Goal: Obtain resource: Obtain resource

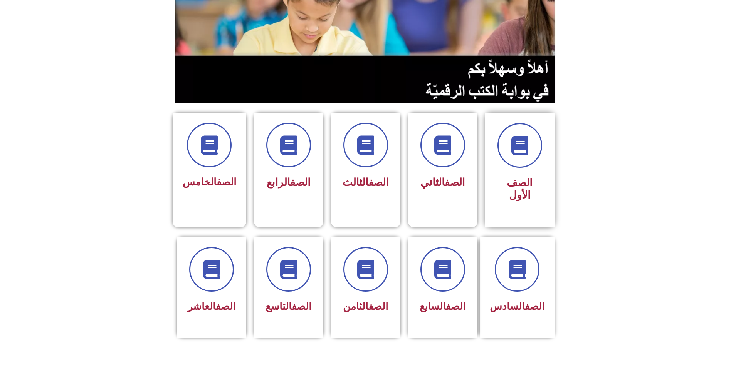
scroll to position [77, 0]
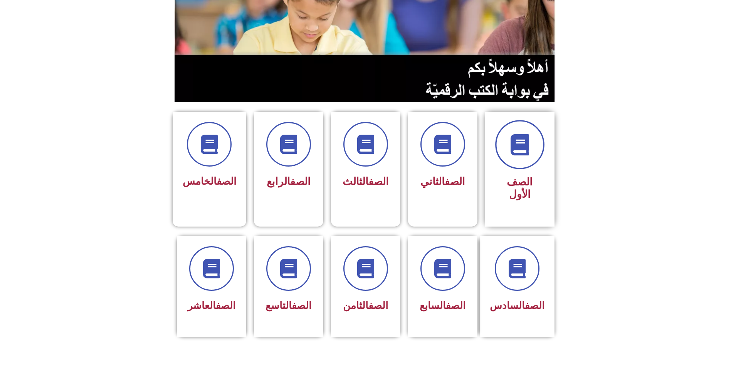
click at [515, 134] on icon at bounding box center [519, 144] width 21 height 21
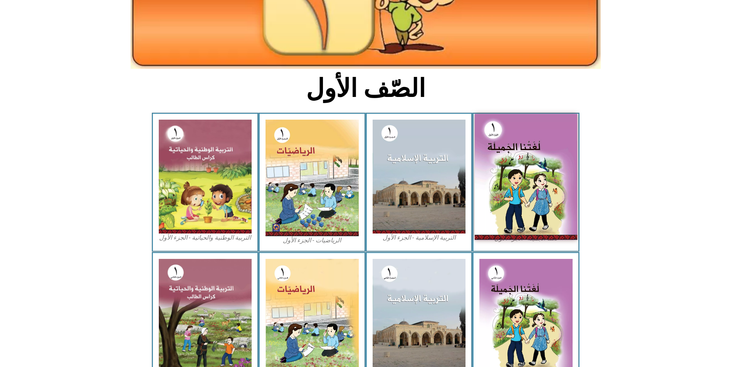
scroll to position [106, 0]
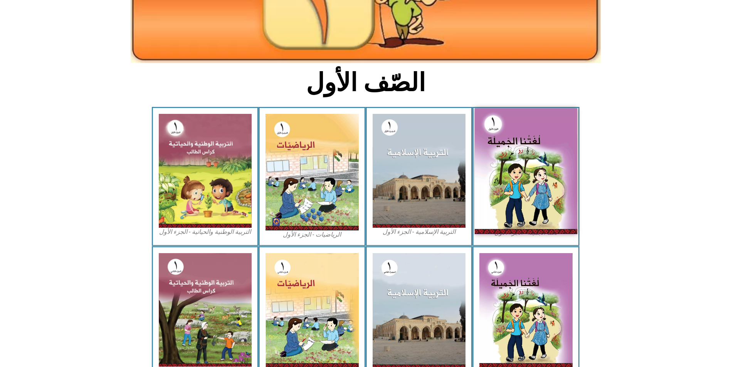
click at [518, 143] on img at bounding box center [526, 171] width 102 height 126
click at [532, 163] on img at bounding box center [526, 171] width 102 height 126
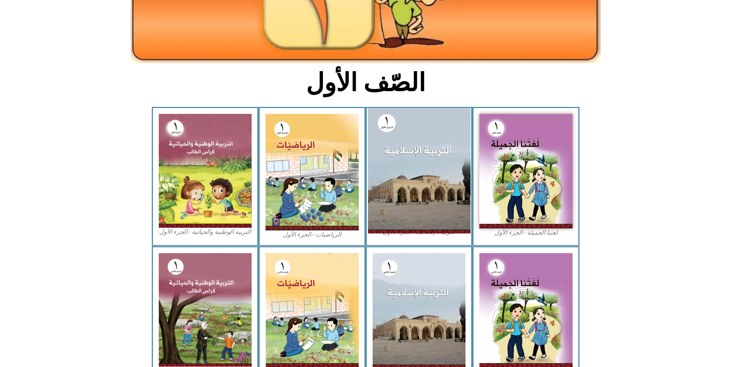
click at [435, 154] on img at bounding box center [418, 170] width 102 height 125
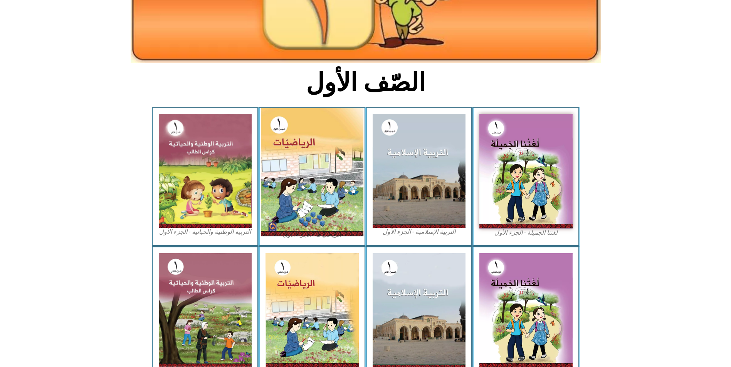
click at [334, 125] on img at bounding box center [312, 172] width 102 height 128
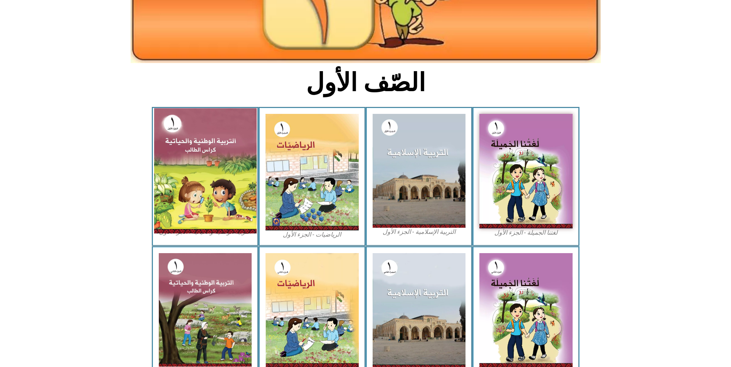
click at [202, 151] on img at bounding box center [205, 170] width 102 height 125
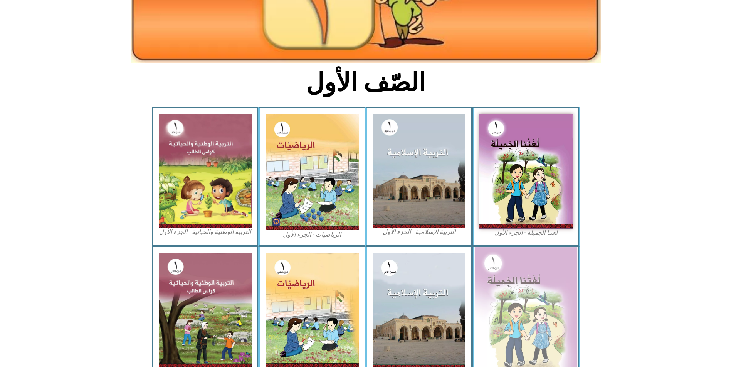
click at [525, 295] on img at bounding box center [526, 311] width 102 height 126
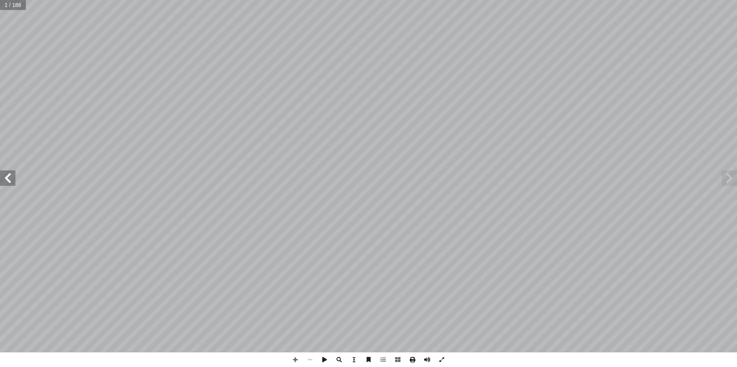
click at [410, 358] on span at bounding box center [412, 360] width 15 height 15
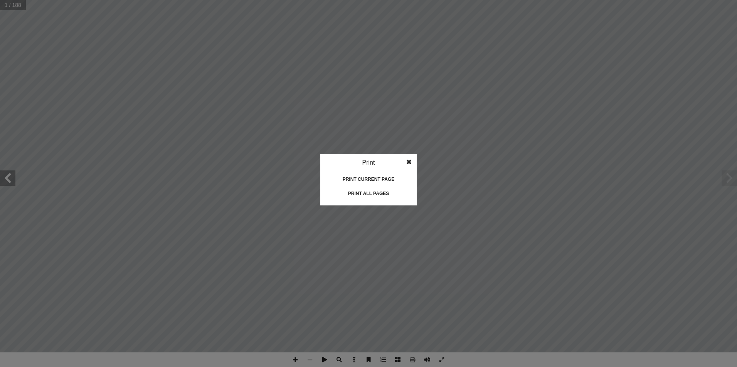
click at [411, 163] on span at bounding box center [409, 161] width 14 height 15
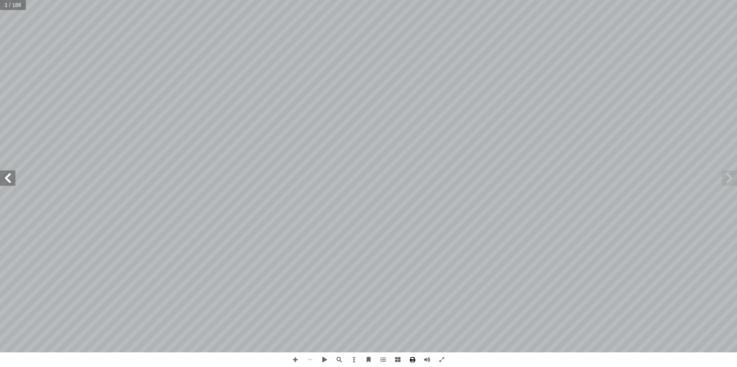
click at [409, 358] on span at bounding box center [412, 360] width 15 height 15
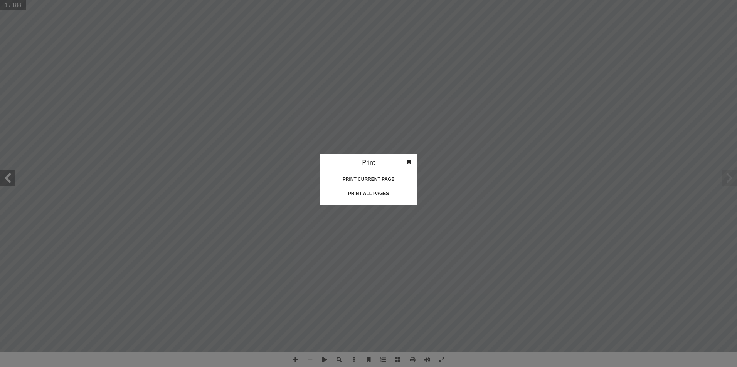
click at [375, 195] on div "Print all pages" at bounding box center [368, 194] width 77 height 12
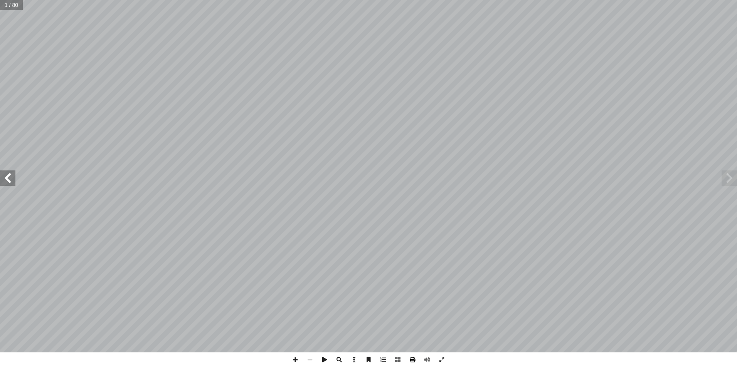
click at [416, 361] on span at bounding box center [412, 360] width 15 height 15
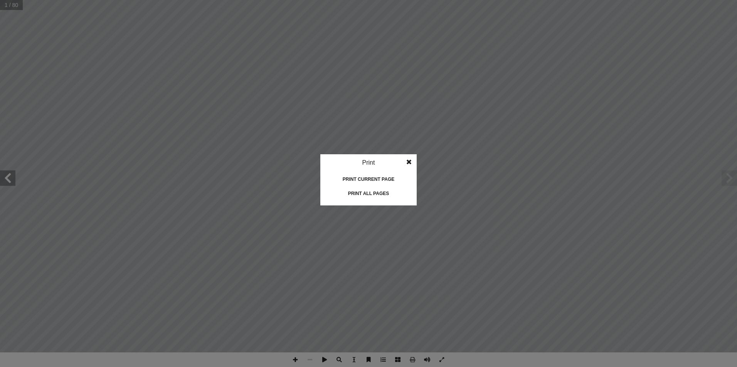
click at [373, 192] on div "Print all pages" at bounding box center [368, 194] width 77 height 12
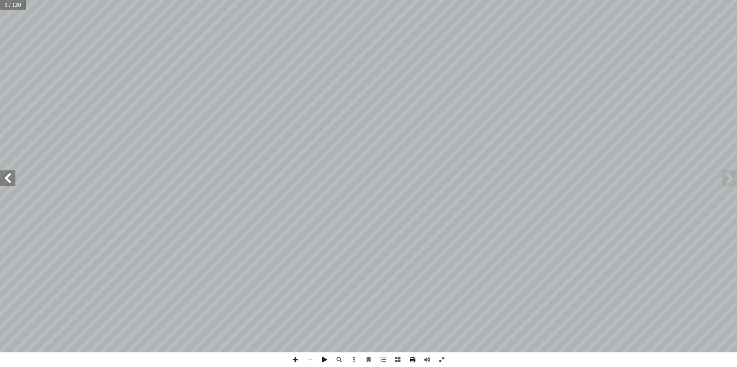
click at [413, 361] on span at bounding box center [412, 360] width 15 height 15
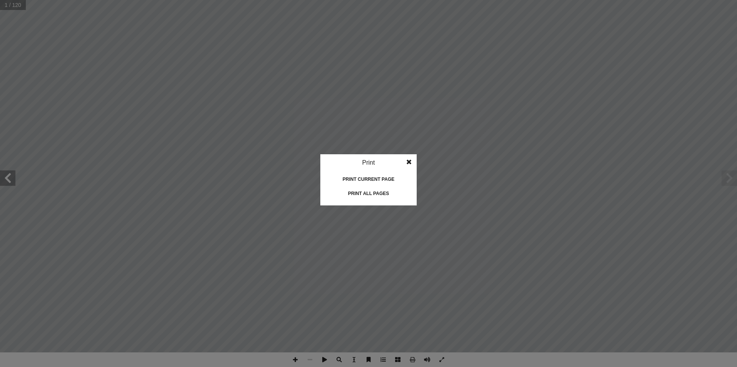
click at [367, 196] on div "Print all pages" at bounding box center [368, 194] width 77 height 12
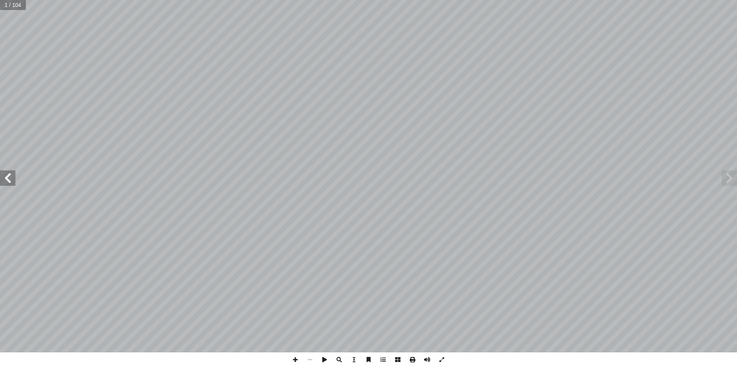
drag, startPoint x: 107, startPoint y: 7, endPoint x: 415, endPoint y: 359, distance: 468.2
click at [415, 359] on span at bounding box center [412, 360] width 15 height 15
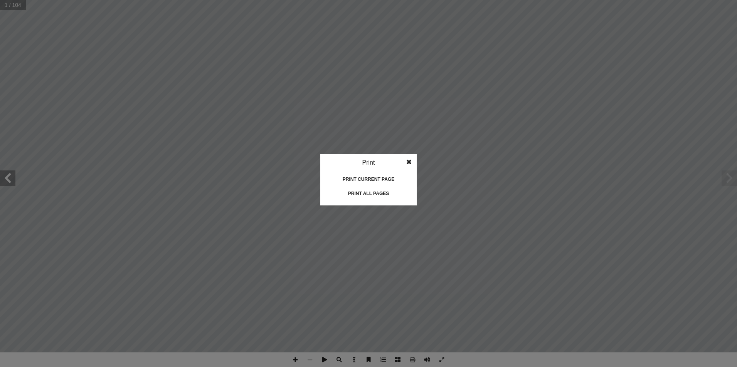
click at [373, 195] on div "Print all pages" at bounding box center [368, 194] width 77 height 12
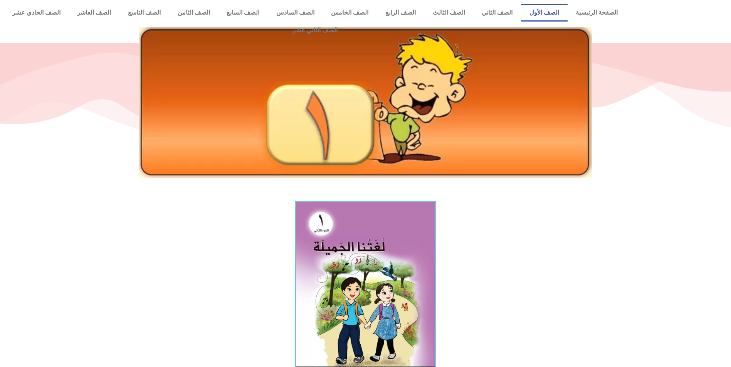
click at [555, 12] on link "الصف الأول" at bounding box center [544, 13] width 47 height 18
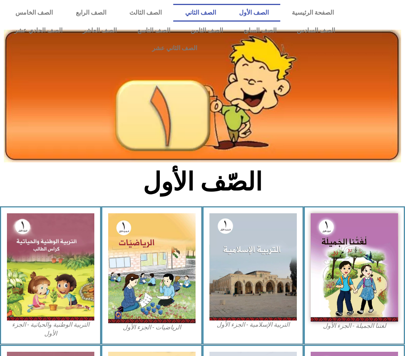
click at [227, 16] on link "الصف الثاني" at bounding box center [200, 13] width 54 height 18
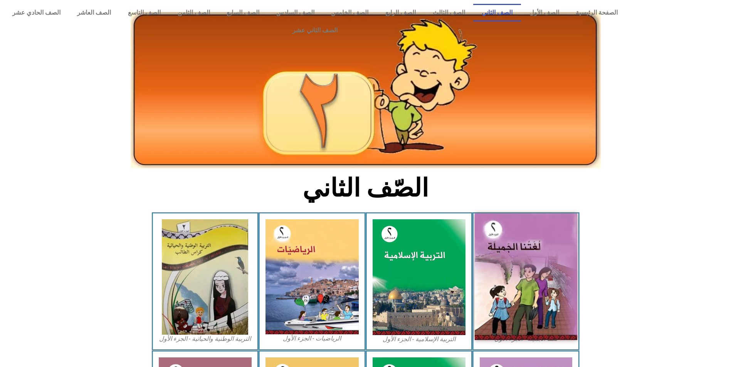
click at [405, 232] on img at bounding box center [526, 277] width 102 height 127
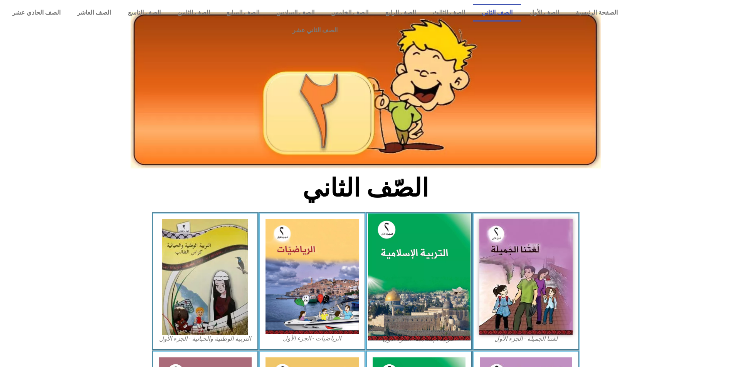
click at [405, 253] on img at bounding box center [418, 278] width 102 height 128
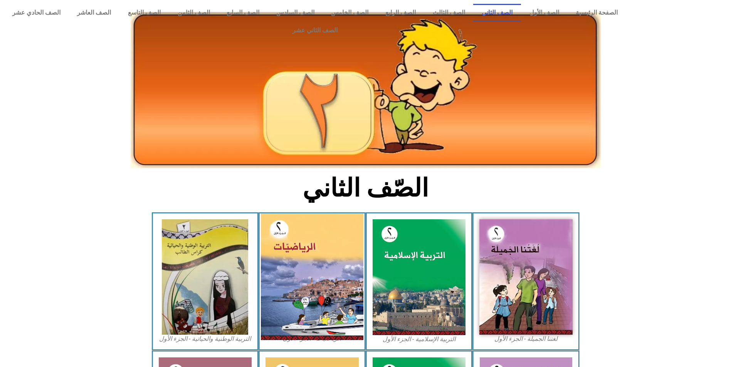
click at [305, 231] on img at bounding box center [312, 277] width 102 height 127
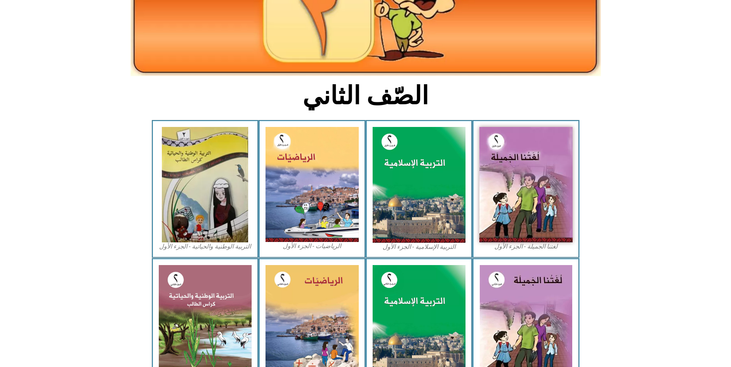
scroll to position [104, 0]
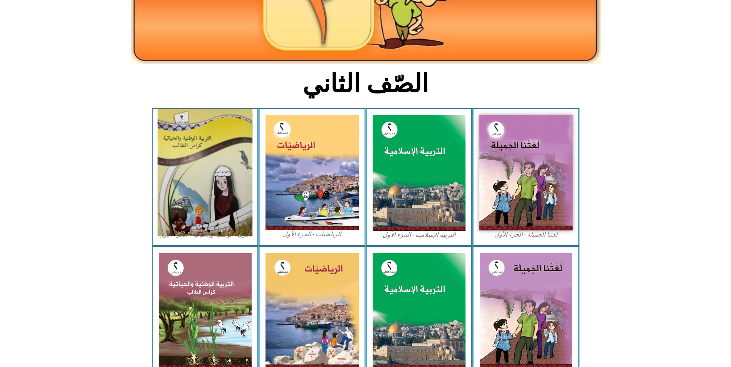
click at [201, 148] on img at bounding box center [205, 172] width 95 height 127
click at [228, 129] on img at bounding box center [205, 172] width 95 height 127
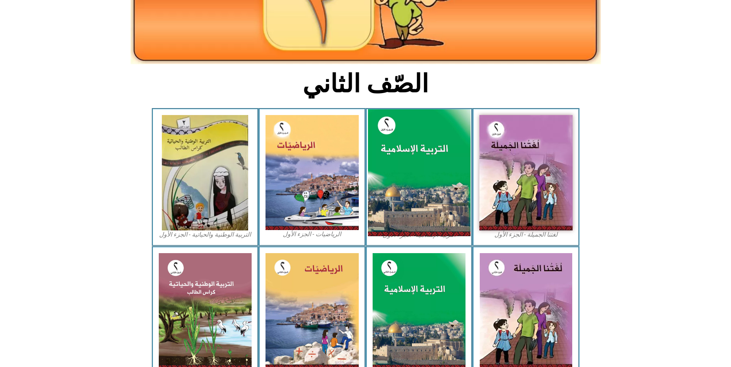
scroll to position [0, 0]
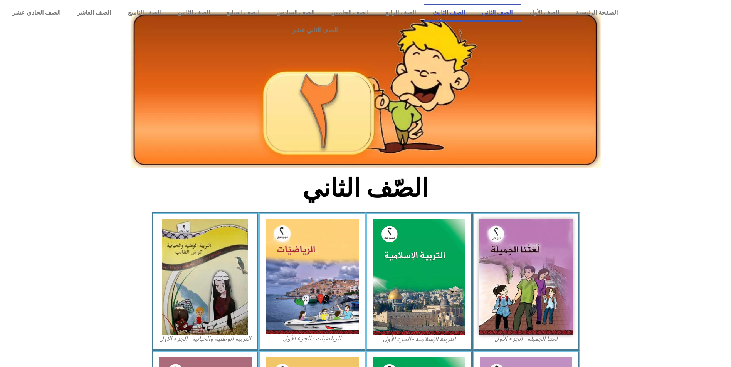
click at [405, 11] on link "الصف الثالث" at bounding box center [448, 13] width 49 height 18
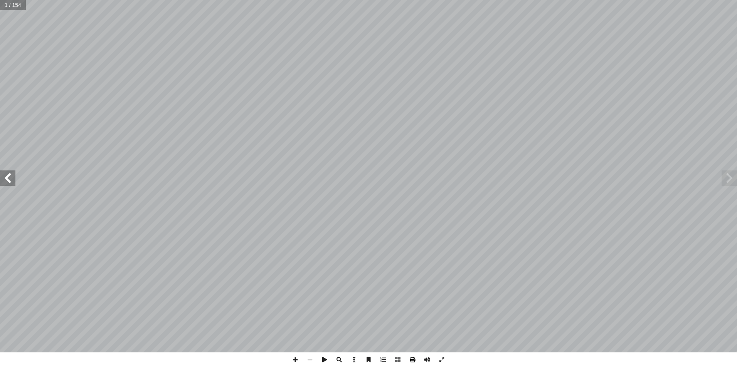
click at [409, 359] on span at bounding box center [412, 360] width 15 height 15
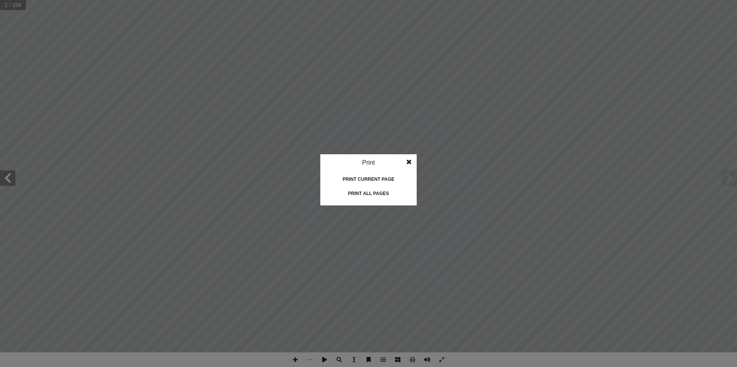
click at [383, 191] on div "Print all pages" at bounding box center [368, 194] width 77 height 12
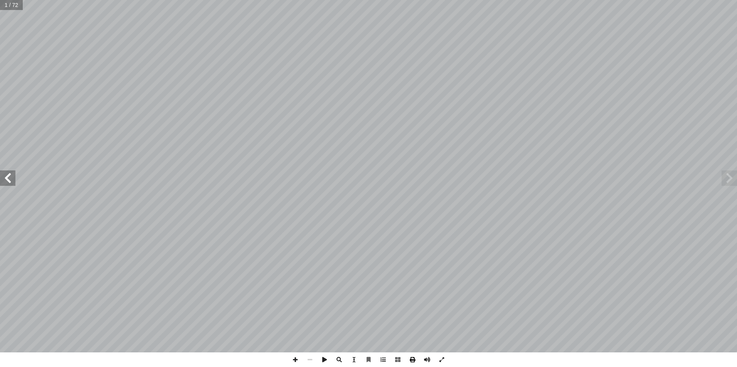
click at [410, 358] on span at bounding box center [412, 360] width 15 height 15
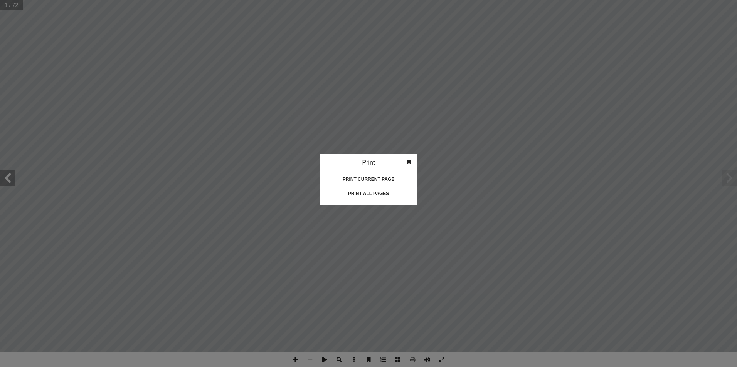
click at [379, 190] on div "Print all pages" at bounding box center [368, 194] width 77 height 12
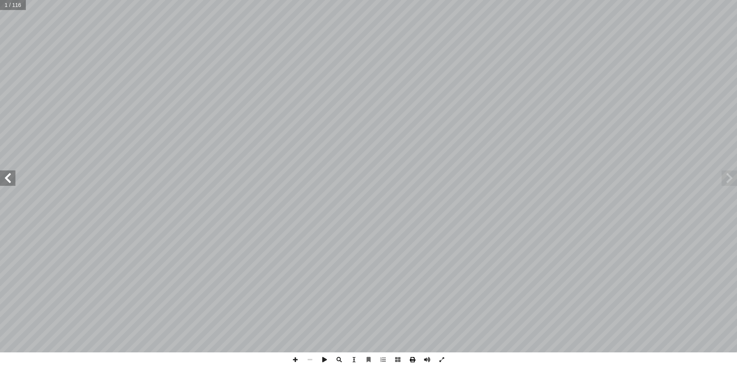
click at [412, 358] on span at bounding box center [412, 360] width 15 height 15
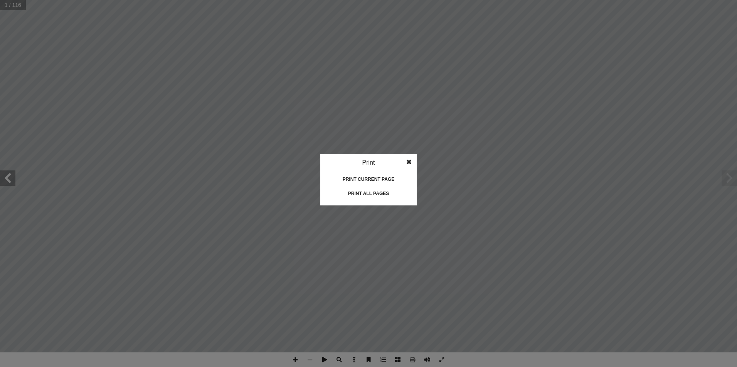
click at [388, 198] on div "Print all pages" at bounding box center [368, 194] width 77 height 12
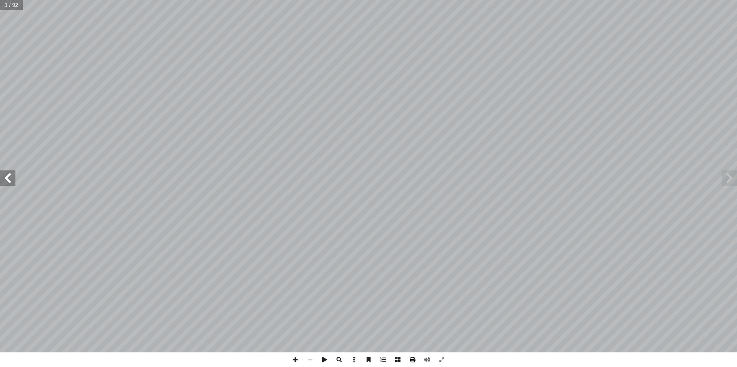
click at [408, 361] on span at bounding box center [412, 360] width 15 height 15
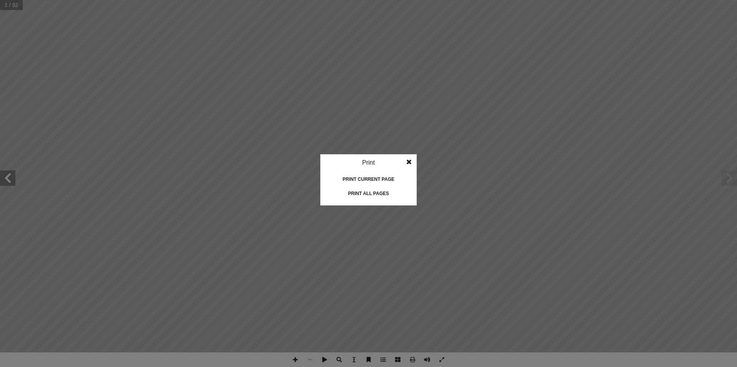
click at [378, 191] on div "Print all pages" at bounding box center [368, 194] width 77 height 12
click at [409, 161] on span at bounding box center [409, 161] width 14 height 15
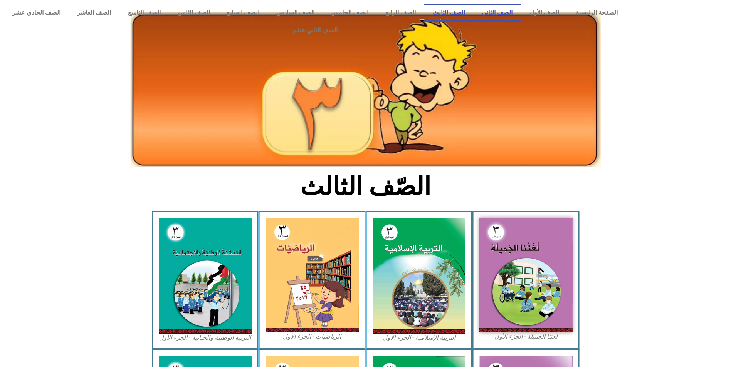
click at [506, 12] on link "الصف الثاني" at bounding box center [497, 13] width 48 height 18
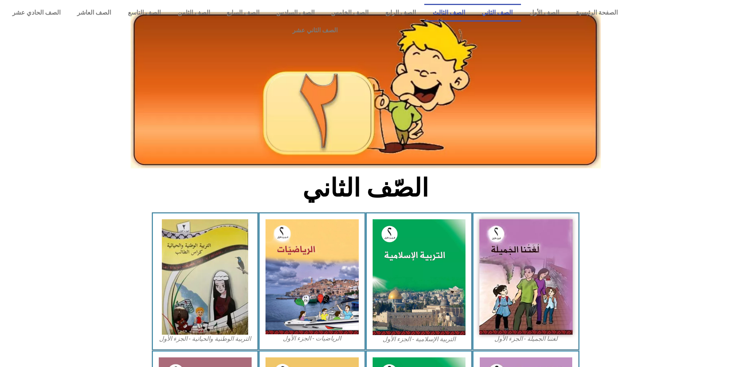
click at [468, 17] on link "الصف الثالث" at bounding box center [448, 13] width 49 height 18
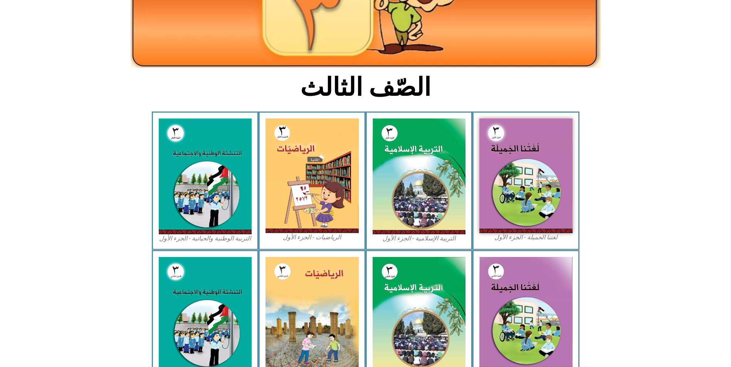
scroll to position [39, 0]
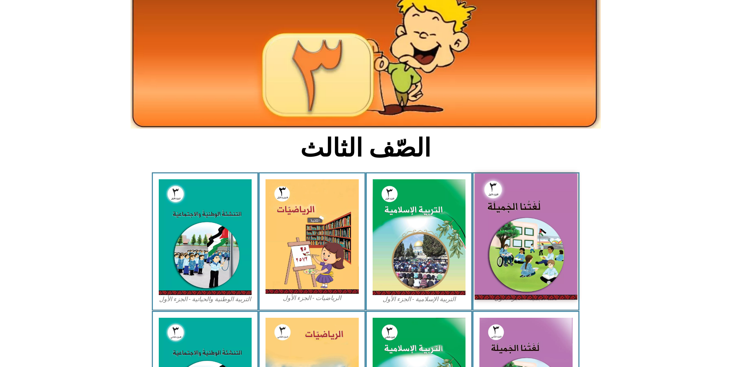
click at [523, 201] on img at bounding box center [526, 237] width 102 height 126
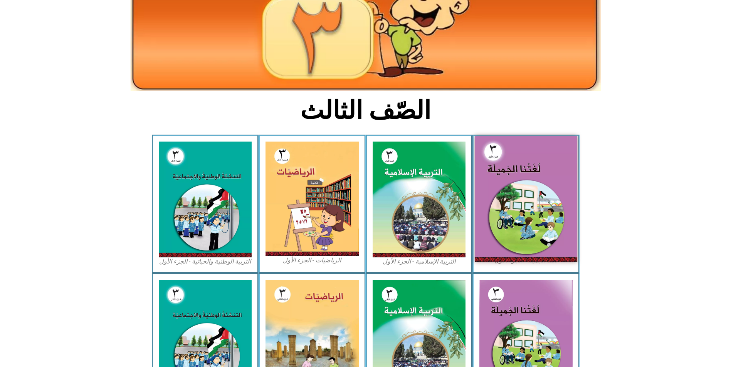
scroll to position [77, 0]
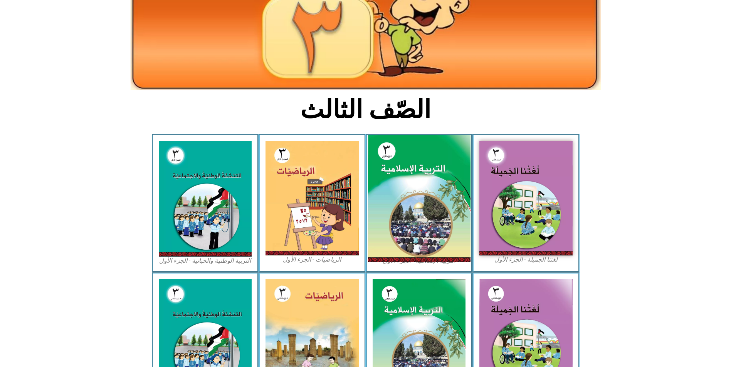
click at [409, 177] on img at bounding box center [418, 199] width 102 height 128
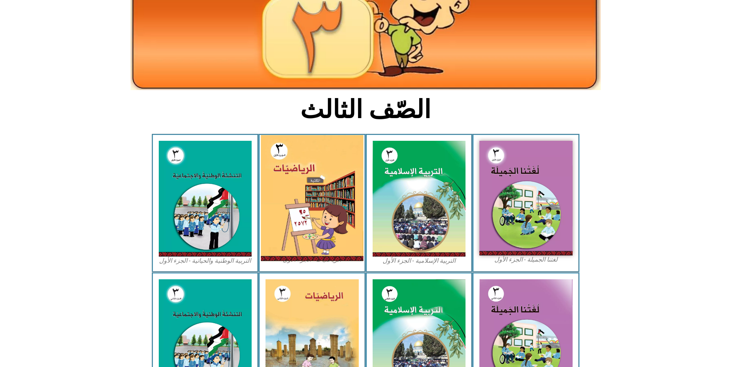
click at [305, 180] on img at bounding box center [312, 198] width 102 height 126
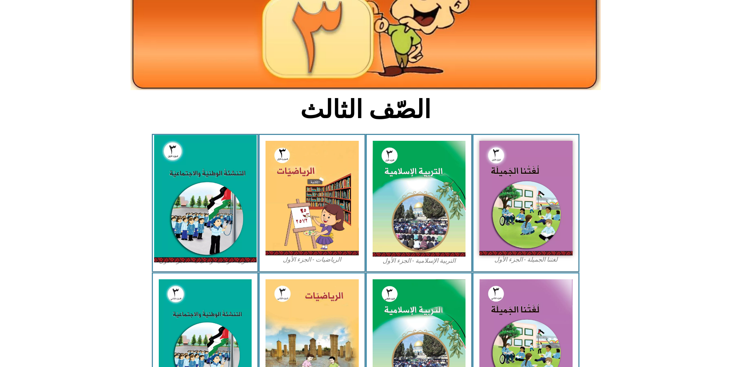
click at [205, 178] on img at bounding box center [205, 199] width 102 height 128
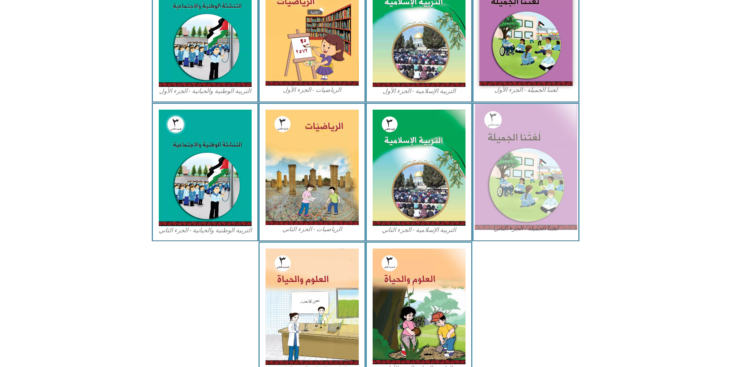
scroll to position [270, 0]
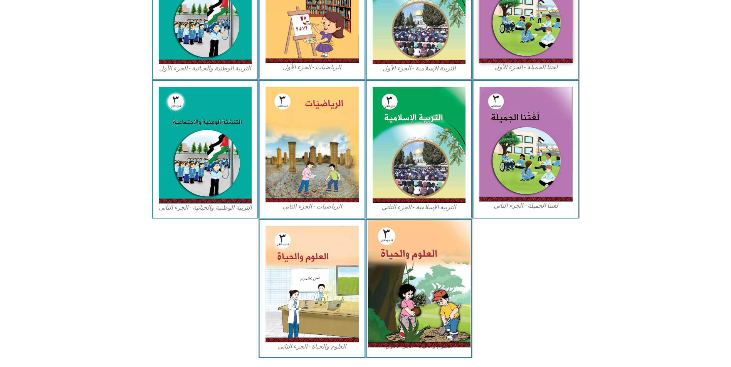
click at [391, 251] on img at bounding box center [418, 284] width 102 height 128
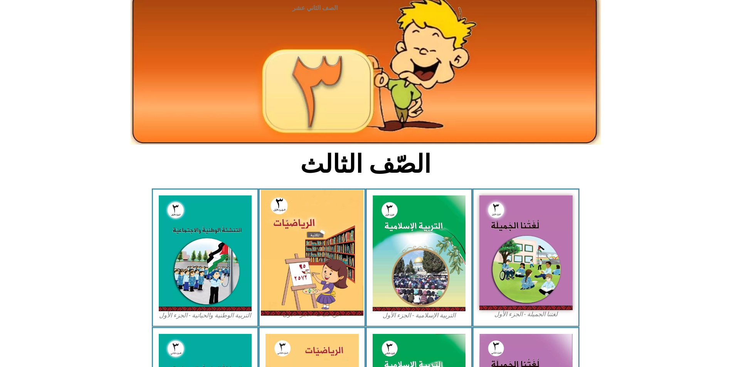
scroll to position [0, 0]
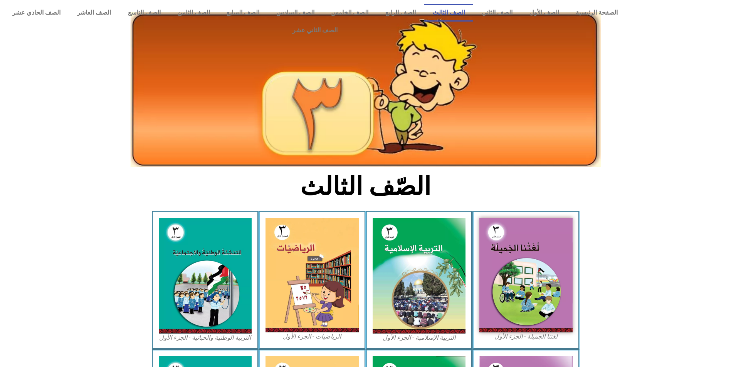
click at [422, 12] on img at bounding box center [366, 89] width 470 height 155
click at [421, 8] on link "الصف الرابع" at bounding box center [400, 13] width 47 height 18
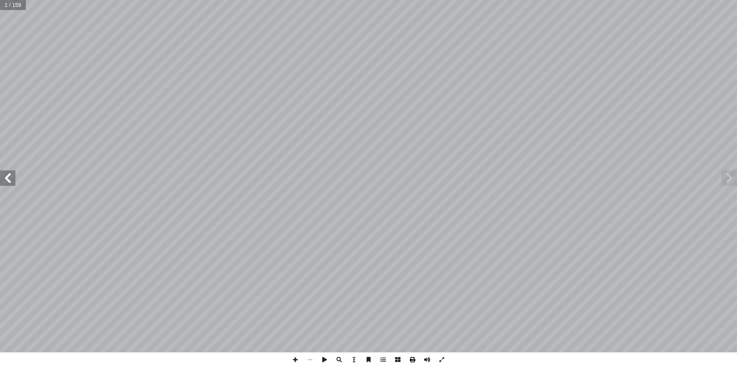
click at [412, 359] on span at bounding box center [412, 360] width 15 height 15
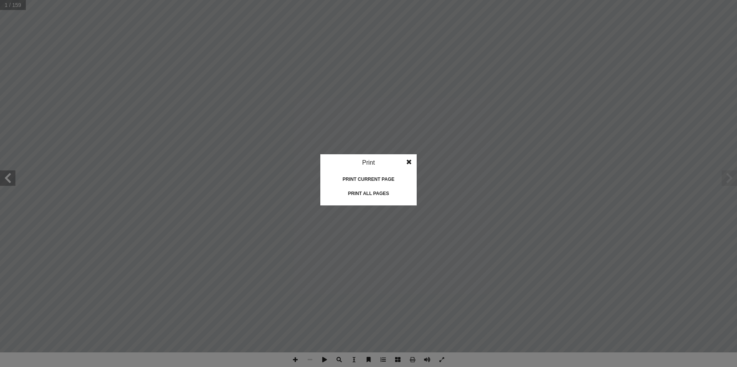
click at [381, 195] on div "Print all pages" at bounding box center [368, 194] width 77 height 12
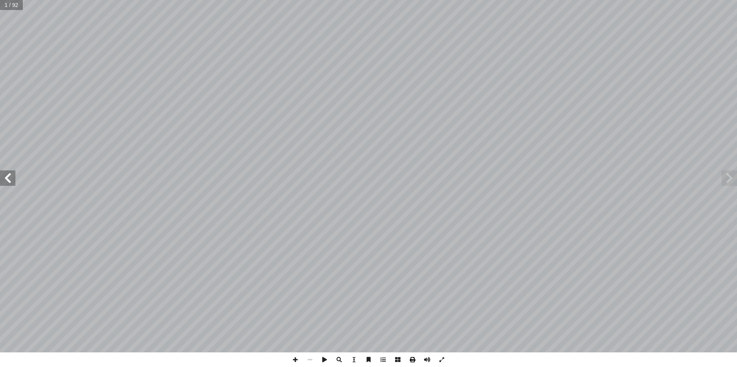
click at [414, 363] on span at bounding box center [412, 360] width 15 height 15
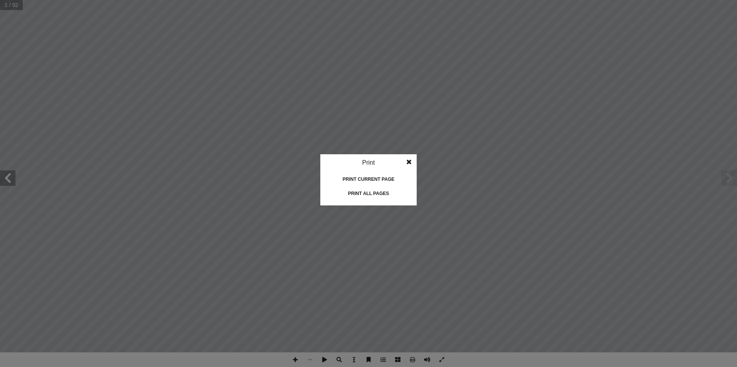
click at [372, 198] on div "Print all pages" at bounding box center [368, 194] width 77 height 12
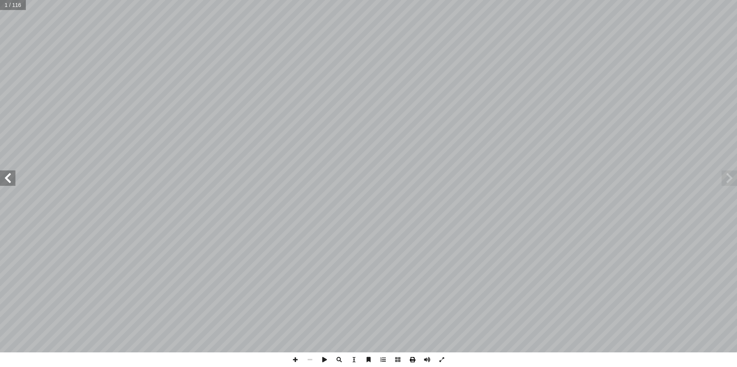
click at [408, 360] on span at bounding box center [412, 360] width 15 height 15
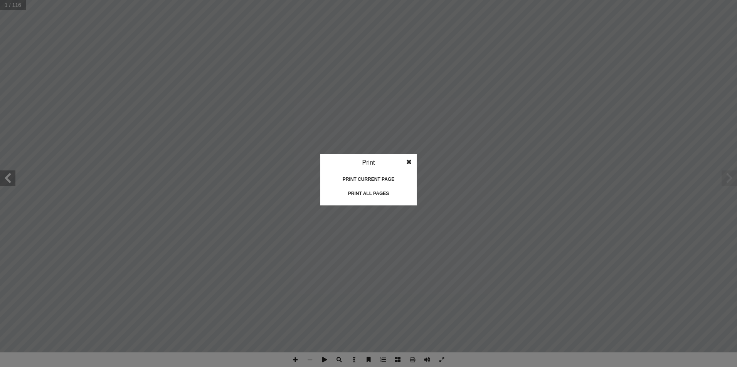
click at [380, 190] on div "Print all pages" at bounding box center [368, 194] width 77 height 12
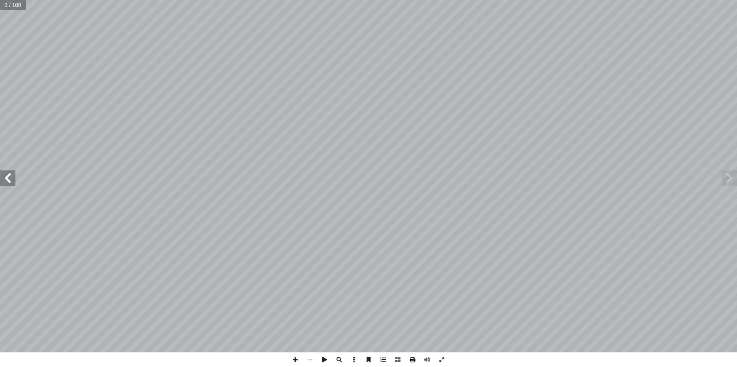
click at [416, 358] on span at bounding box center [412, 360] width 15 height 15
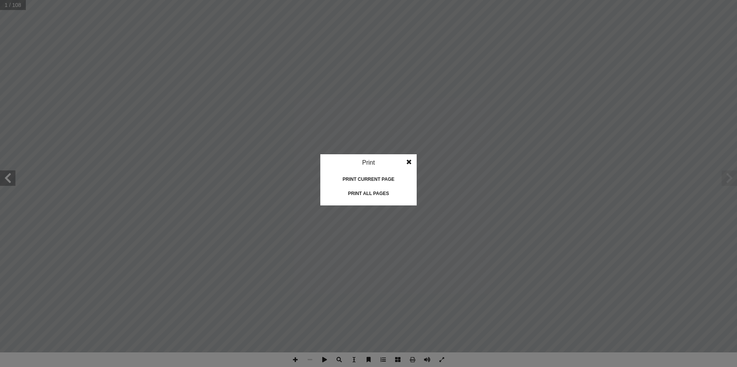
click at [370, 197] on div "Print all pages" at bounding box center [368, 194] width 77 height 12
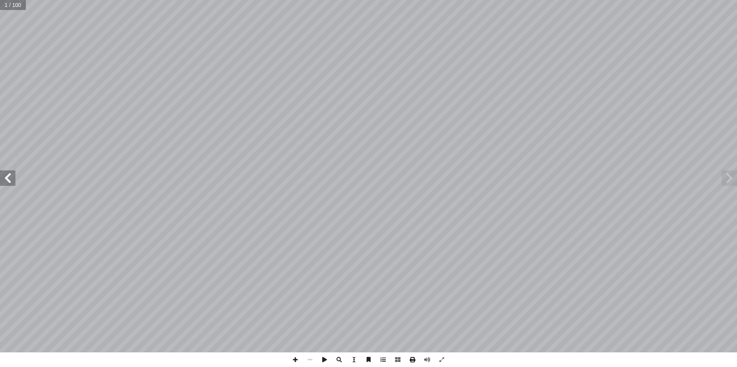
click at [411, 357] on span at bounding box center [412, 360] width 15 height 15
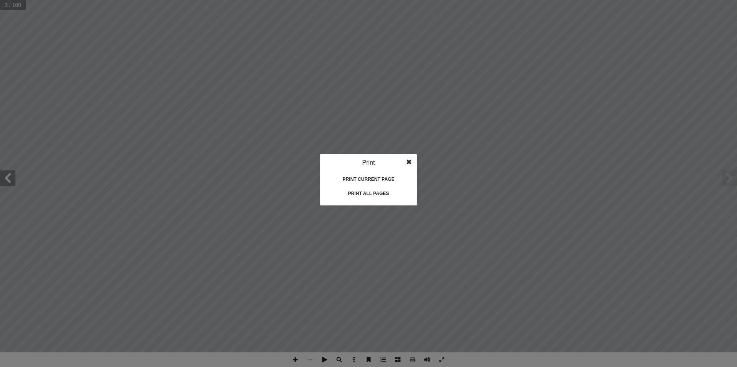
click at [371, 194] on div "Print all pages" at bounding box center [368, 194] width 77 height 12
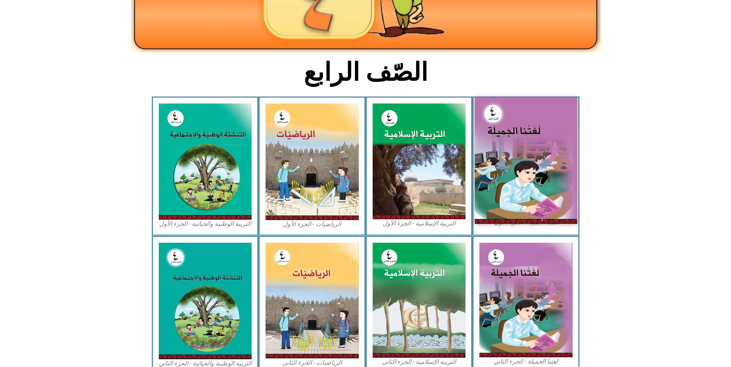
scroll to position [77, 0]
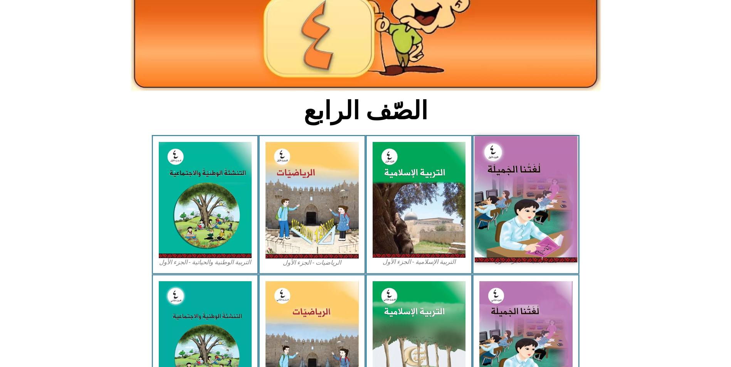
click at [524, 147] on img at bounding box center [526, 199] width 102 height 126
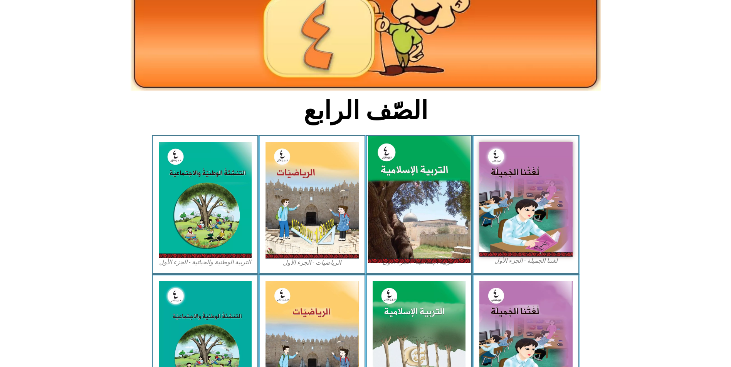
click at [451, 192] on img at bounding box center [418, 200] width 102 height 128
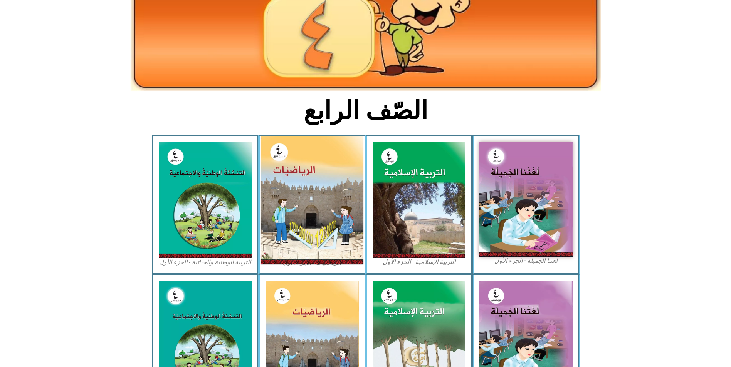
click at [330, 173] on img at bounding box center [312, 200] width 102 height 128
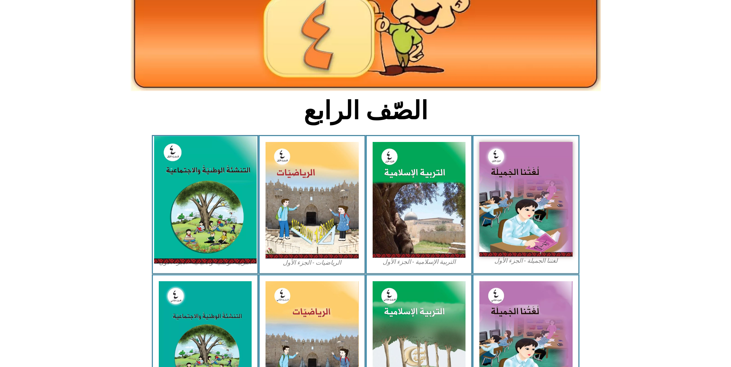
click at [216, 171] on img at bounding box center [205, 200] width 102 height 128
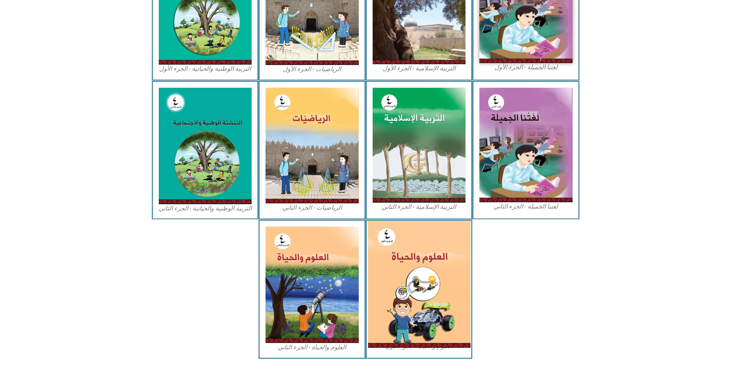
scroll to position [278, 0]
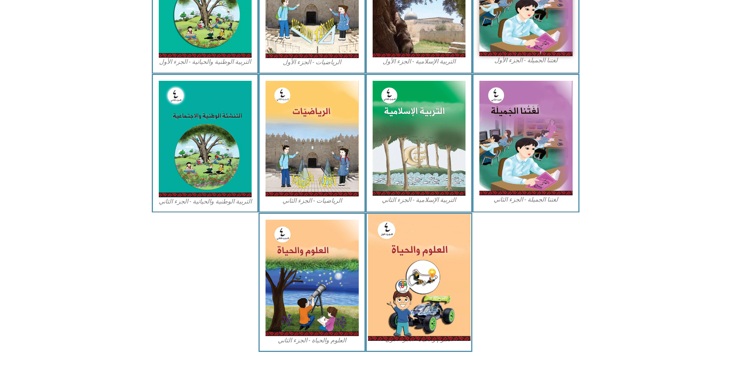
click at [422, 226] on img at bounding box center [418, 277] width 102 height 127
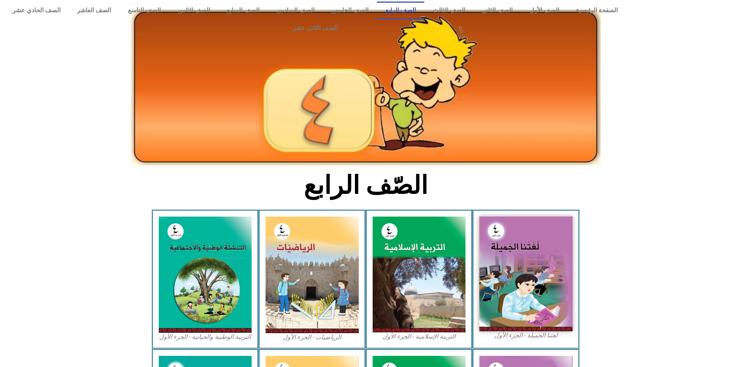
scroll to position [0, 0]
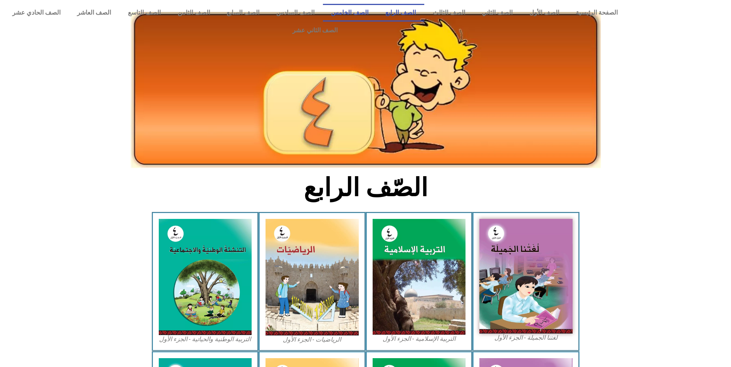
click at [377, 13] on link "الصف الخامس" at bounding box center [350, 13] width 54 height 18
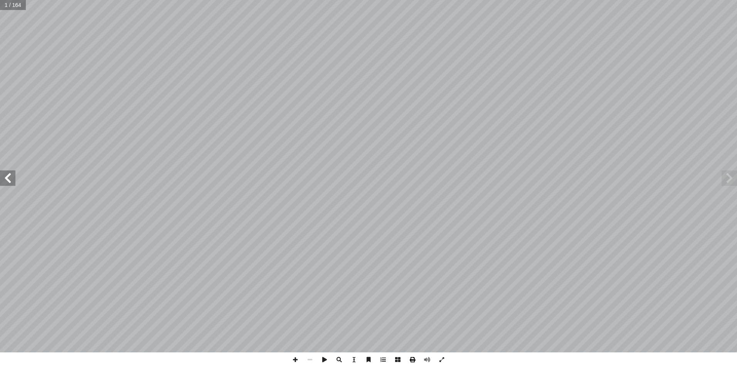
click at [409, 361] on span at bounding box center [412, 360] width 15 height 15
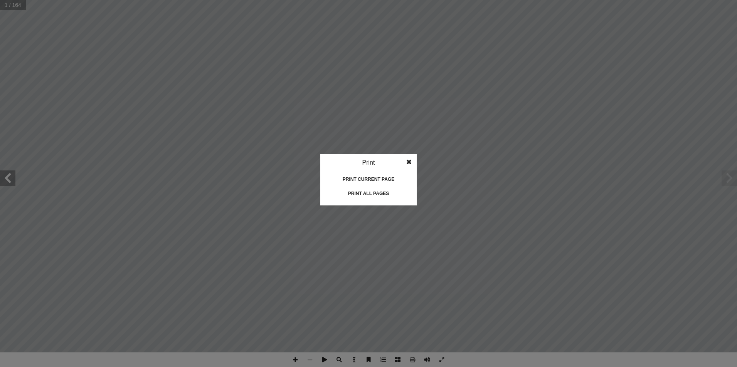
click at [371, 191] on div "Print all pages" at bounding box center [368, 194] width 77 height 12
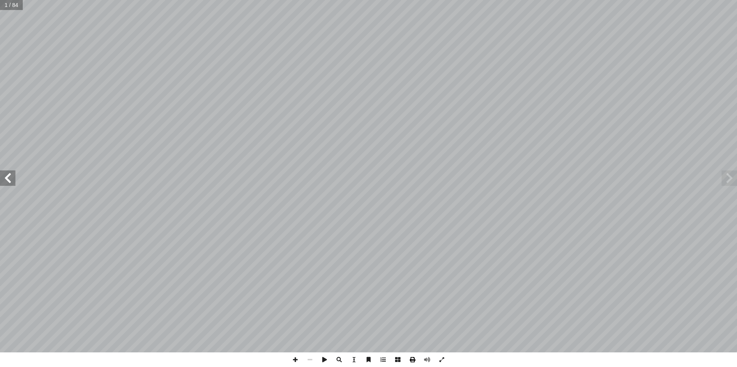
click at [410, 360] on span at bounding box center [412, 360] width 15 height 15
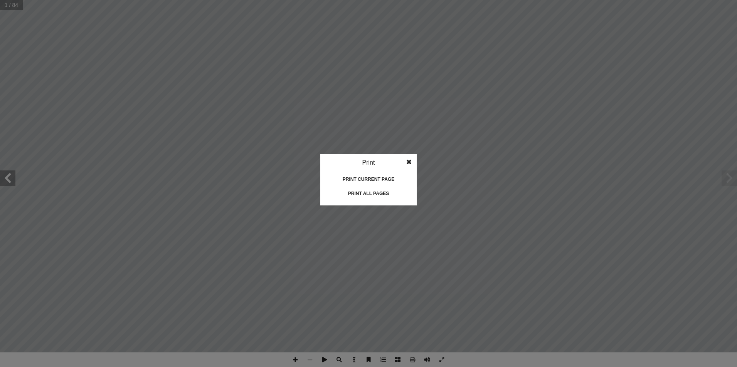
click at [383, 196] on div "Print all pages" at bounding box center [368, 194] width 77 height 12
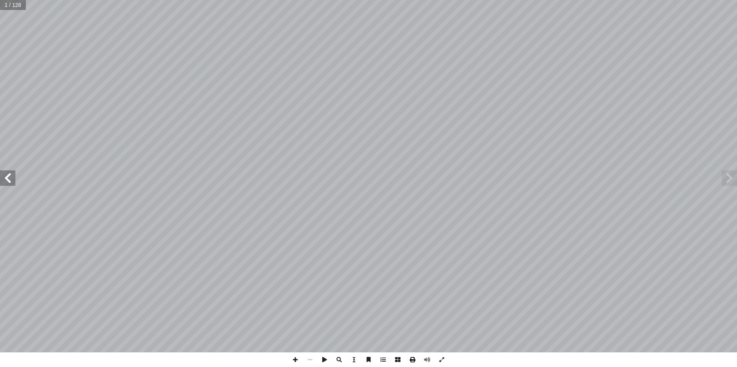
click at [414, 358] on span at bounding box center [412, 360] width 15 height 15
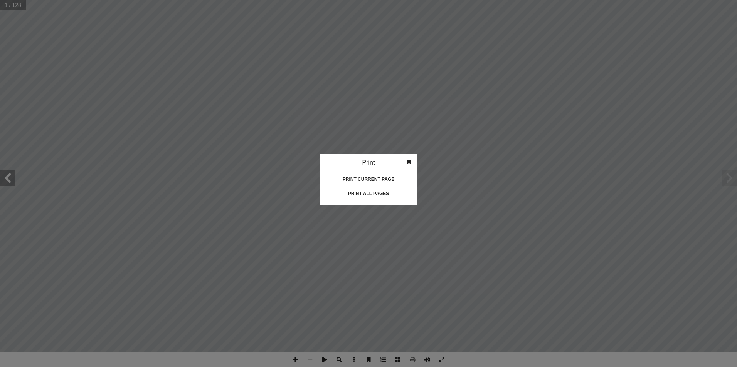
click at [373, 196] on div "Print all pages" at bounding box center [368, 194] width 77 height 12
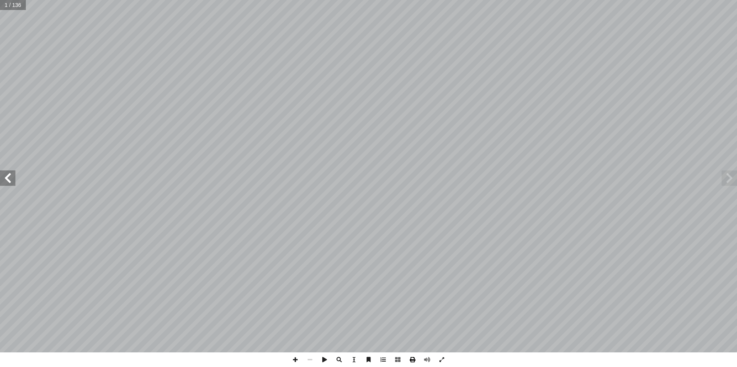
click at [413, 362] on span at bounding box center [412, 360] width 15 height 15
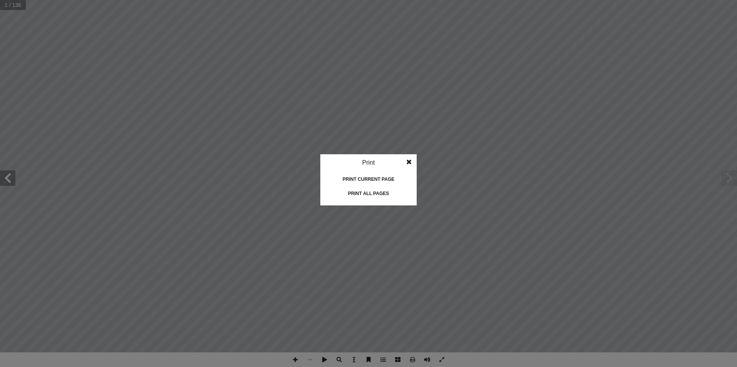
click at [372, 190] on div "Print all pages" at bounding box center [368, 194] width 77 height 12
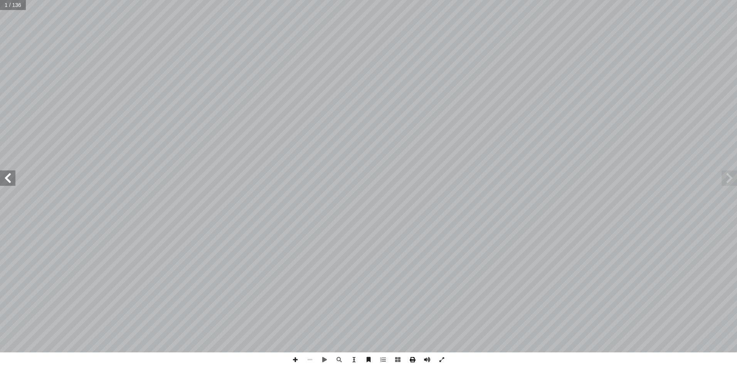
click at [413, 359] on span at bounding box center [412, 360] width 15 height 15
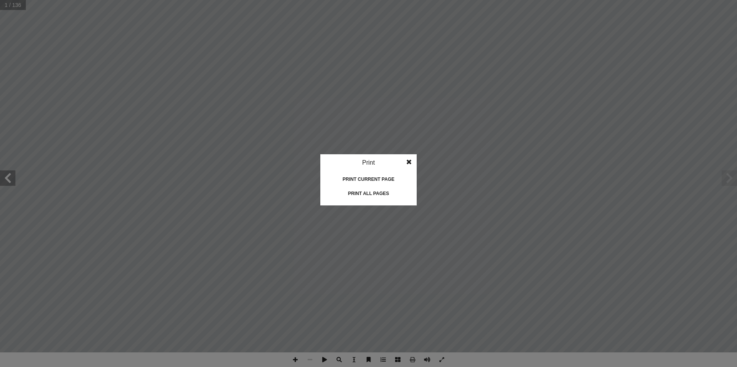
click at [382, 195] on div "Print all pages" at bounding box center [368, 194] width 77 height 12
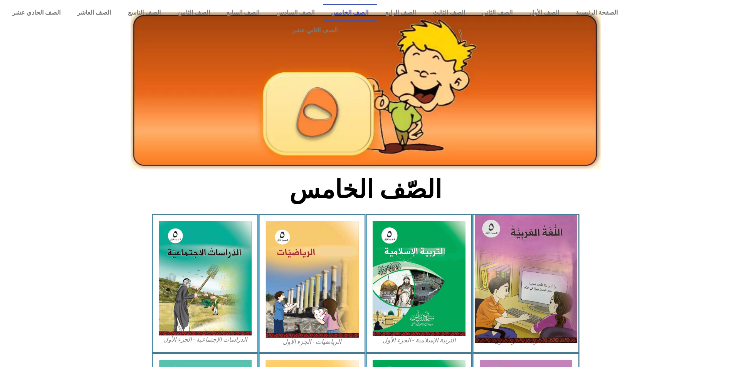
click at [530, 243] on img at bounding box center [526, 279] width 102 height 128
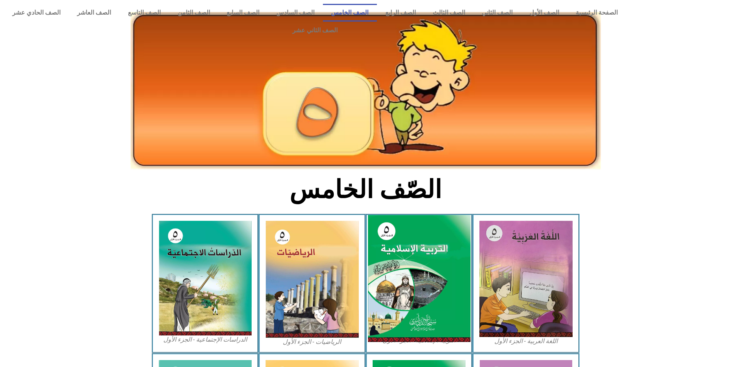
click at [396, 253] on img at bounding box center [418, 279] width 102 height 128
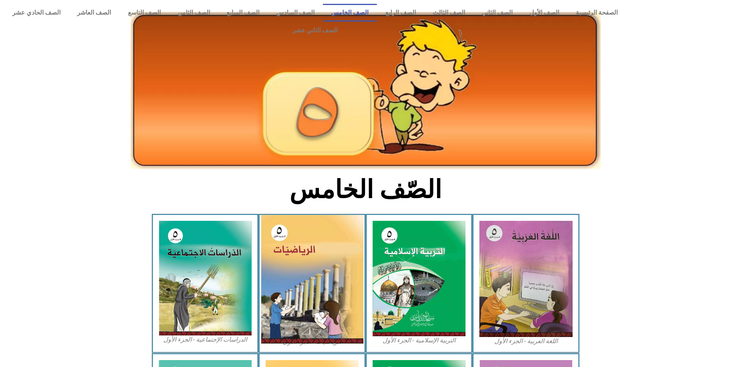
click at [316, 232] on img at bounding box center [312, 279] width 102 height 129
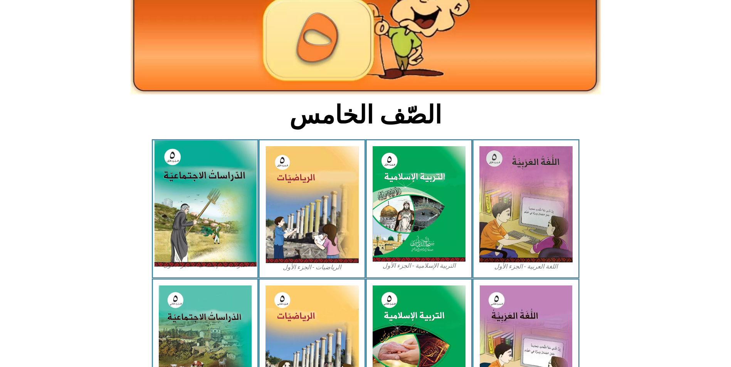
scroll to position [77, 0]
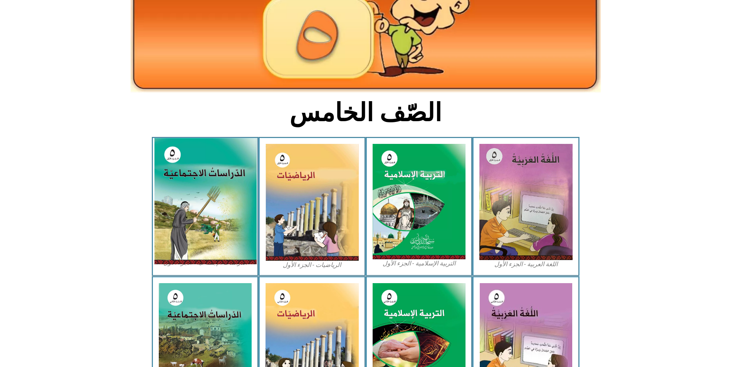
click at [200, 164] on img at bounding box center [205, 201] width 102 height 126
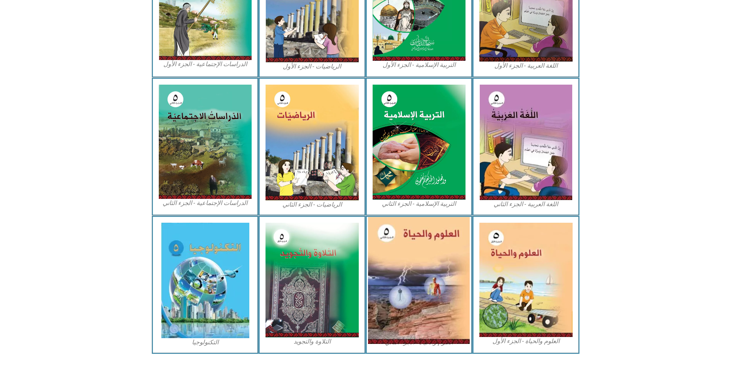
scroll to position [278, 0]
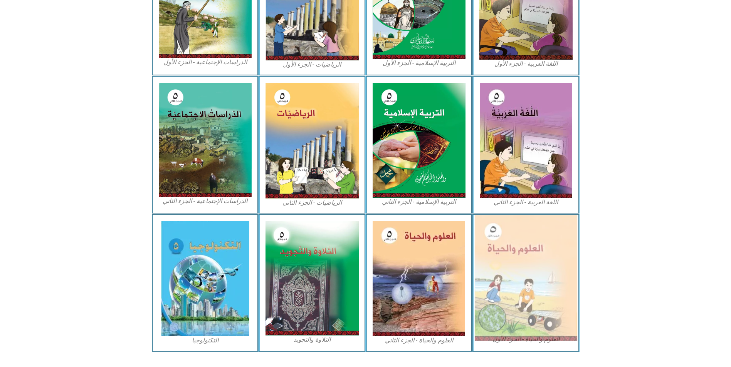
click at [518, 257] on img at bounding box center [526, 278] width 102 height 126
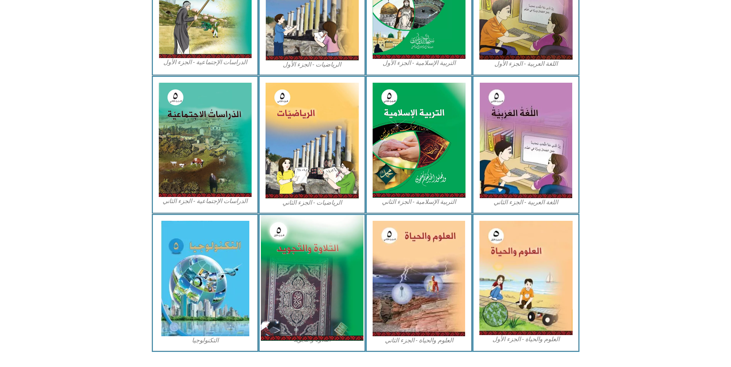
click at [305, 243] on img at bounding box center [312, 278] width 102 height 126
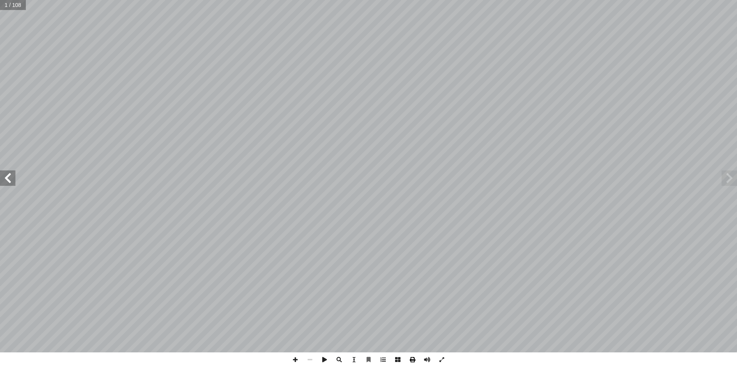
click at [414, 362] on span at bounding box center [412, 360] width 15 height 15
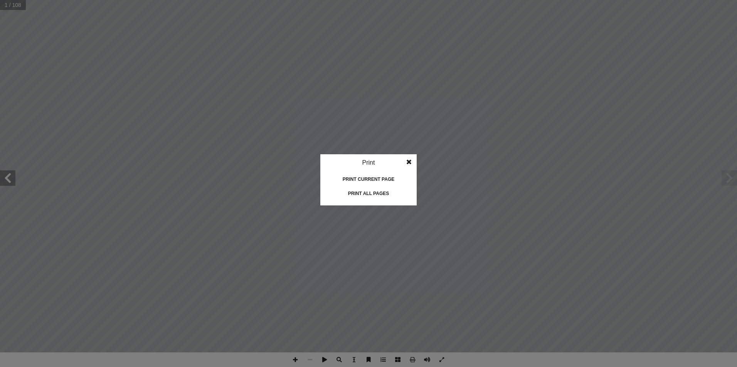
click at [366, 190] on div "Print all pages" at bounding box center [368, 194] width 77 height 12
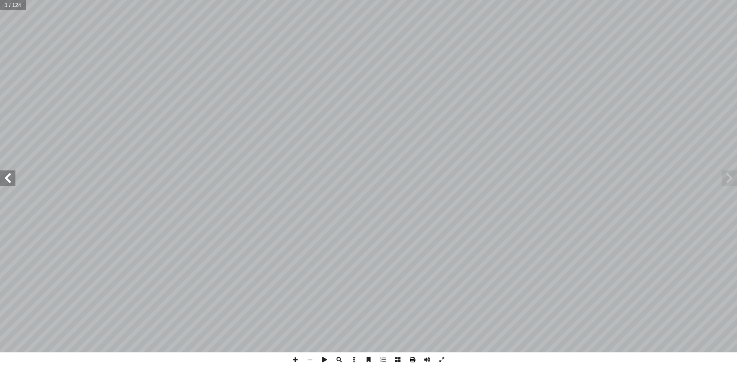
click at [406, 363] on span at bounding box center [412, 360] width 15 height 15
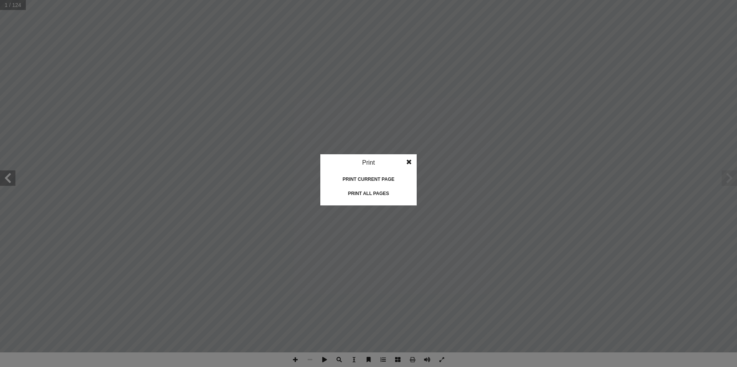
click at [372, 192] on div "Print all pages" at bounding box center [368, 194] width 77 height 12
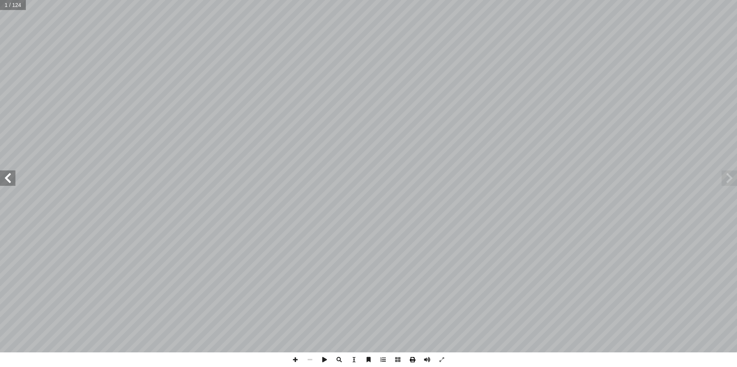
click at [409, 359] on span at bounding box center [412, 360] width 15 height 15
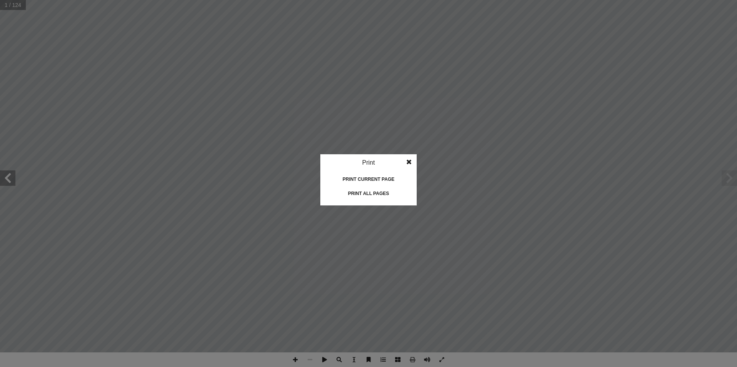
click at [365, 197] on div "Print all pages" at bounding box center [368, 194] width 77 height 12
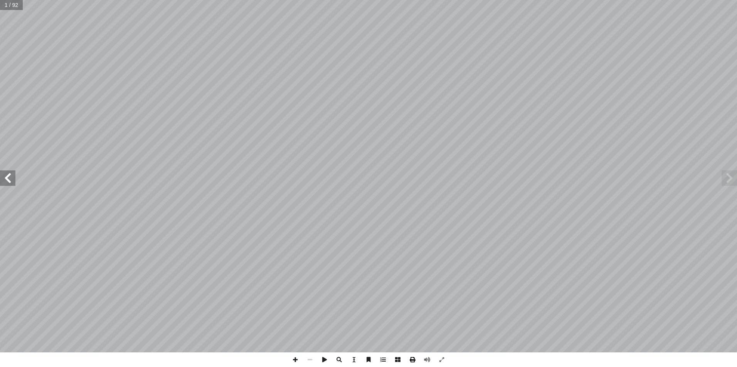
click at [415, 360] on span at bounding box center [412, 360] width 15 height 15
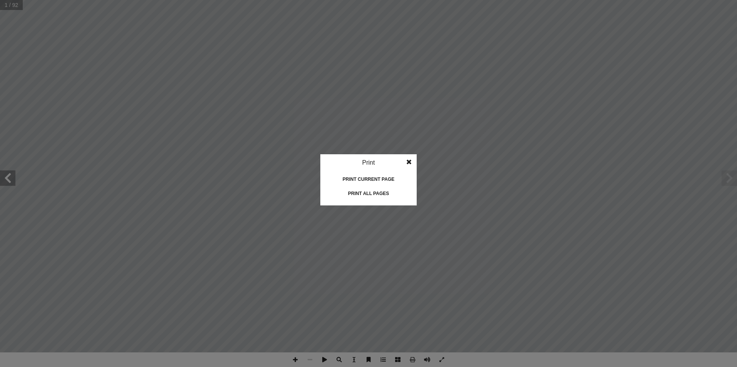
click at [366, 195] on div "Print all pages" at bounding box center [368, 194] width 77 height 12
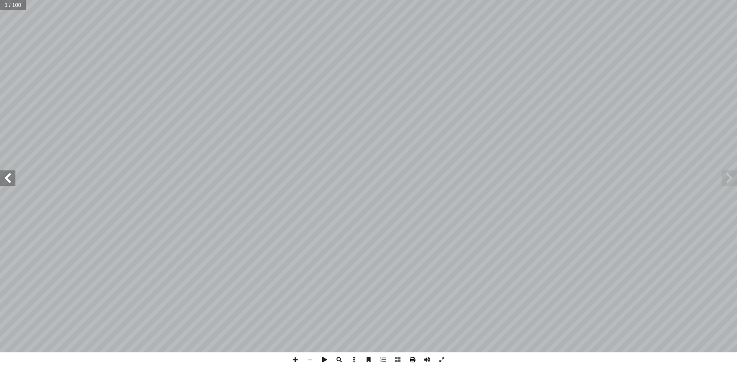
click at [410, 360] on span at bounding box center [412, 360] width 15 height 15
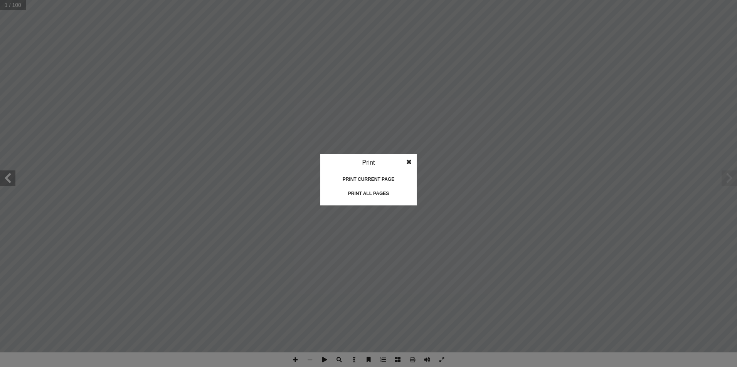
click at [360, 193] on div "Print all pages" at bounding box center [368, 194] width 77 height 12
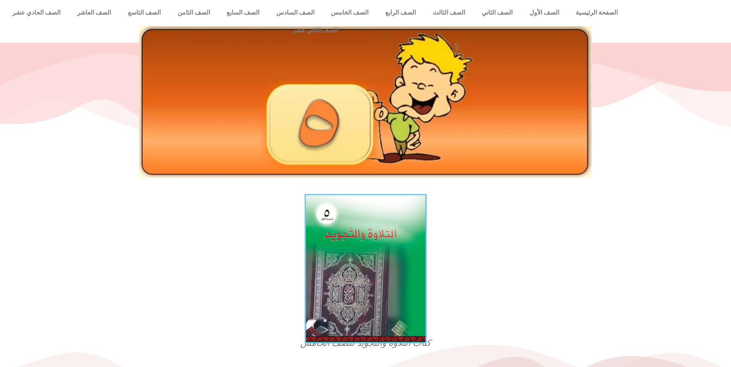
click at [381, 230] on img at bounding box center [365, 268] width 122 height 149
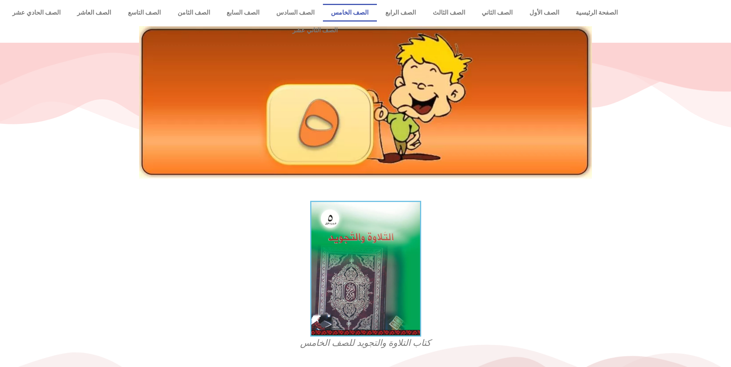
click at [371, 6] on link "الصف الخامس" at bounding box center [350, 13] width 54 height 18
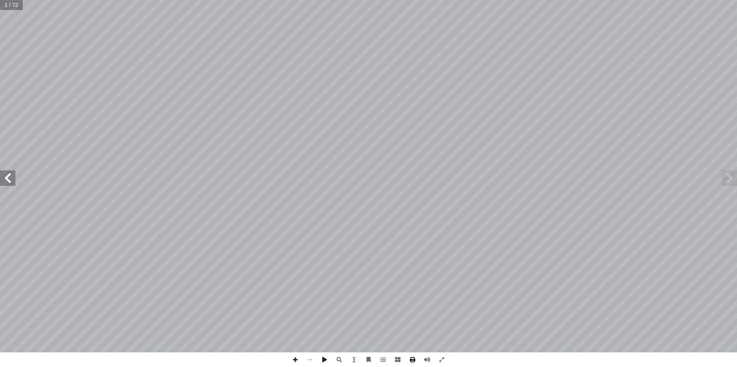
click at [413, 361] on span at bounding box center [412, 360] width 15 height 15
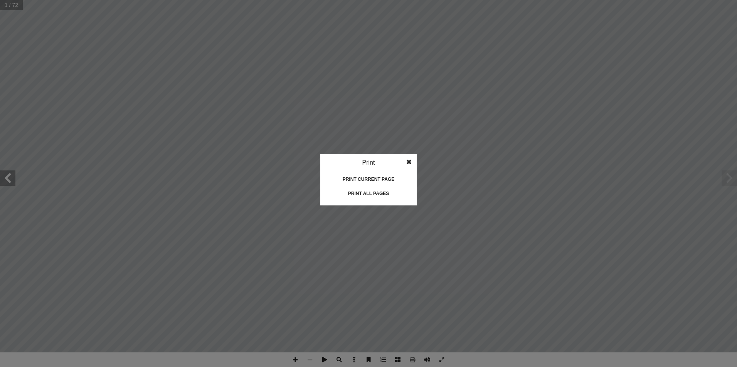
click at [387, 195] on div "Print all pages" at bounding box center [368, 194] width 77 height 12
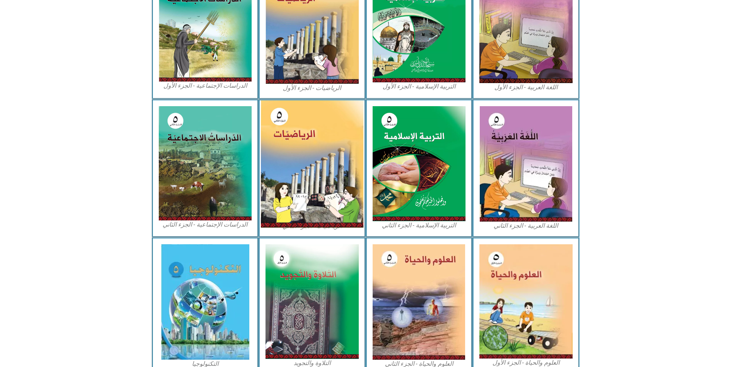
scroll to position [278, 0]
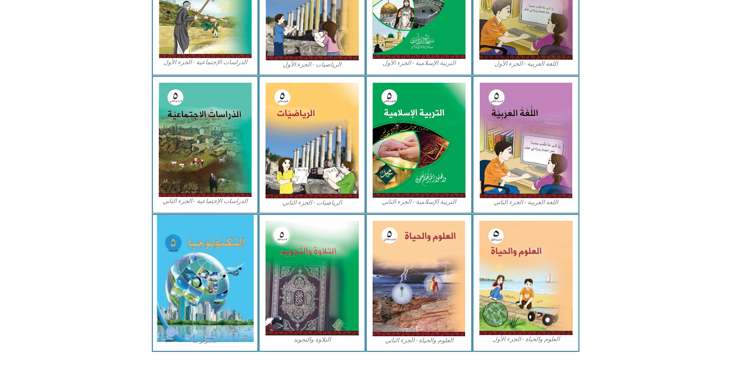
click at [220, 242] on img at bounding box center [204, 278] width 97 height 127
click at [208, 238] on img at bounding box center [204, 278] width 97 height 127
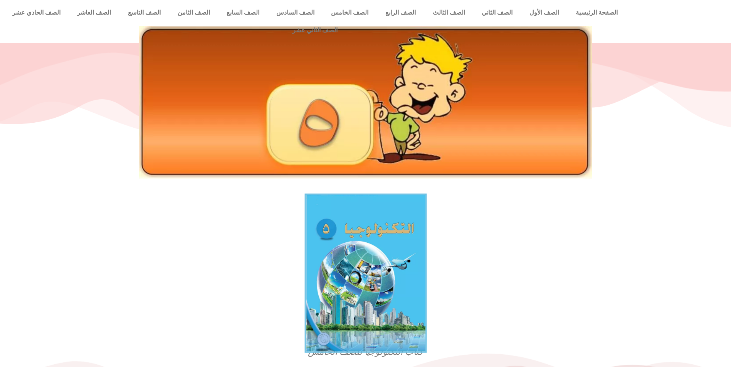
click at [349, 265] on img at bounding box center [365, 273] width 122 height 159
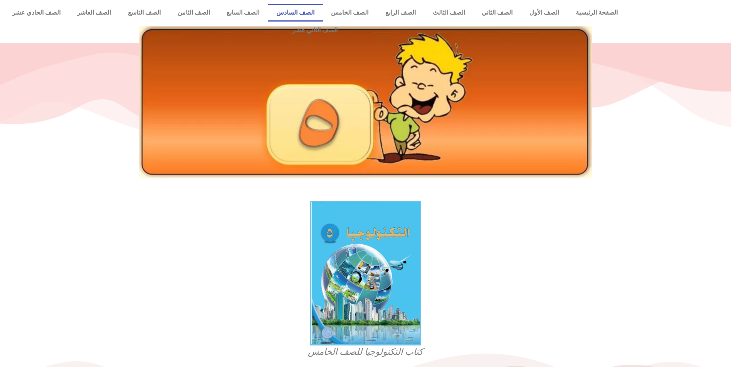
drag, startPoint x: 332, startPoint y: 8, endPoint x: 384, endPoint y: 0, distance: 52.2
click at [323, 8] on link "الصف السادس" at bounding box center [295, 13] width 55 height 18
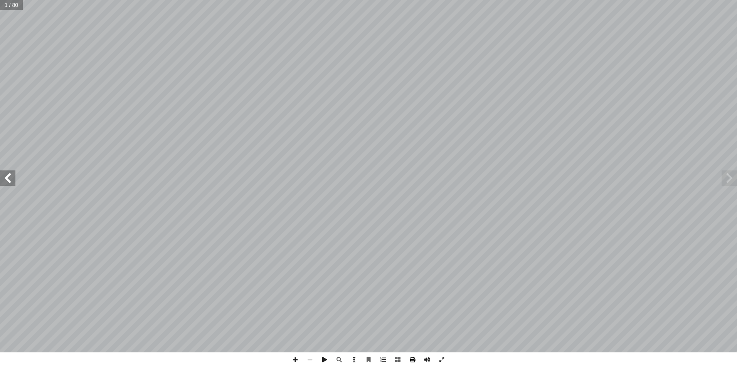
click at [411, 359] on span at bounding box center [412, 360] width 15 height 15
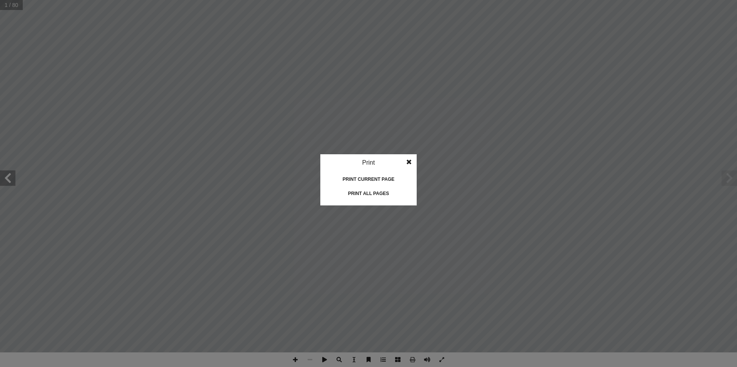
click at [389, 192] on div "Print all pages" at bounding box center [368, 194] width 77 height 12
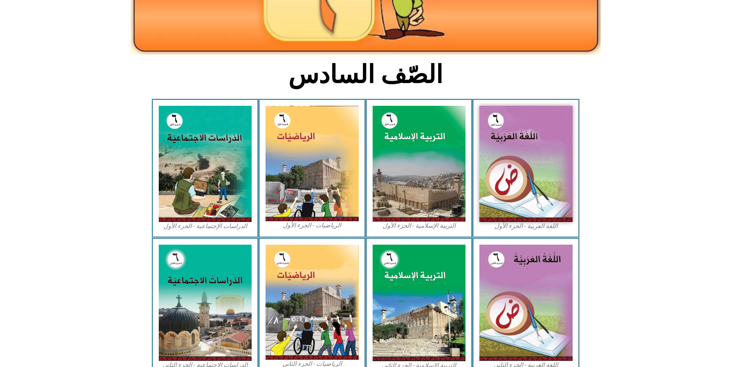
scroll to position [39, 0]
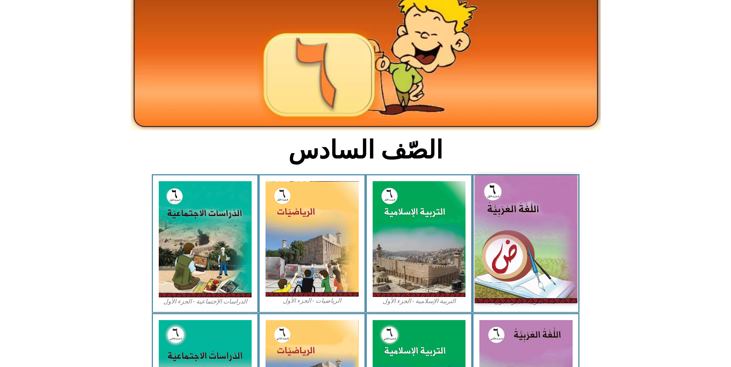
click at [517, 193] on img at bounding box center [526, 240] width 102 height 128
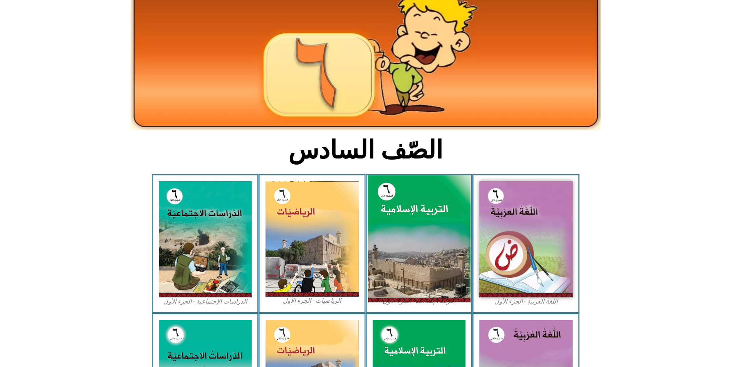
click at [410, 214] on img at bounding box center [418, 240] width 102 height 128
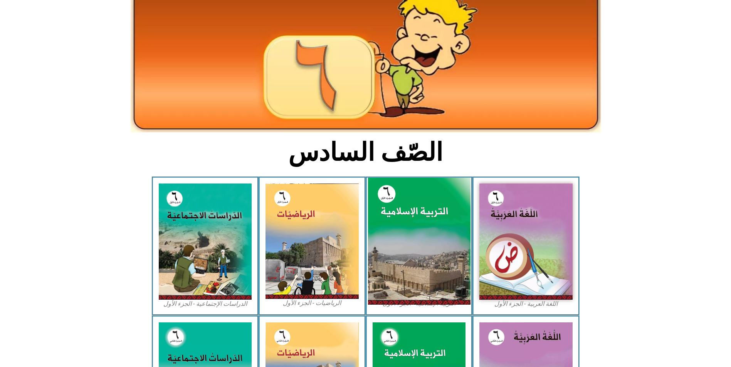
scroll to position [0, 0]
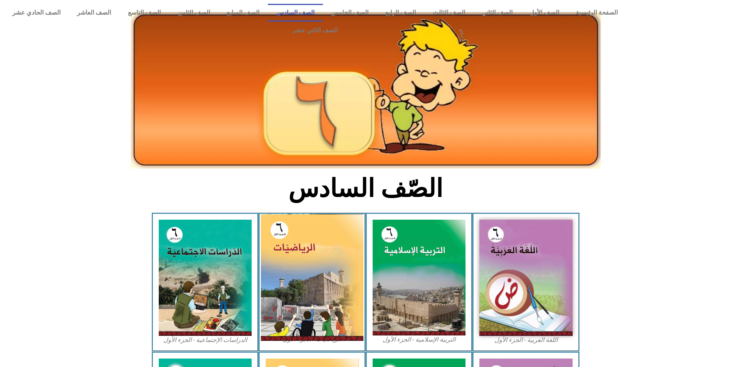
click at [336, 248] on img at bounding box center [312, 277] width 102 height 127
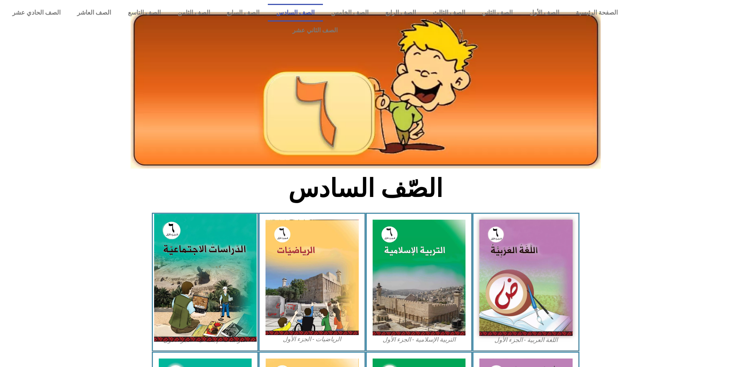
click at [223, 235] on img at bounding box center [205, 278] width 102 height 128
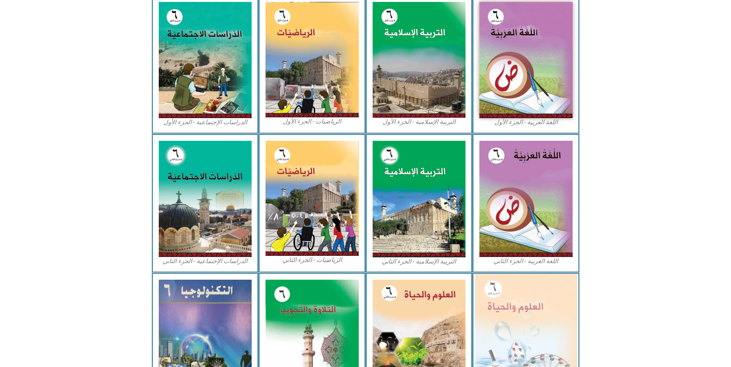
scroll to position [275, 0]
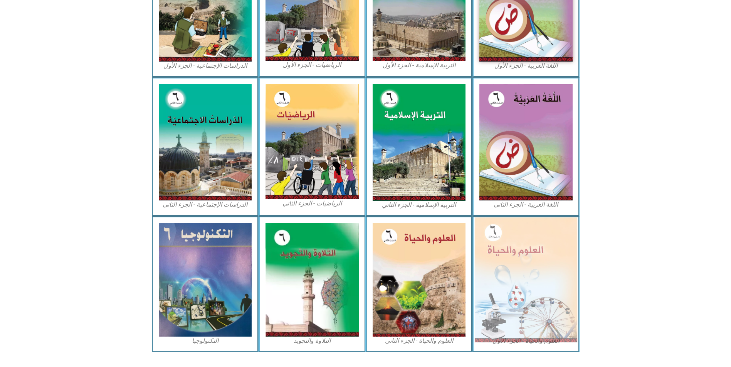
click at [506, 249] on img at bounding box center [526, 280] width 102 height 125
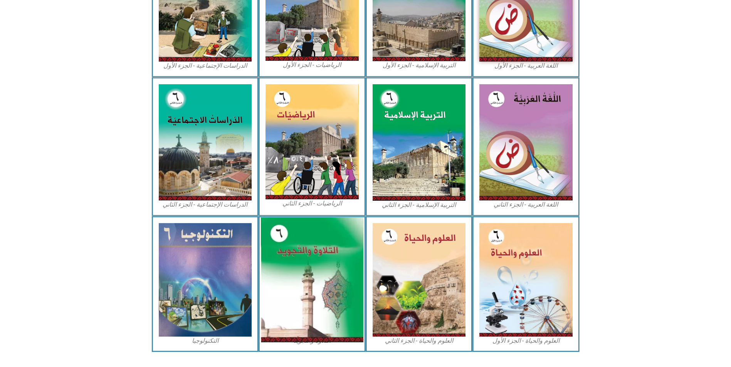
click at [320, 243] on img at bounding box center [312, 280] width 102 height 125
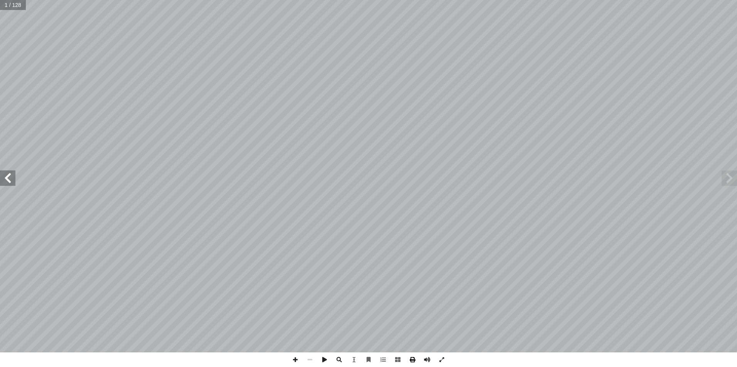
click at [414, 359] on span at bounding box center [412, 360] width 15 height 15
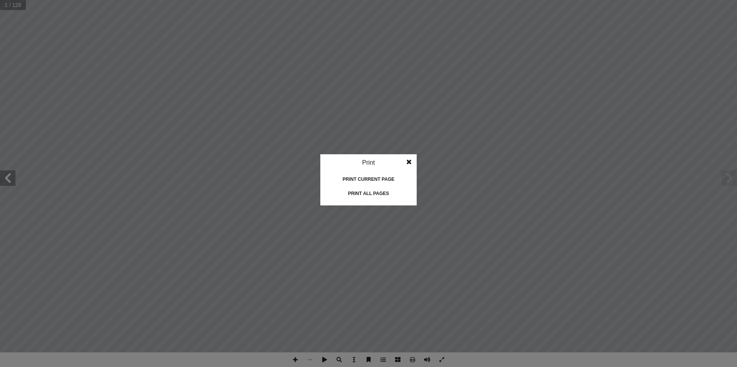
click at [373, 190] on div "Print all pages" at bounding box center [368, 194] width 77 height 12
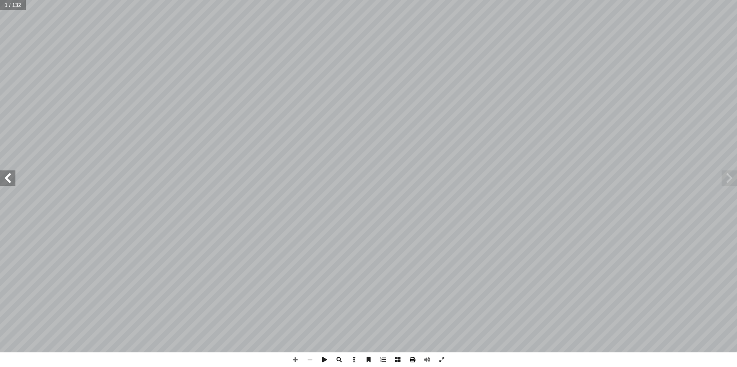
click at [407, 361] on span at bounding box center [412, 360] width 15 height 15
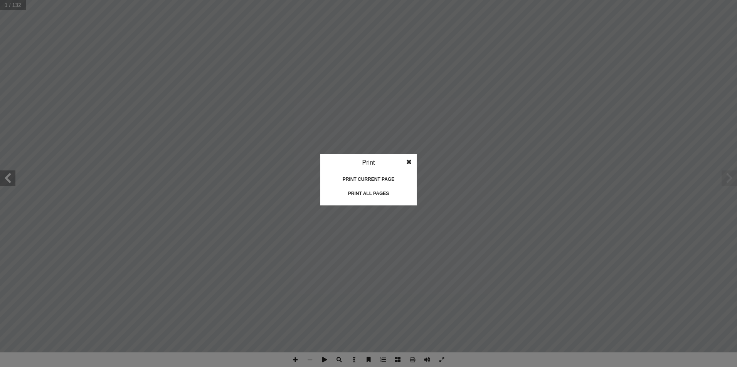
click at [366, 193] on div "Print all pages" at bounding box center [368, 194] width 77 height 12
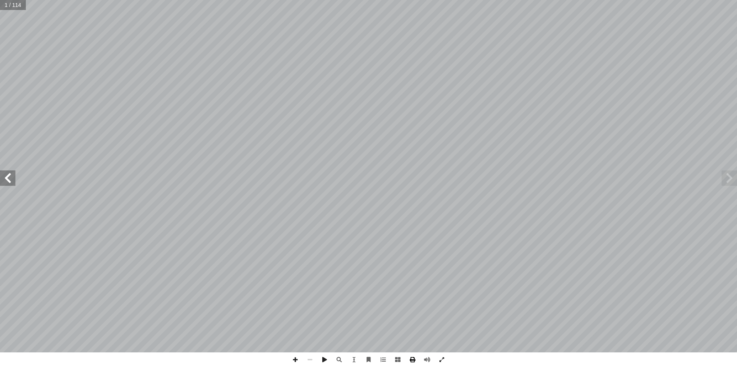
click at [414, 359] on span at bounding box center [412, 360] width 15 height 15
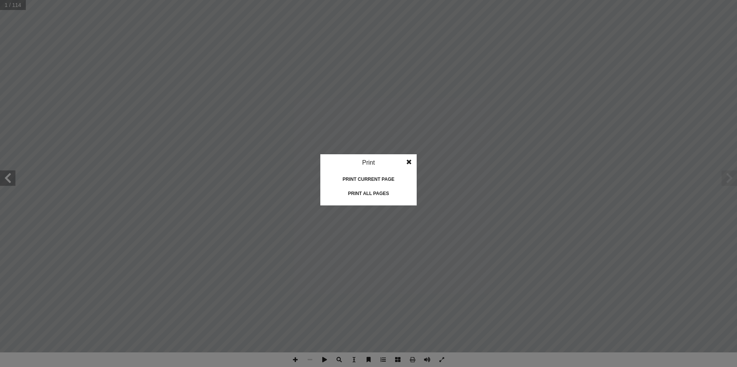
click at [371, 195] on div "Print all pages" at bounding box center [368, 194] width 77 height 12
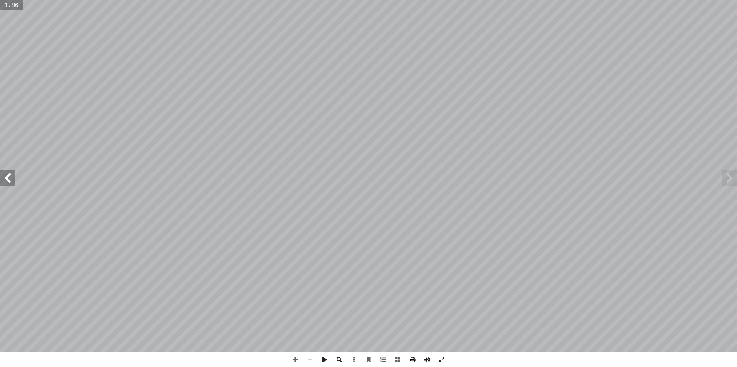
click at [411, 360] on span at bounding box center [412, 360] width 15 height 15
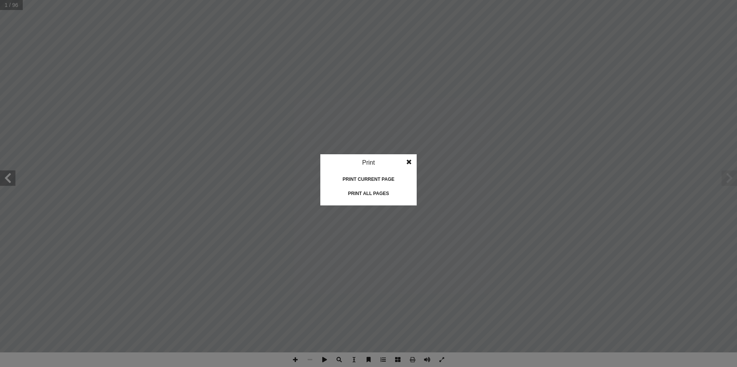
click at [347, 195] on div "Print all pages" at bounding box center [368, 194] width 77 height 12
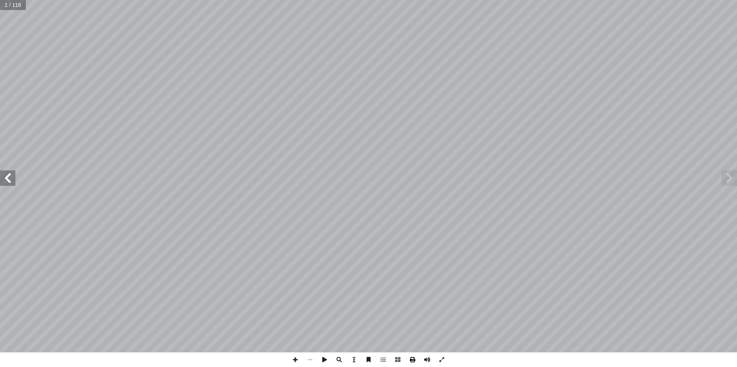
click at [414, 363] on span at bounding box center [412, 360] width 15 height 15
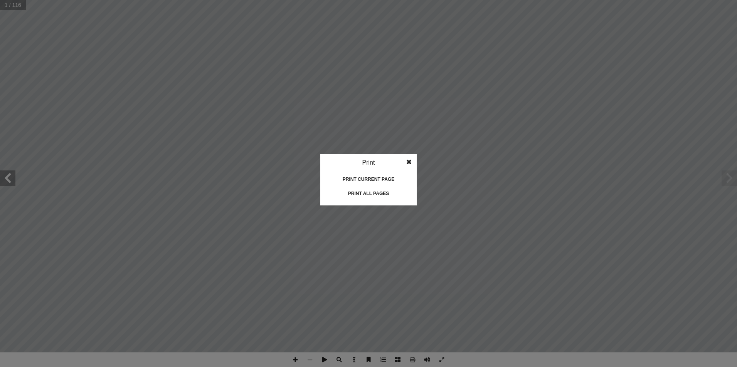
click at [375, 195] on div "Print all pages" at bounding box center [368, 194] width 77 height 12
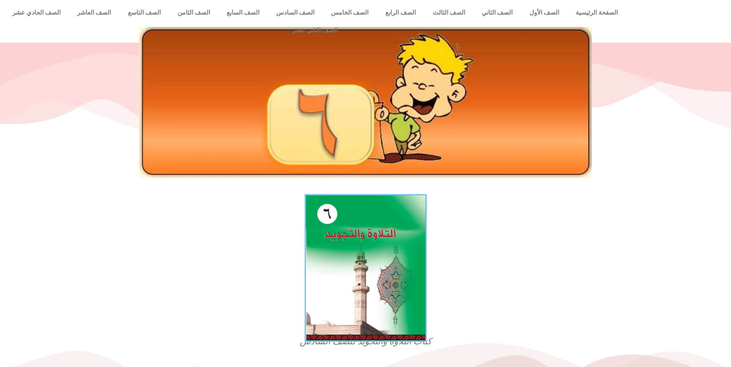
click at [381, 231] on img at bounding box center [365, 269] width 122 height 148
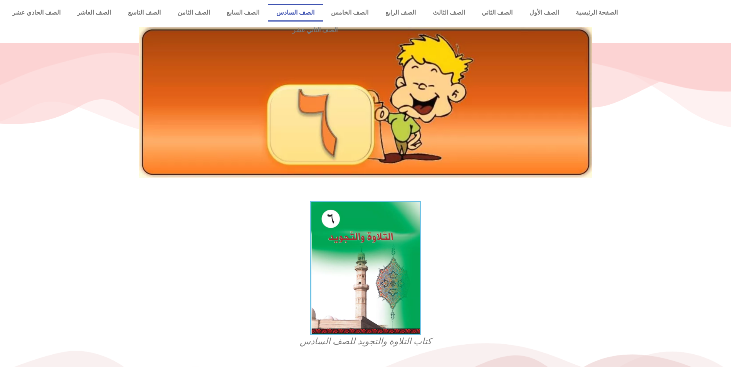
click at [323, 7] on link "الصف السادس" at bounding box center [295, 13] width 55 height 18
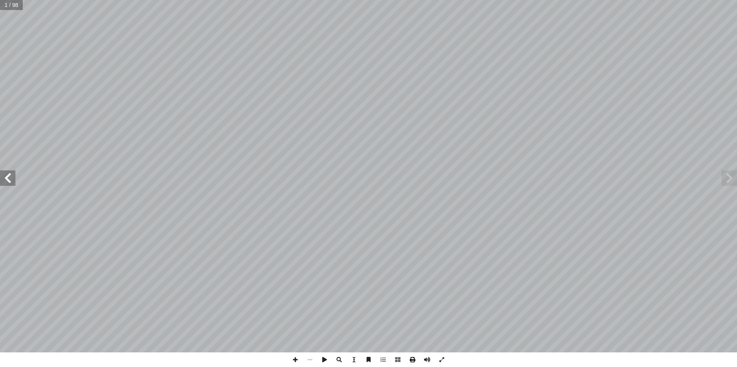
click at [411, 358] on span at bounding box center [412, 360] width 15 height 15
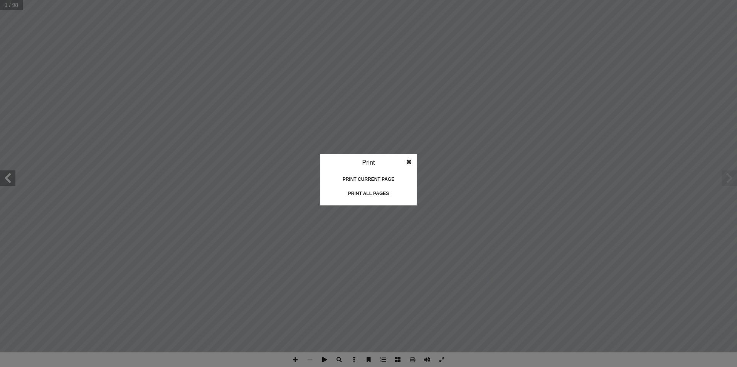
click at [374, 193] on div "Print all pages" at bounding box center [368, 194] width 77 height 12
click at [409, 161] on span at bounding box center [409, 161] width 14 height 15
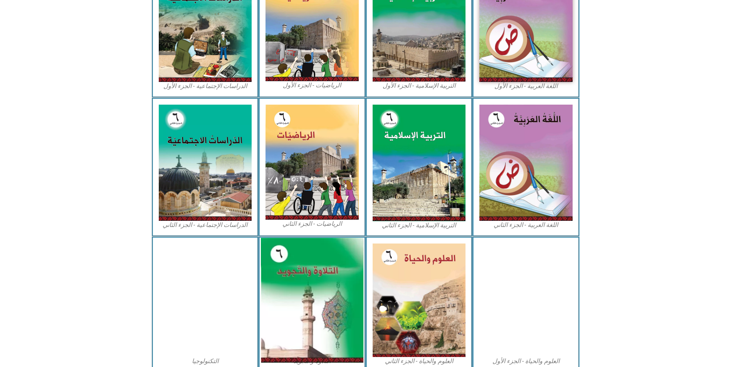
scroll to position [275, 0]
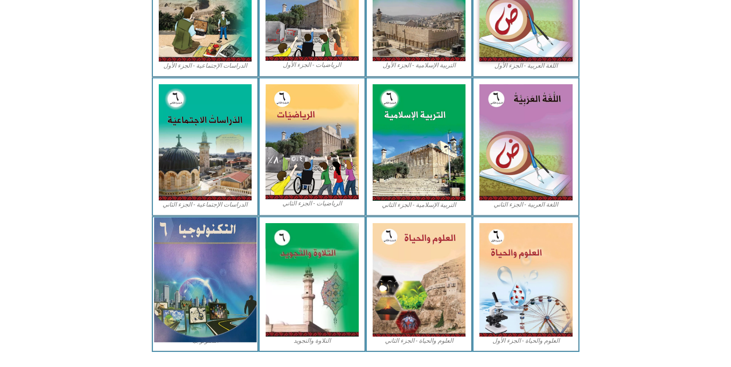
click at [226, 253] on img at bounding box center [205, 280] width 102 height 125
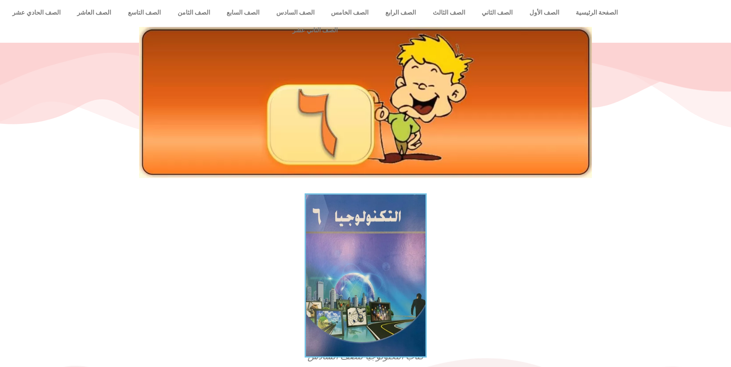
click at [370, 246] on img at bounding box center [365, 276] width 122 height 164
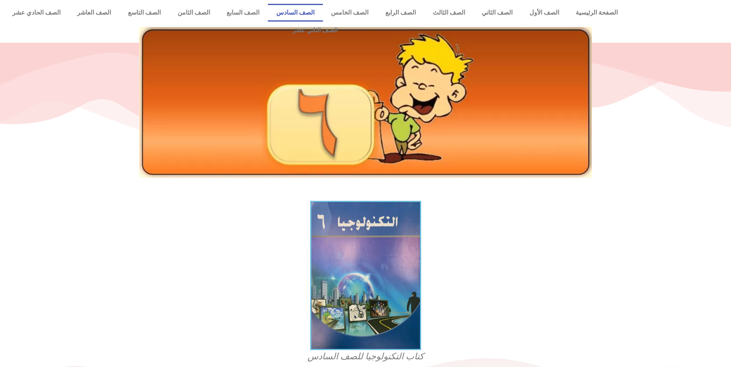
click at [323, 10] on link "الصف السادس" at bounding box center [295, 13] width 55 height 18
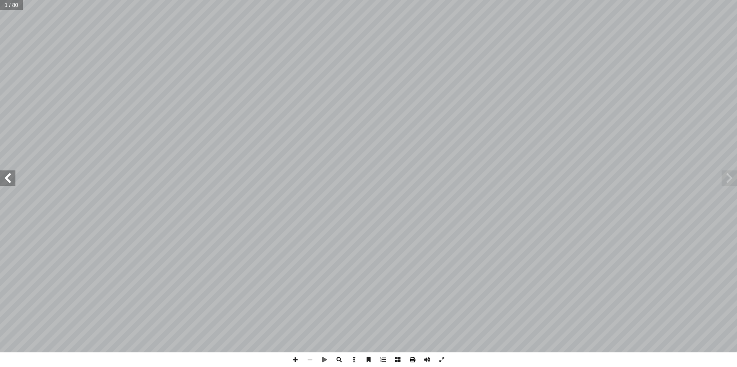
click at [412, 360] on span at bounding box center [412, 360] width 15 height 15
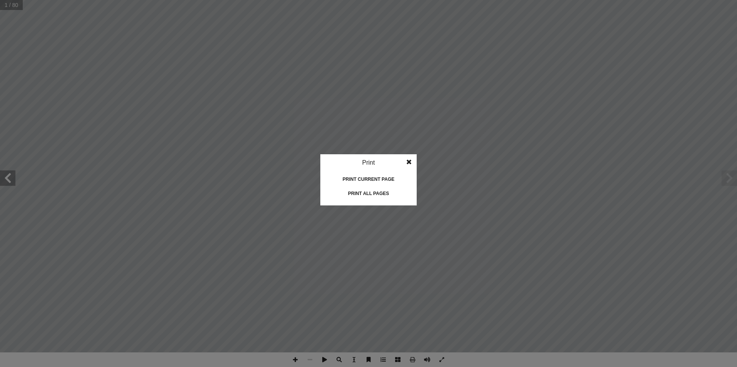
click at [377, 194] on div "Print all pages" at bounding box center [368, 194] width 77 height 12
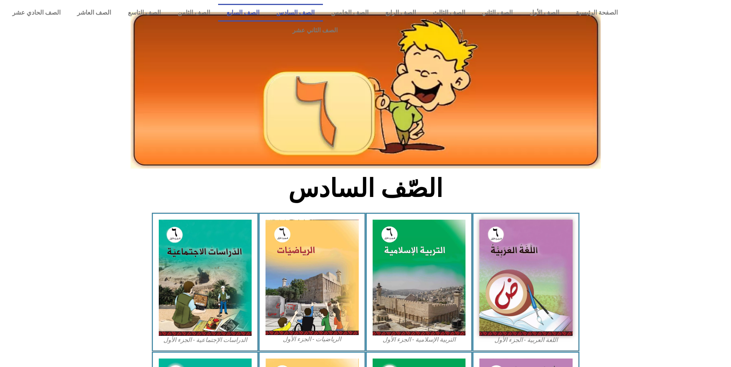
click at [268, 6] on link "الصف السابع" at bounding box center [243, 13] width 50 height 18
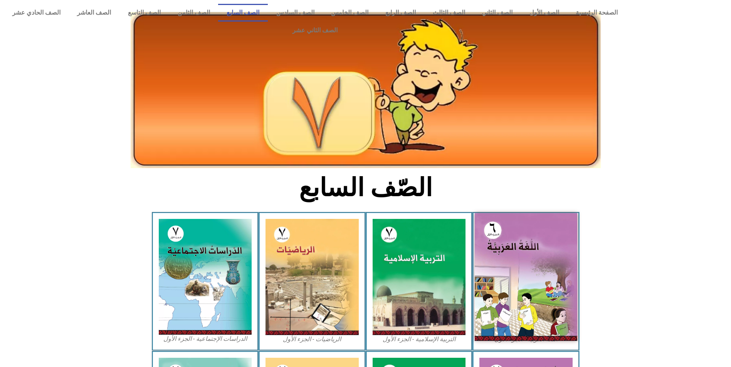
click at [519, 245] on img at bounding box center [526, 277] width 102 height 128
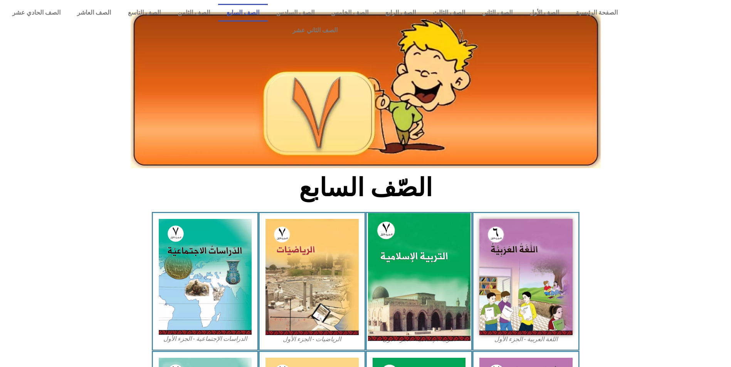
click at [418, 257] on img at bounding box center [418, 277] width 102 height 128
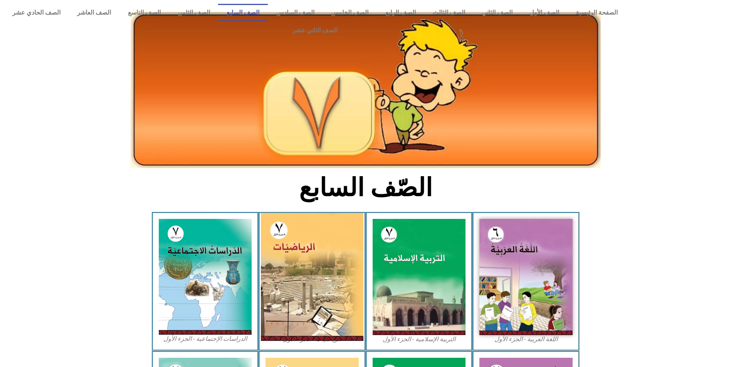
click at [313, 238] on img at bounding box center [312, 277] width 102 height 128
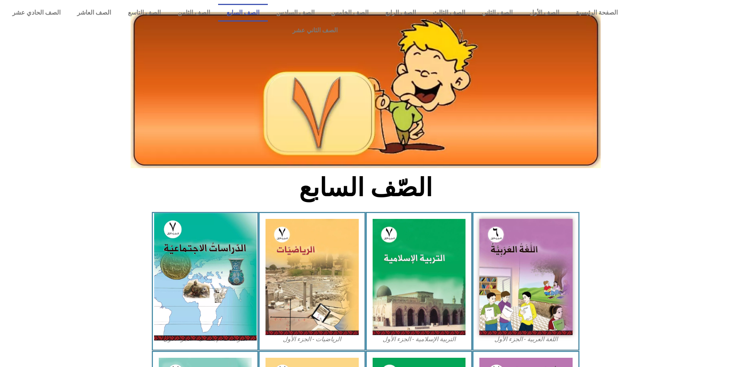
click at [209, 262] on img at bounding box center [205, 277] width 102 height 128
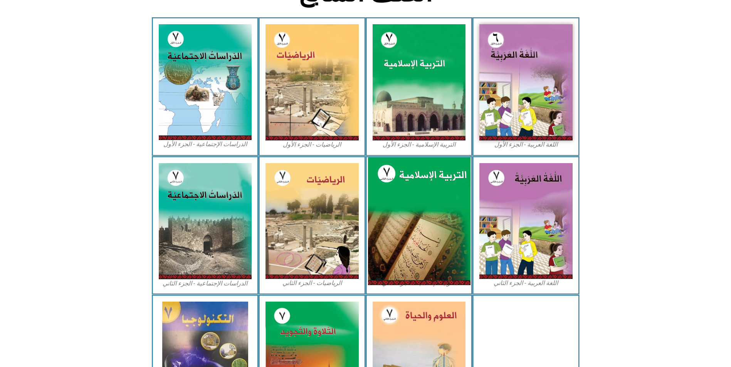
scroll to position [275, 0]
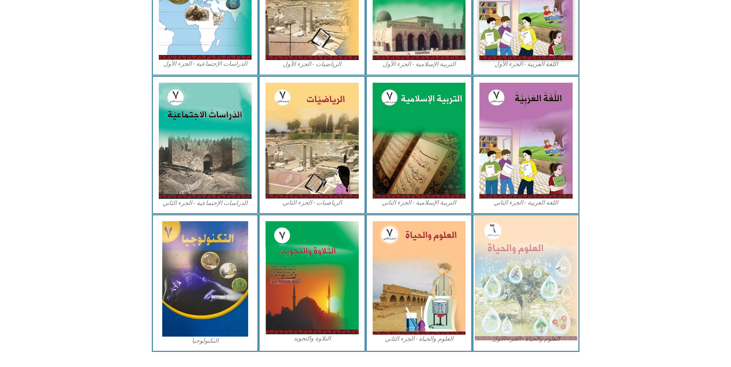
click at [517, 236] on img at bounding box center [526, 278] width 102 height 125
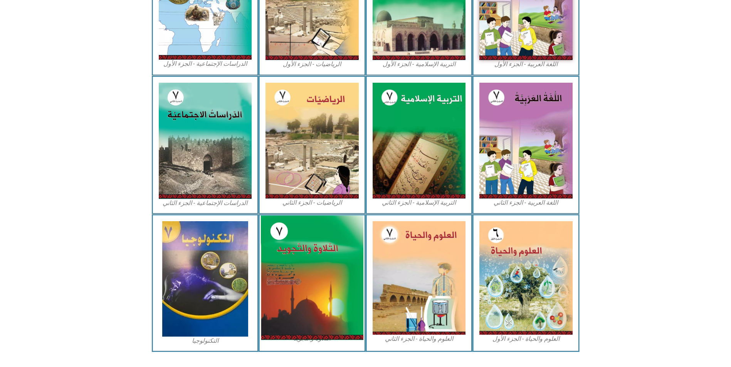
click at [304, 252] on img at bounding box center [312, 278] width 102 height 124
click at [320, 235] on img at bounding box center [312, 278] width 102 height 124
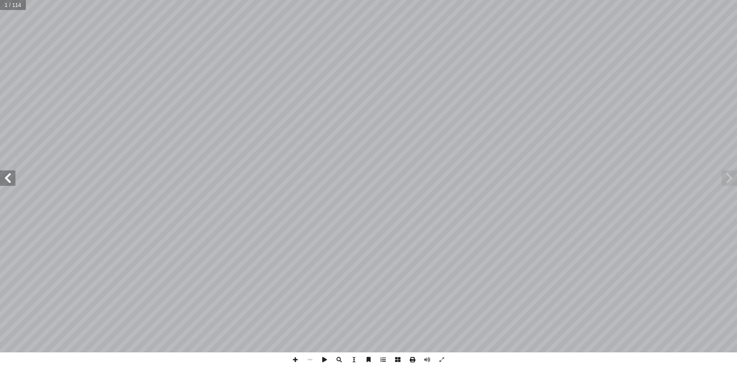
click at [414, 359] on span at bounding box center [412, 360] width 15 height 15
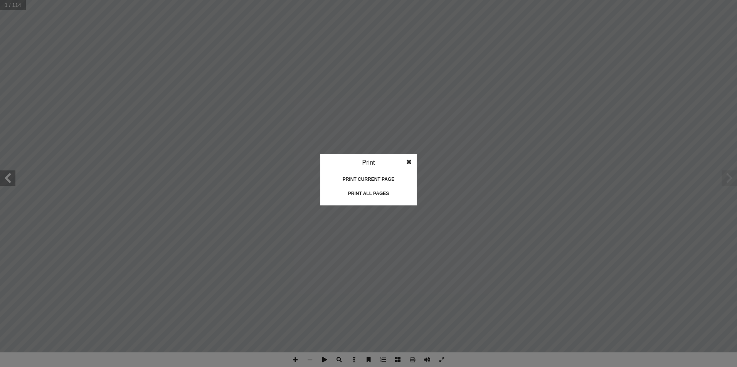
click at [362, 195] on div "Print all pages" at bounding box center [368, 194] width 77 height 12
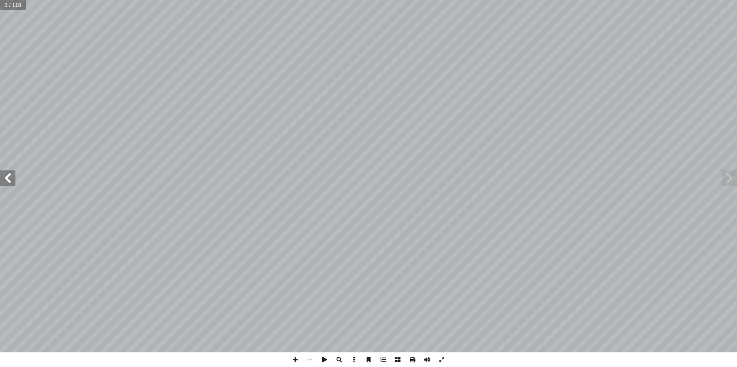
click at [414, 359] on span at bounding box center [412, 360] width 15 height 15
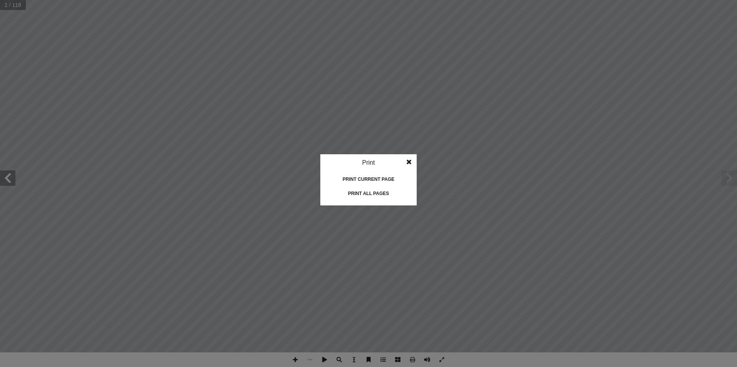
click at [379, 191] on div "Print all pages" at bounding box center [368, 194] width 77 height 12
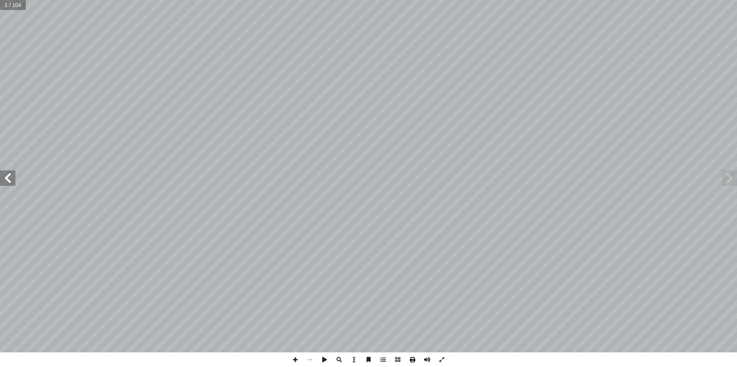
click at [414, 362] on span at bounding box center [412, 360] width 15 height 15
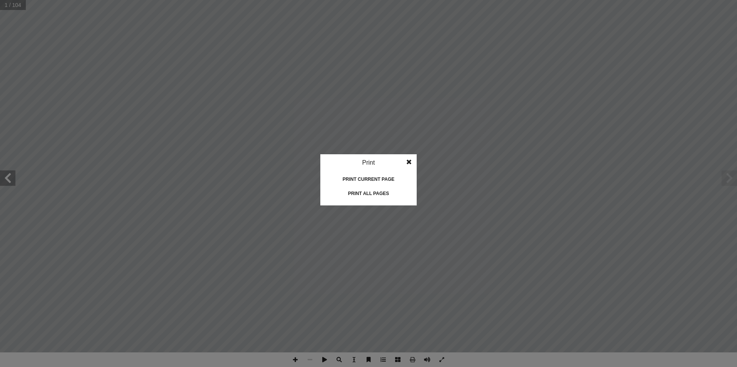
click at [362, 205] on idv "Print Print current page Print left page Print right page Print all pages" at bounding box center [368, 179] width 96 height 51
click at [364, 198] on div "Print all pages" at bounding box center [368, 194] width 77 height 12
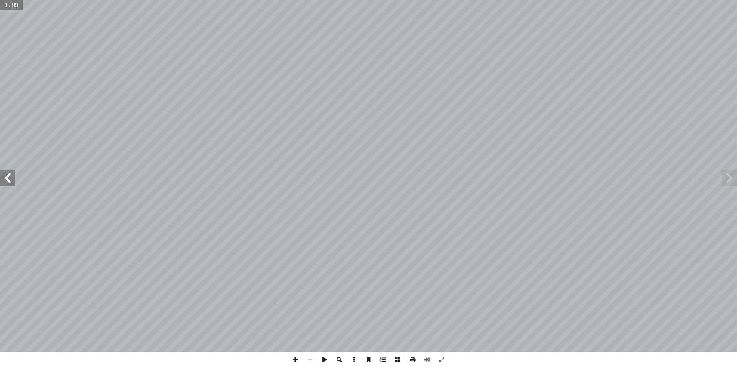
click at [416, 360] on span at bounding box center [412, 360] width 15 height 15
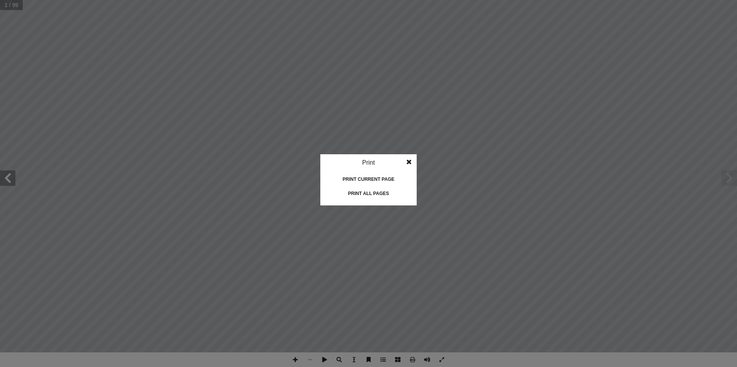
click at [365, 190] on div "Print all pages" at bounding box center [368, 194] width 77 height 12
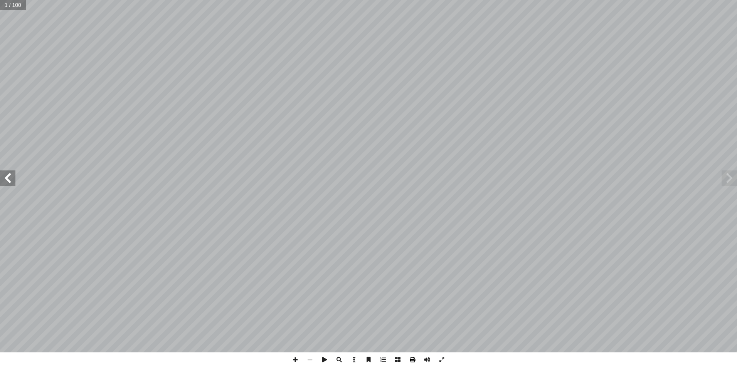
click at [411, 362] on span at bounding box center [412, 360] width 15 height 15
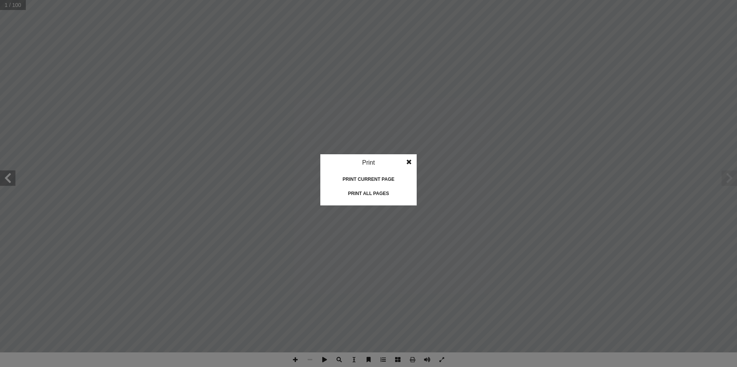
click at [370, 196] on div "Print all pages" at bounding box center [368, 194] width 77 height 12
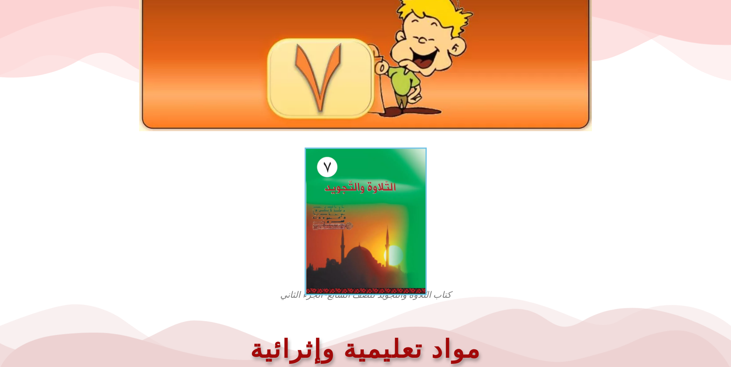
scroll to position [35, 0]
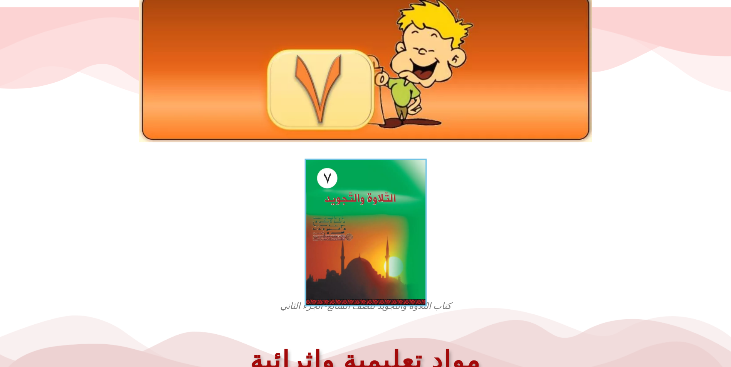
click at [367, 197] on img at bounding box center [365, 233] width 122 height 148
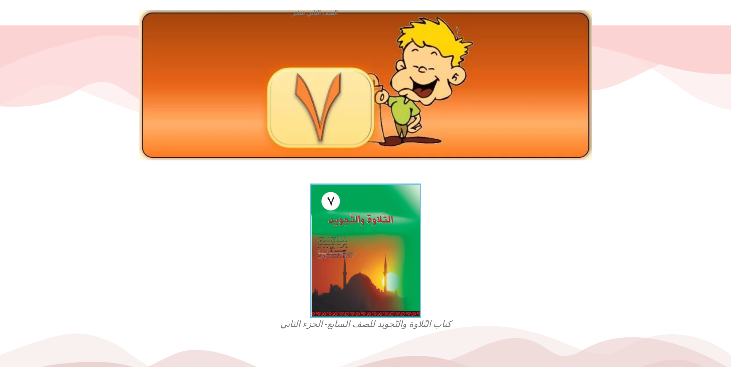
scroll to position [0, 0]
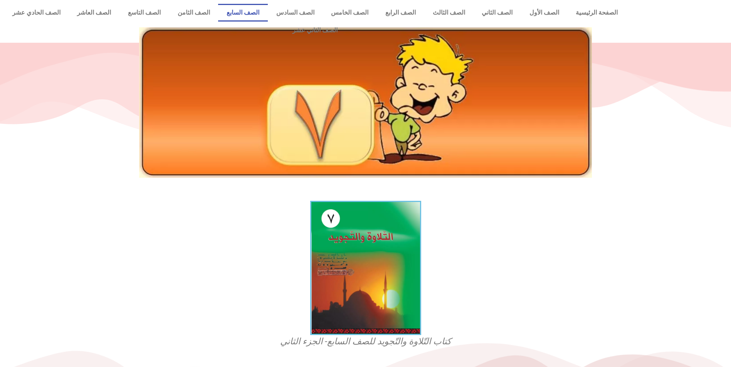
click at [268, 12] on link "الصف السابع" at bounding box center [243, 13] width 50 height 18
click at [268, 9] on link "الصف السابع" at bounding box center [243, 13] width 50 height 18
click at [323, 13] on link "الصف السادس" at bounding box center [295, 13] width 55 height 18
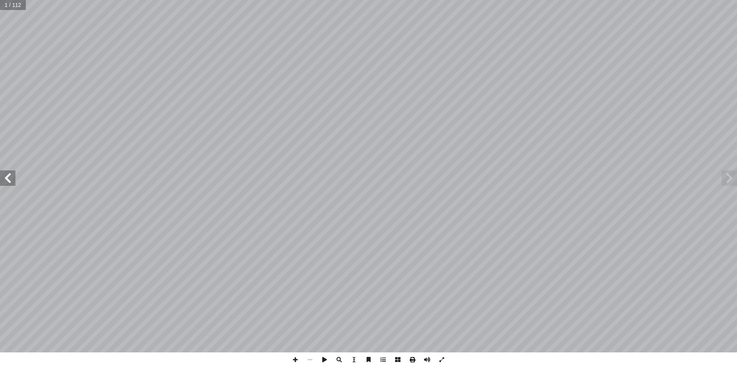
click at [414, 361] on span at bounding box center [412, 360] width 15 height 15
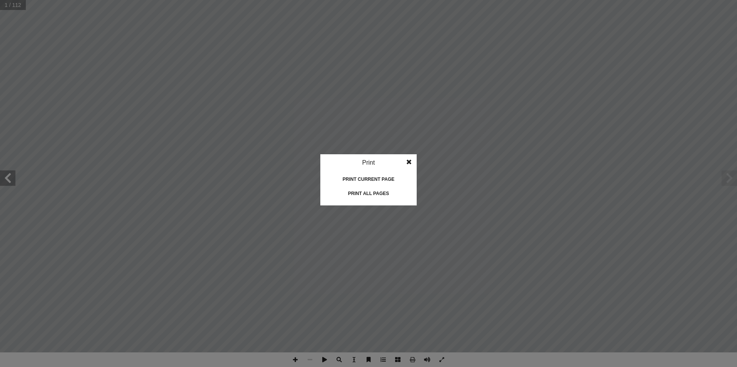
click at [380, 195] on div "Print all pages" at bounding box center [368, 194] width 77 height 12
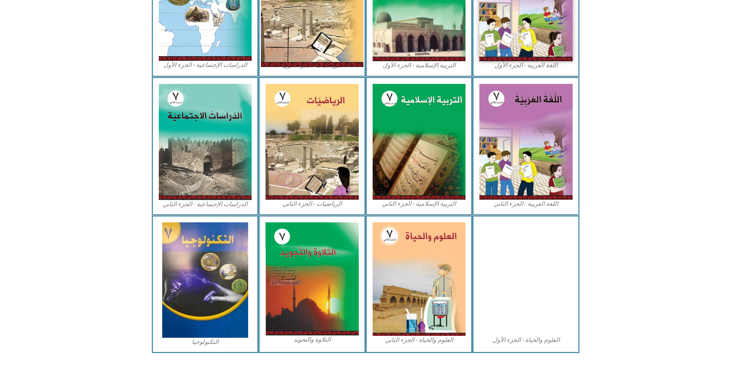
scroll to position [275, 0]
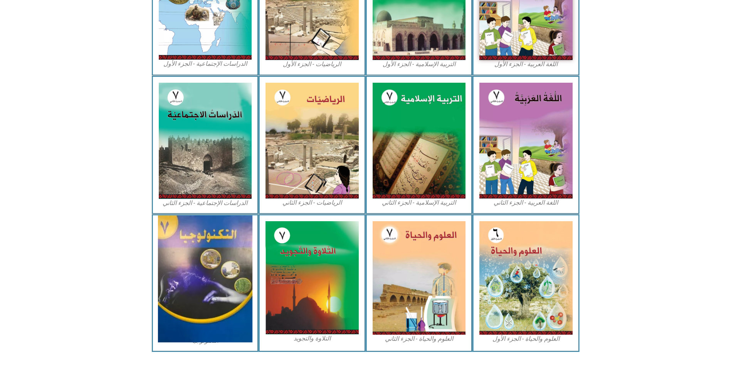
click at [216, 248] on img at bounding box center [205, 279] width 94 height 127
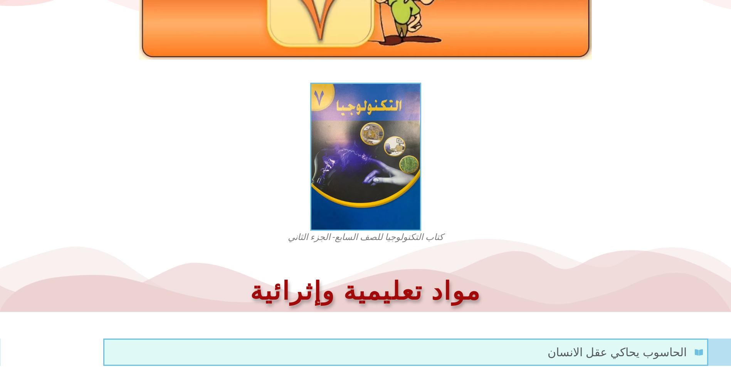
scroll to position [11, 0]
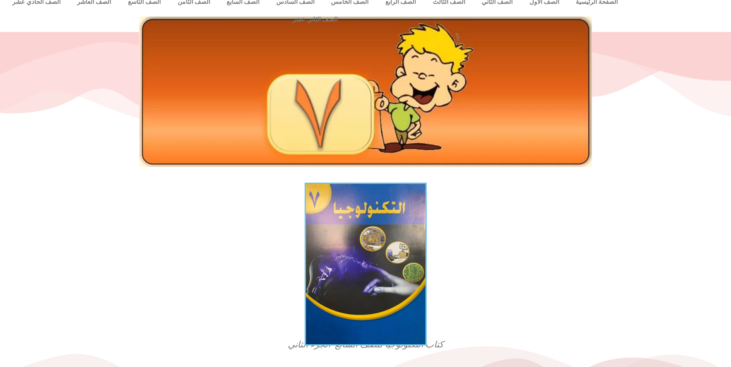
click at [349, 243] on img at bounding box center [365, 264] width 122 height 163
click at [362, 212] on img at bounding box center [365, 264] width 122 height 163
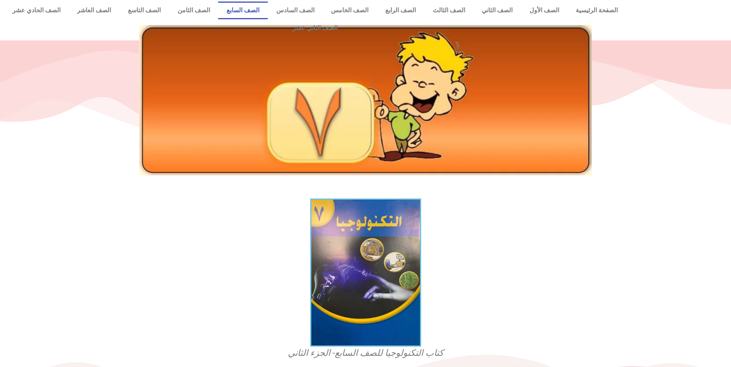
scroll to position [0, 0]
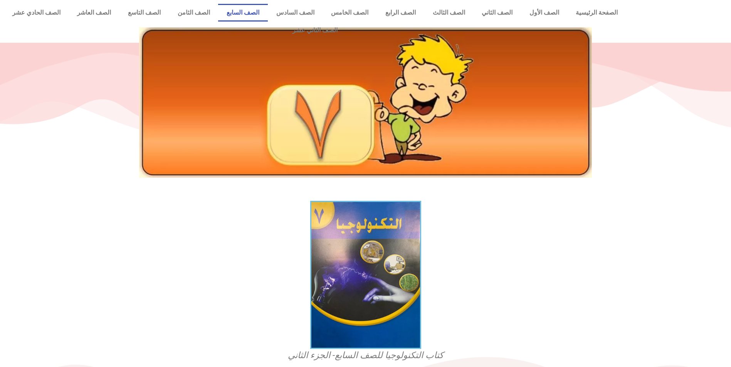
click at [260, 10] on link "الصف السابع" at bounding box center [243, 13] width 50 height 18
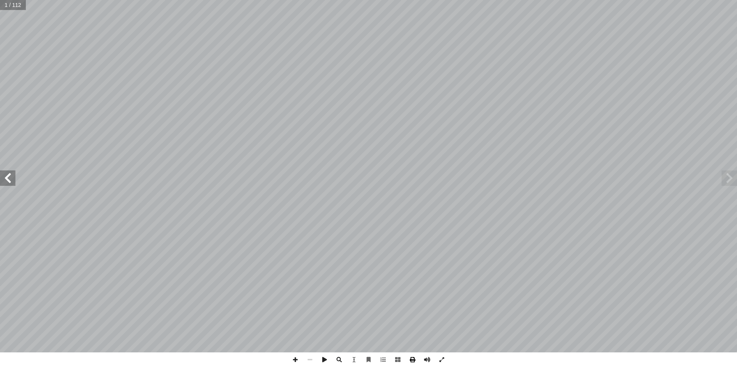
click at [412, 362] on span at bounding box center [412, 360] width 15 height 15
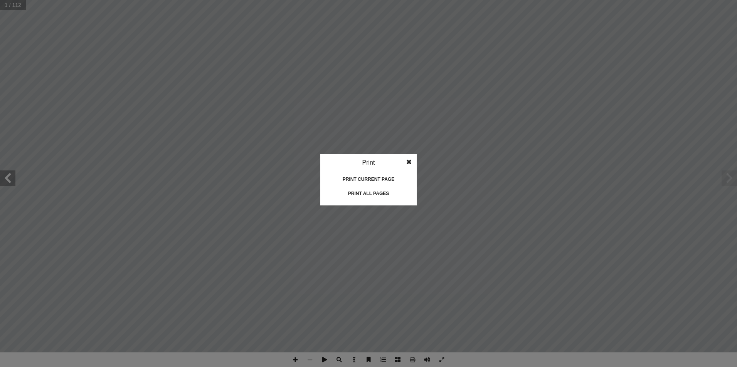
click at [364, 194] on div "Print all pages" at bounding box center [368, 194] width 77 height 12
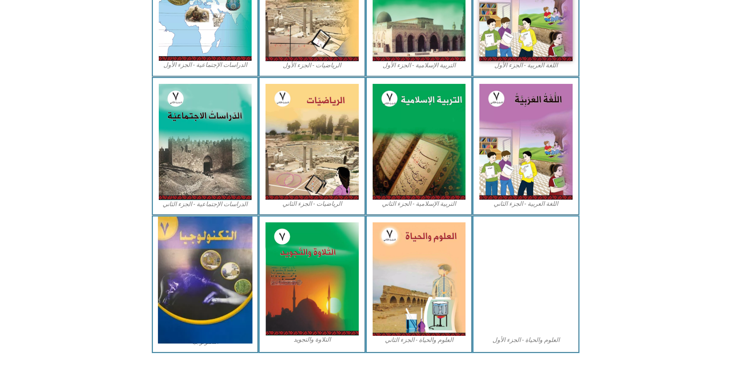
scroll to position [275, 0]
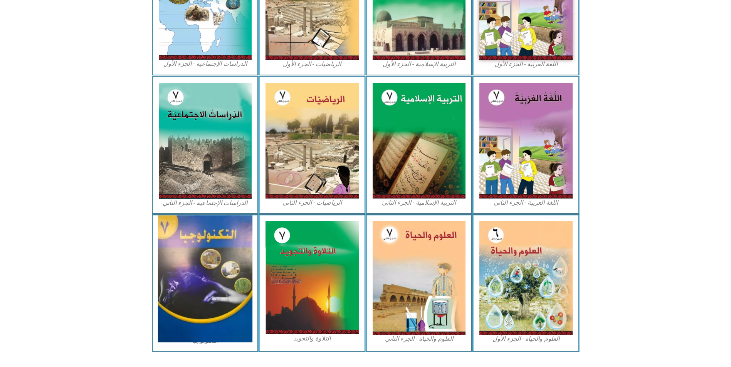
click at [203, 226] on img at bounding box center [205, 279] width 94 height 127
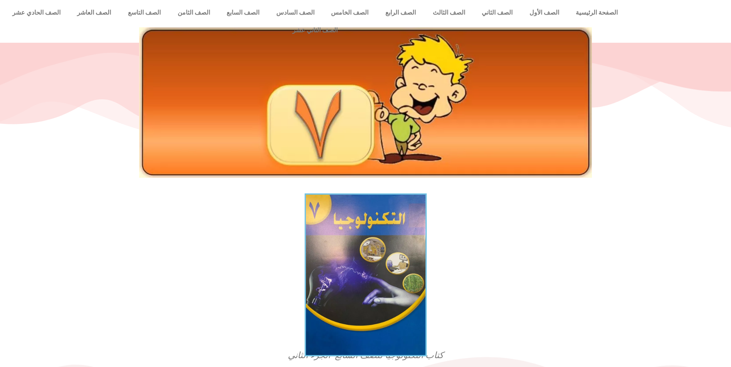
click at [381, 233] on img at bounding box center [365, 275] width 122 height 163
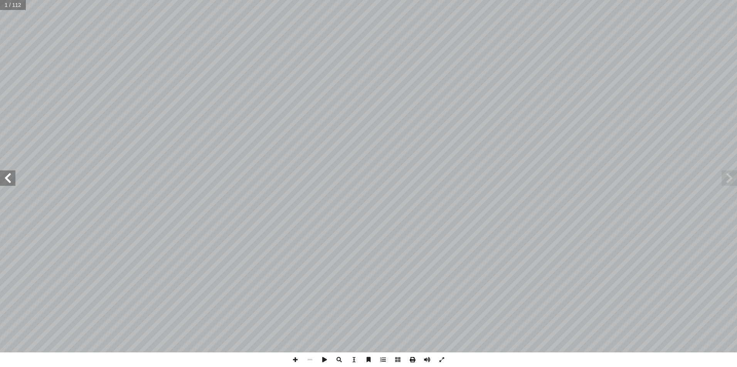
click at [410, 361] on span at bounding box center [412, 360] width 15 height 15
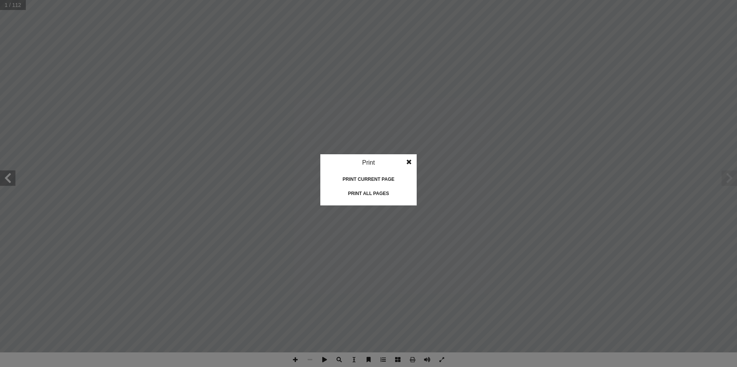
click at [364, 189] on div "Print all pages" at bounding box center [368, 194] width 77 height 12
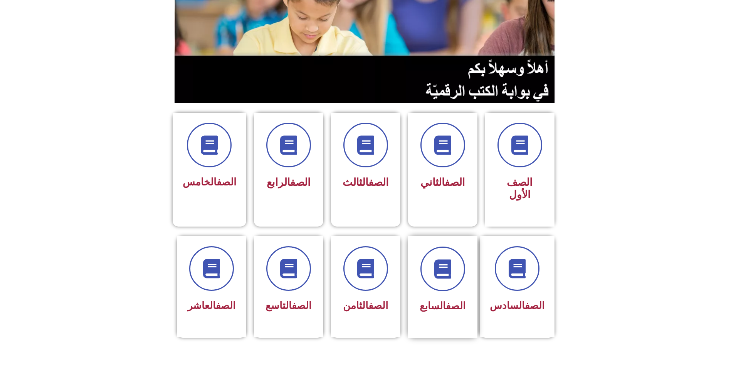
scroll to position [77, 0]
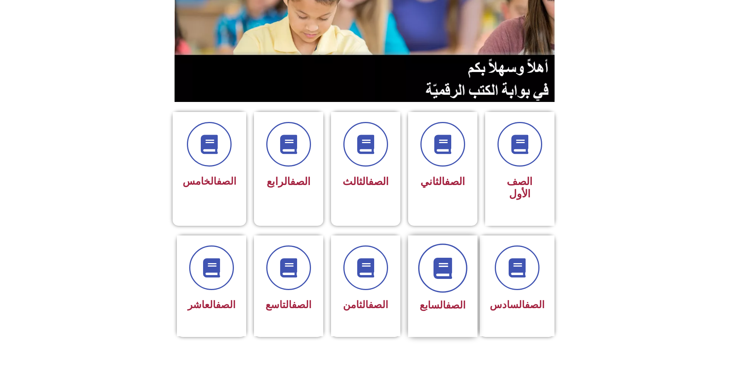
click at [458, 254] on span at bounding box center [442, 268] width 49 height 49
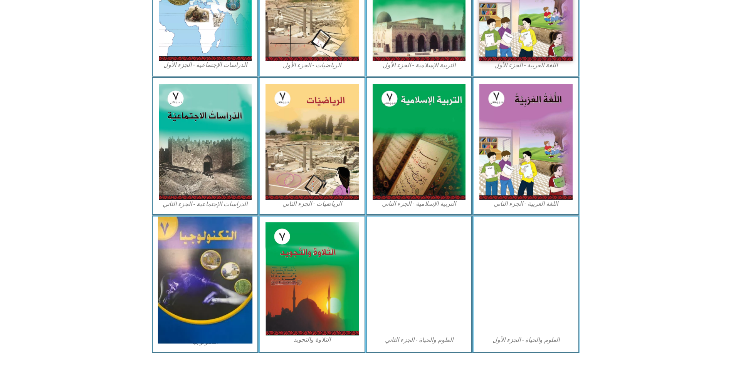
scroll to position [275, 0]
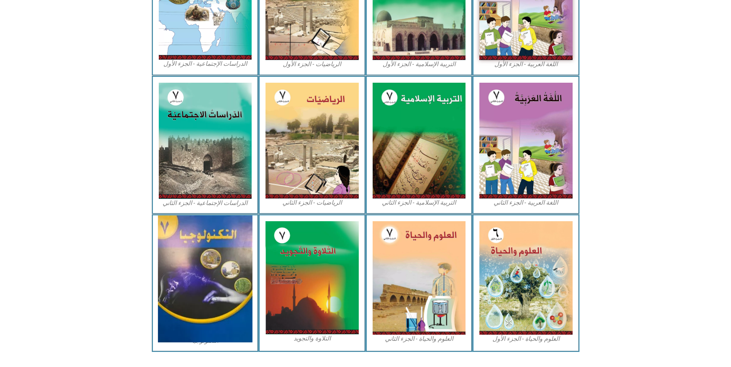
click at [195, 249] on img at bounding box center [205, 279] width 94 height 127
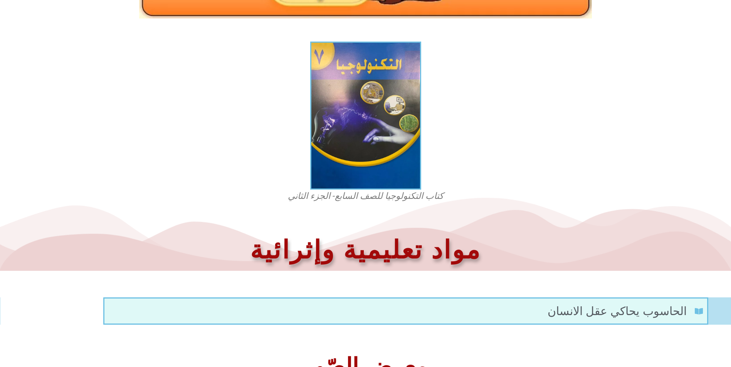
scroll to position [165, 0]
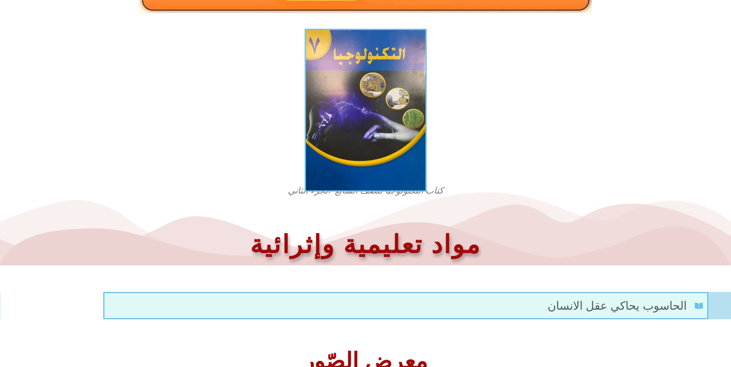
click at [365, 139] on img at bounding box center [365, 110] width 122 height 163
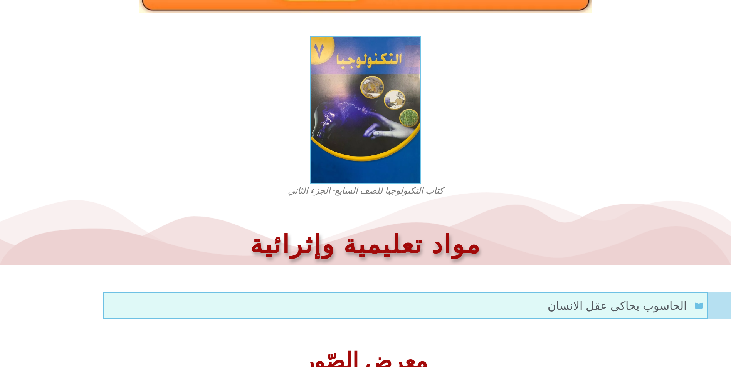
click at [423, 193] on icon at bounding box center [365, 229] width 731 height 73
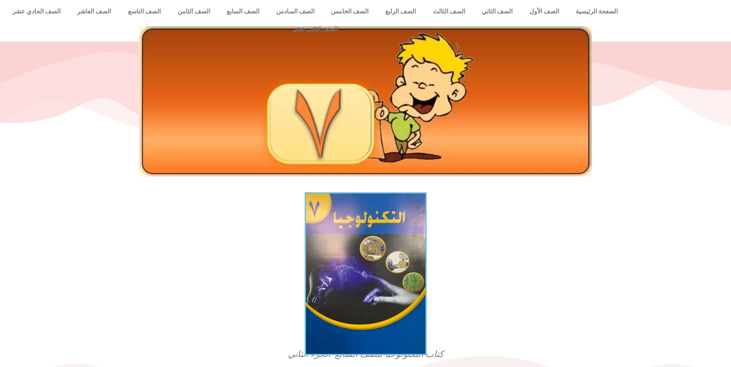
scroll to position [0, 0]
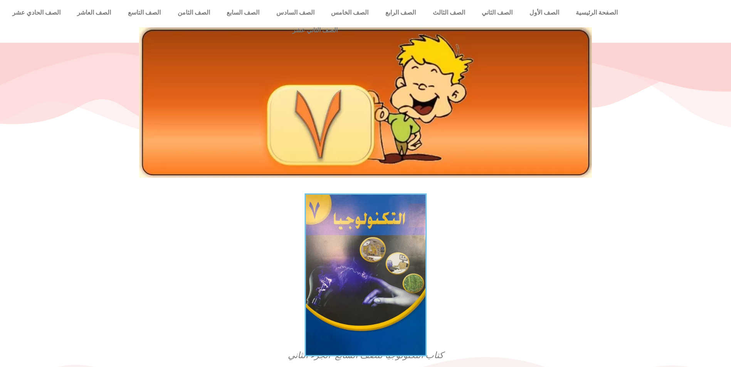
click at [363, 221] on img at bounding box center [365, 275] width 122 height 163
click at [357, 211] on img at bounding box center [365, 275] width 122 height 163
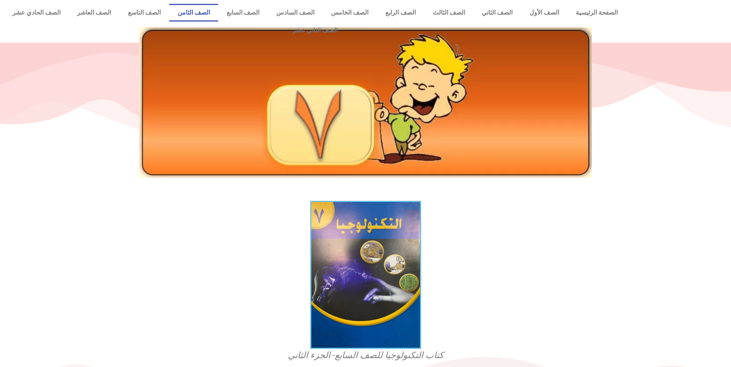
click at [218, 10] on link "الصف الثامن" at bounding box center [193, 13] width 49 height 18
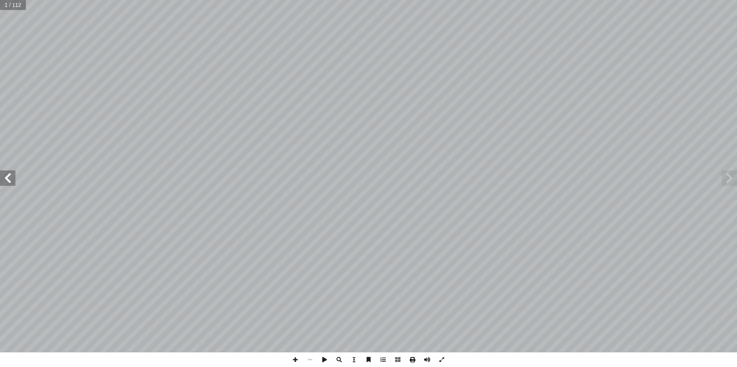
click at [414, 361] on span at bounding box center [412, 360] width 15 height 15
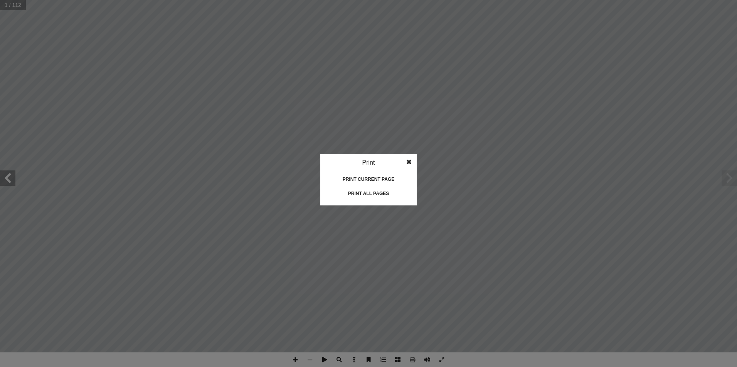
click at [367, 196] on div "Print all pages" at bounding box center [368, 194] width 77 height 12
click at [408, 164] on span at bounding box center [409, 161] width 14 height 15
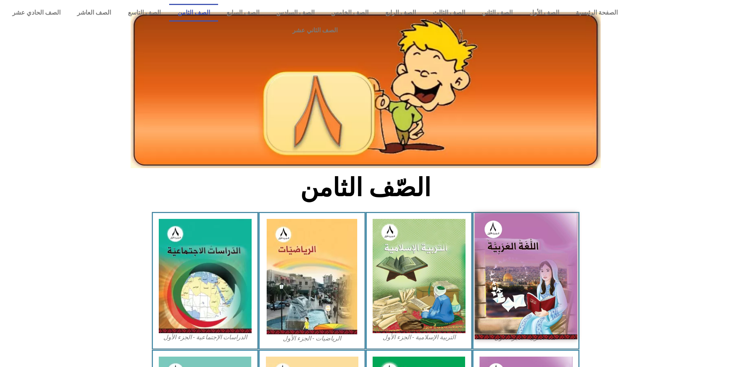
click at [503, 248] on img at bounding box center [526, 276] width 102 height 126
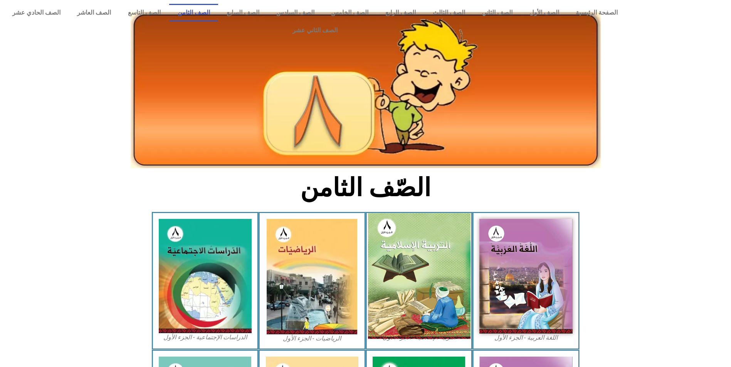
click at [455, 260] on img at bounding box center [418, 276] width 102 height 126
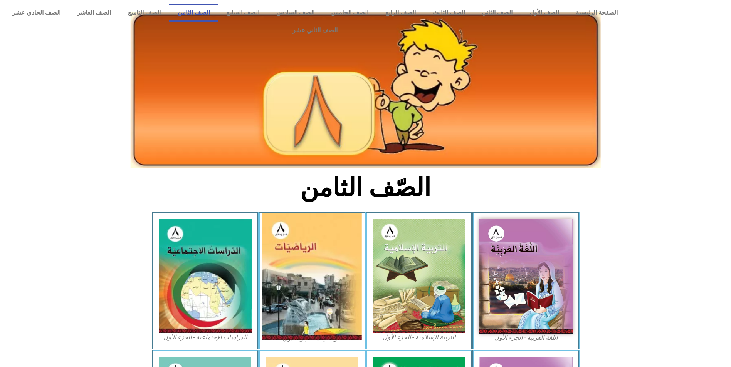
click at [305, 251] on img at bounding box center [312, 276] width 100 height 127
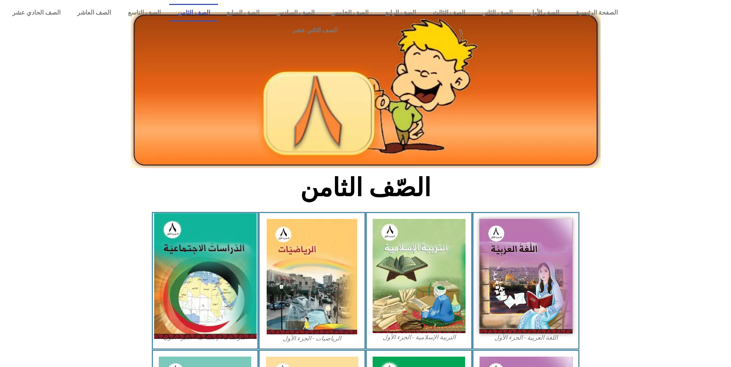
click at [210, 252] on img at bounding box center [205, 276] width 102 height 126
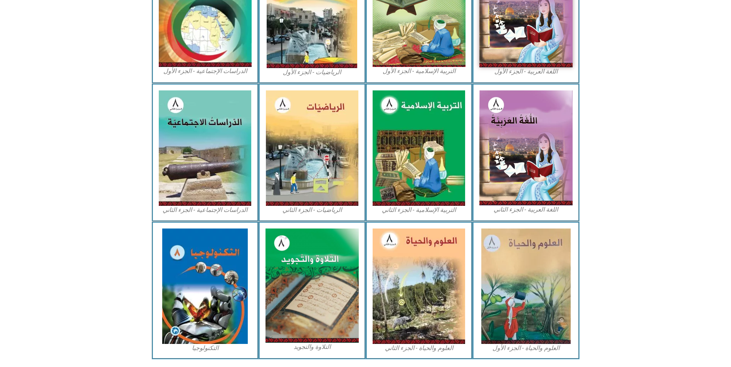
scroll to position [274, 0]
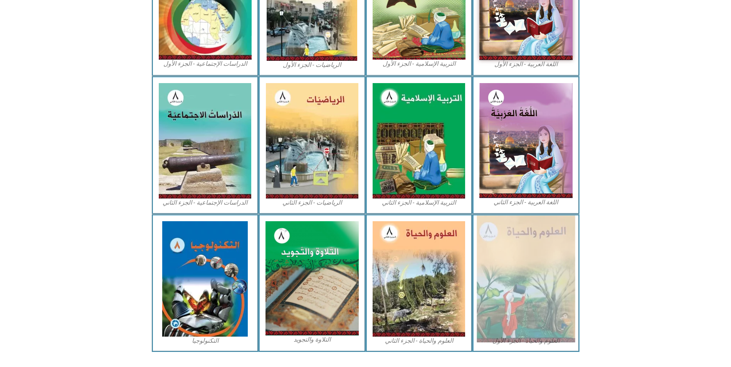
click at [522, 256] on img at bounding box center [526, 279] width 98 height 127
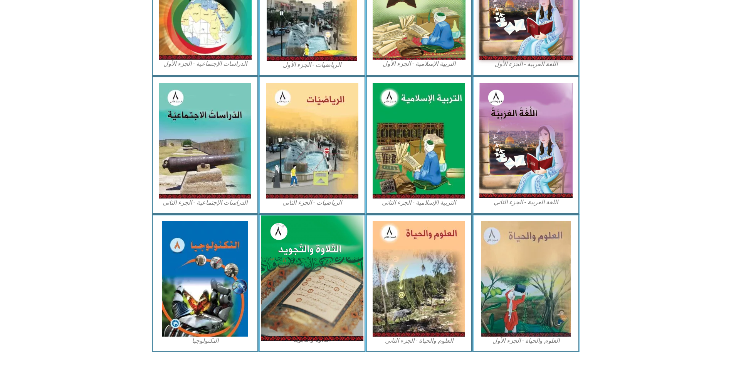
click at [294, 253] on img at bounding box center [312, 279] width 102 height 126
click at [318, 254] on img at bounding box center [312, 279] width 102 height 126
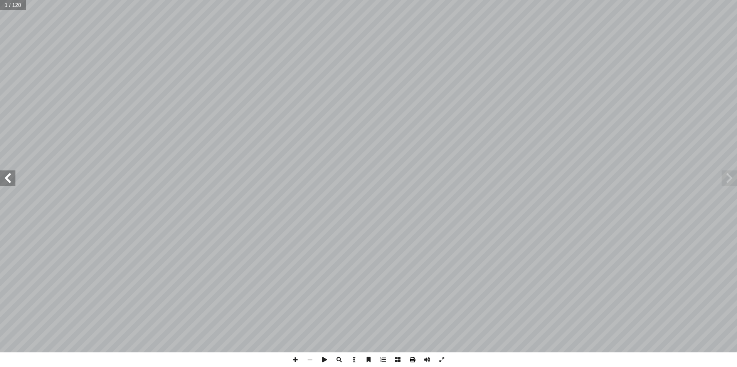
click at [414, 356] on span at bounding box center [412, 360] width 15 height 15
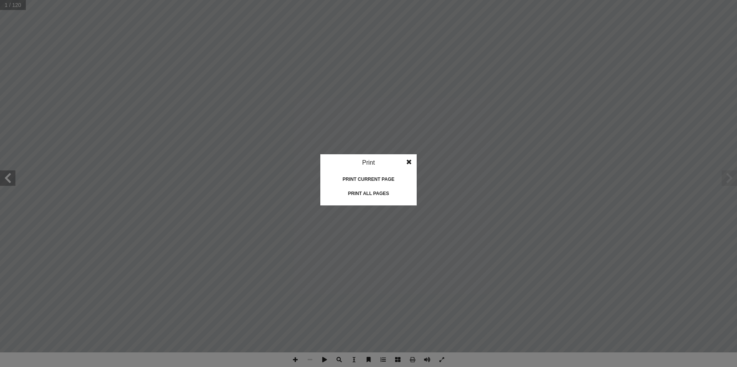
click at [374, 197] on div "Print all pages" at bounding box center [368, 194] width 77 height 12
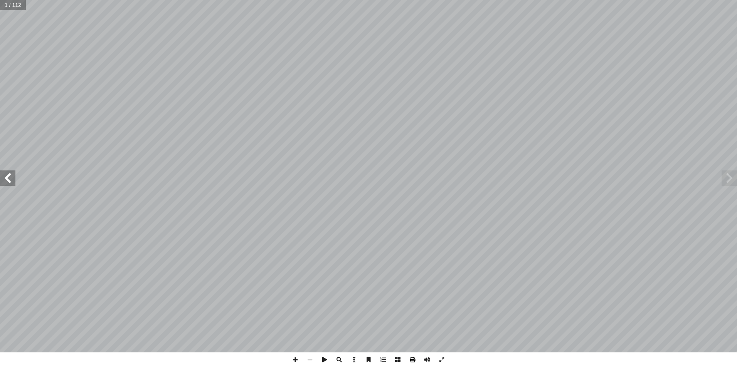
click at [412, 361] on span at bounding box center [412, 360] width 15 height 15
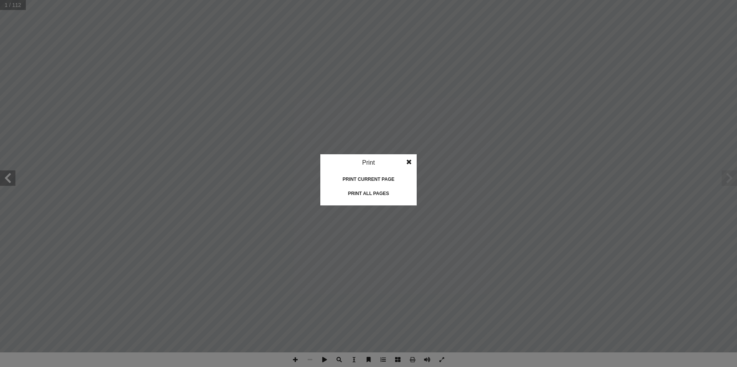
click at [377, 193] on div "Print all pages" at bounding box center [368, 194] width 77 height 12
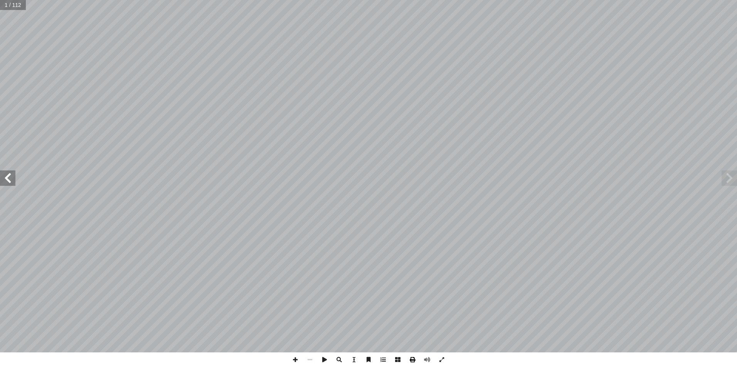
click at [414, 360] on span at bounding box center [412, 360] width 15 height 15
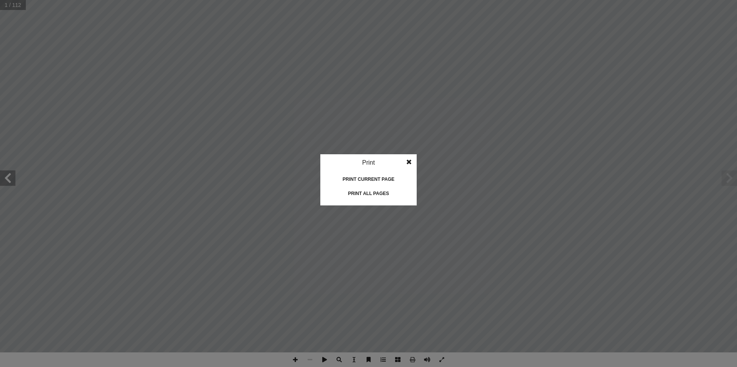
click at [369, 196] on div "Print all pages" at bounding box center [368, 194] width 77 height 12
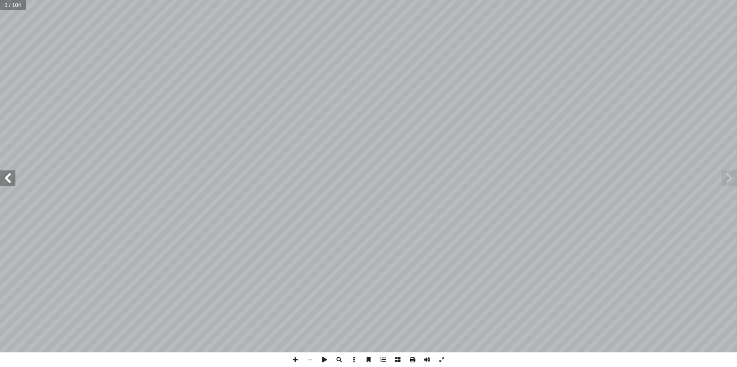
click at [414, 360] on span at bounding box center [412, 360] width 15 height 15
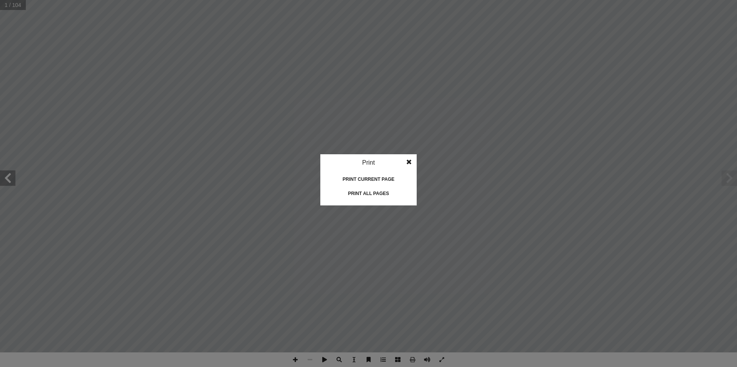
click at [372, 190] on div "Print all pages" at bounding box center [368, 194] width 77 height 12
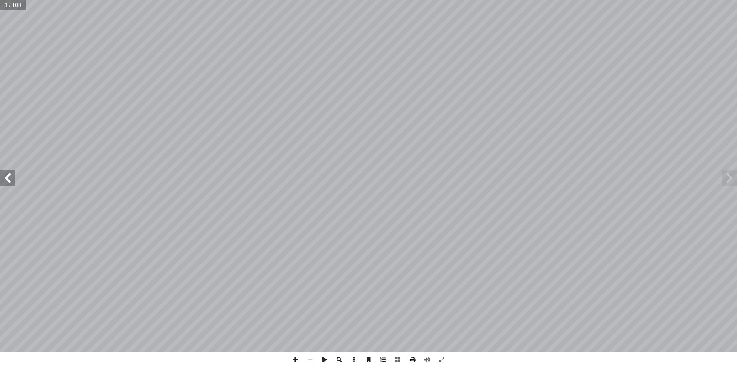
click at [409, 361] on span at bounding box center [412, 360] width 15 height 15
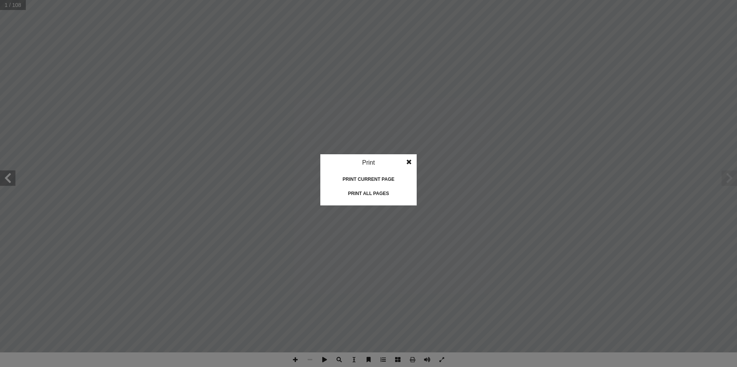
click at [372, 191] on div "Print all pages" at bounding box center [368, 194] width 77 height 12
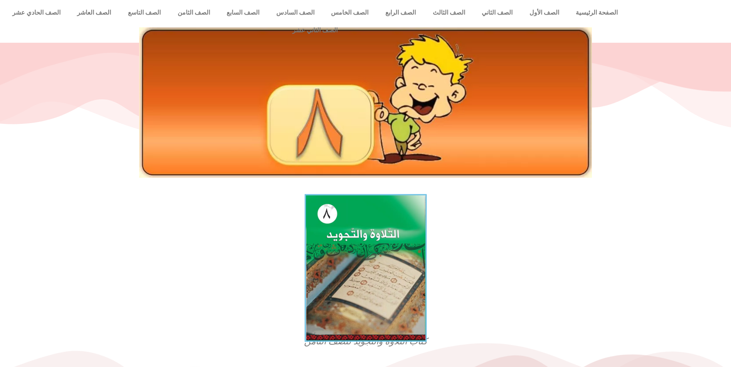
click at [367, 272] on img at bounding box center [365, 269] width 122 height 148
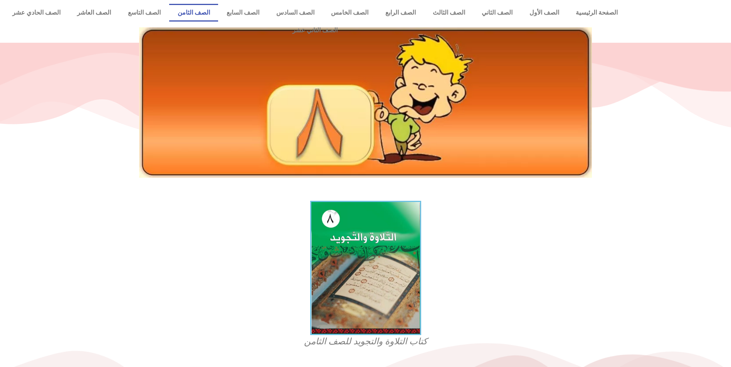
click at [218, 11] on link "الصف الثامن" at bounding box center [193, 13] width 49 height 18
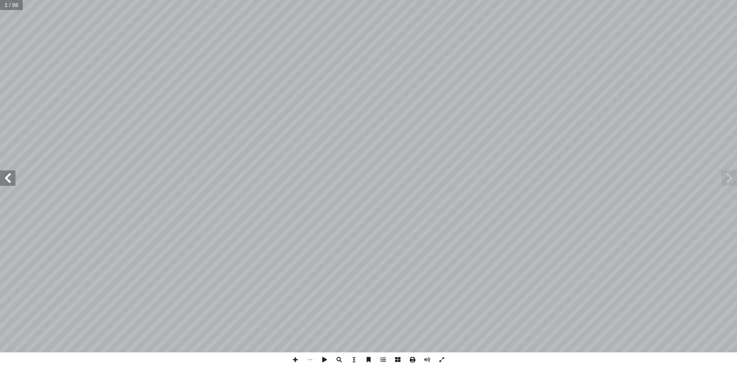
click at [415, 357] on span at bounding box center [412, 360] width 15 height 15
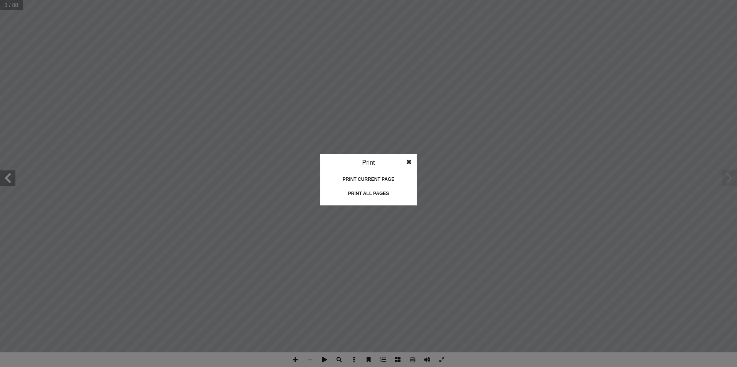
drag, startPoint x: 361, startPoint y: 176, endPoint x: 362, endPoint y: 190, distance: 13.5
click at [361, 176] on div "Print current page" at bounding box center [368, 179] width 77 height 12
click at [360, 195] on div "Print all pages" at bounding box center [368, 194] width 77 height 12
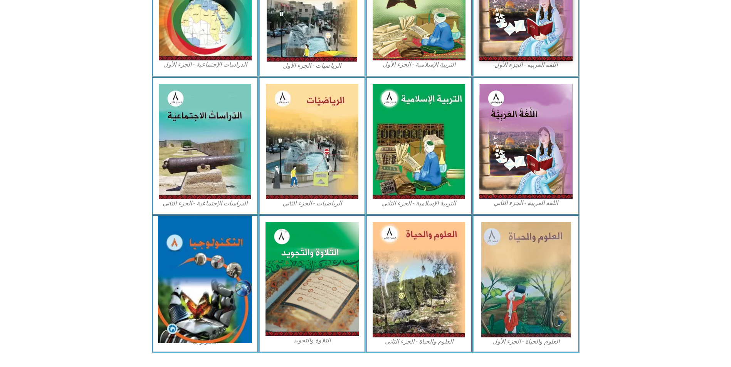
scroll to position [274, 0]
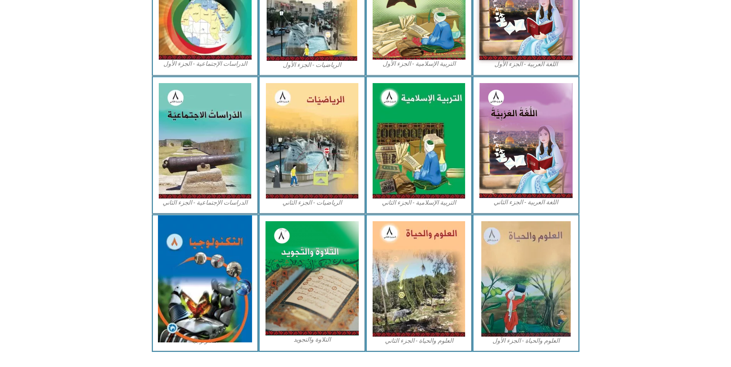
click at [190, 277] on img at bounding box center [205, 279] width 94 height 127
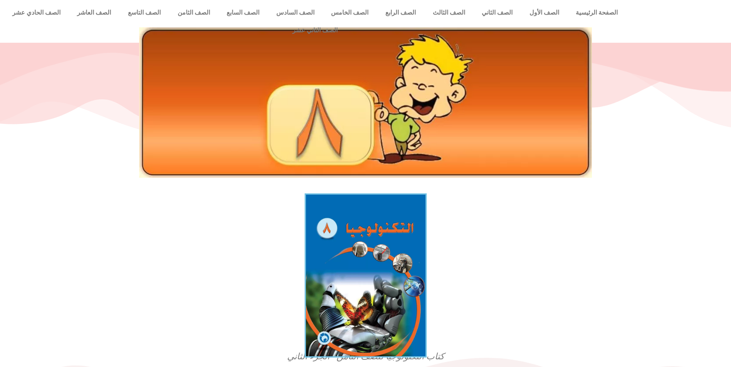
click at [368, 228] on img at bounding box center [365, 276] width 122 height 164
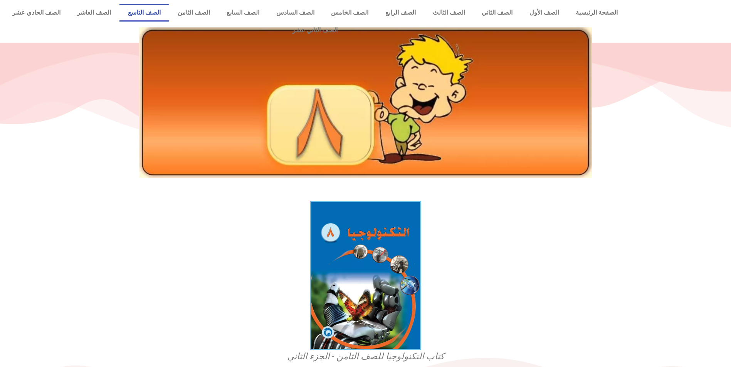
click at [169, 12] on link "الصف التاسع" at bounding box center [144, 13] width 50 height 18
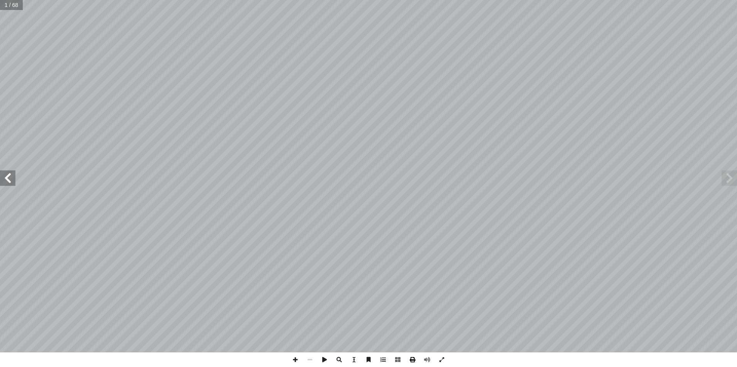
click at [414, 362] on span at bounding box center [412, 360] width 15 height 15
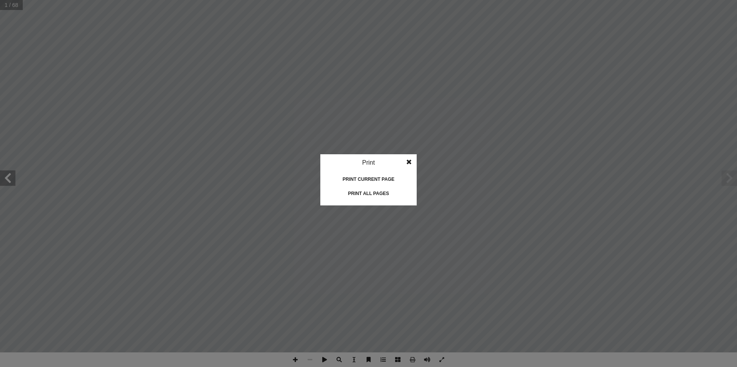
click at [374, 199] on div "Print all pages" at bounding box center [368, 194] width 77 height 12
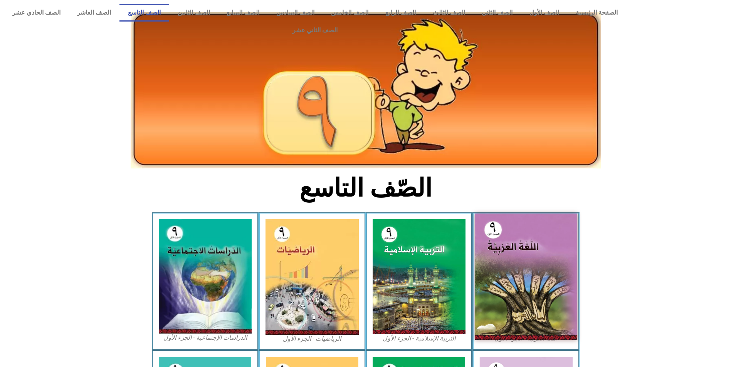
click at [514, 227] on img at bounding box center [526, 277] width 102 height 127
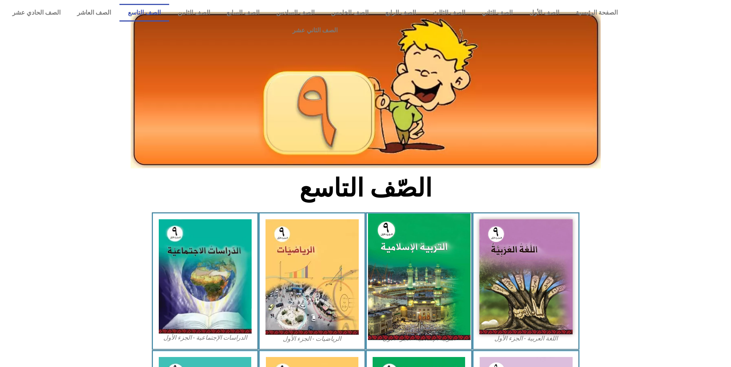
click at [420, 243] on img at bounding box center [418, 277] width 102 height 127
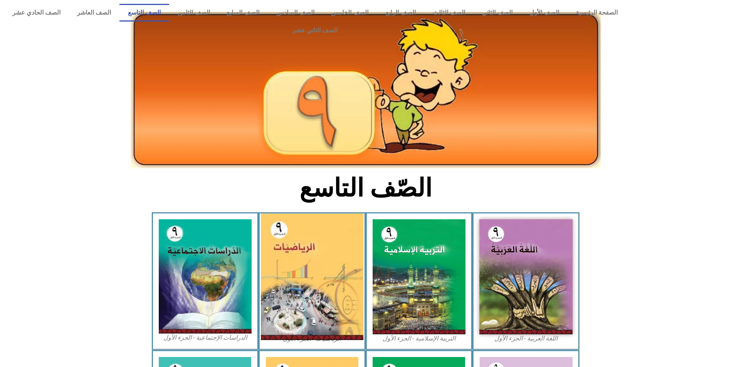
click at [334, 231] on img at bounding box center [312, 277] width 102 height 127
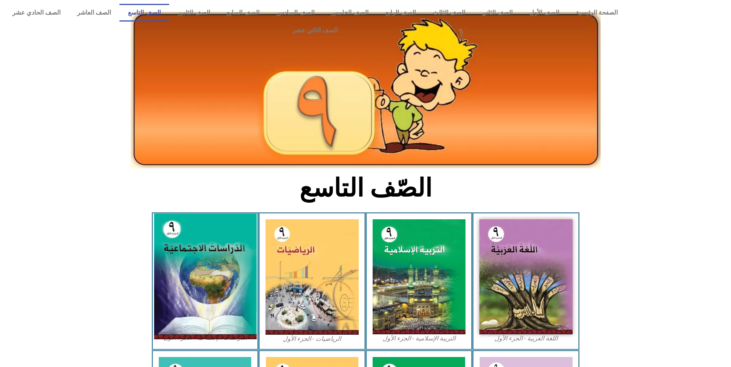
click at [200, 224] on img at bounding box center [205, 277] width 102 height 126
click at [225, 252] on img at bounding box center [205, 277] width 102 height 126
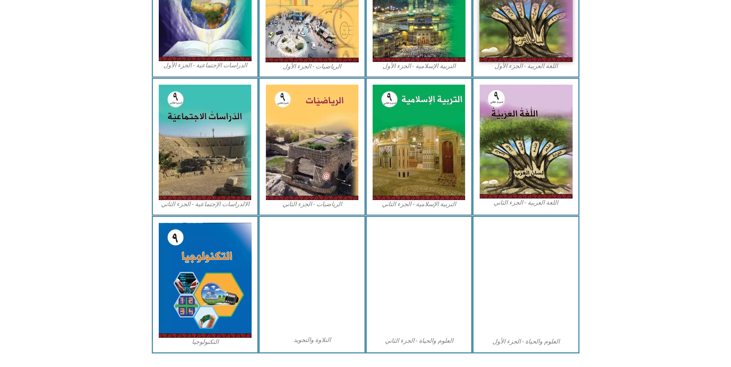
scroll to position [274, 0]
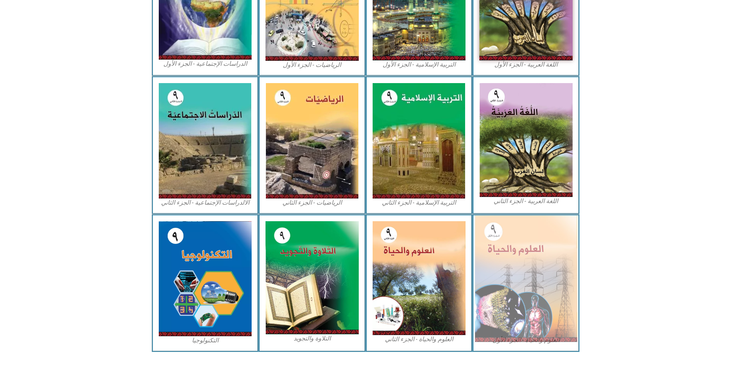
click at [532, 254] on img at bounding box center [526, 279] width 102 height 127
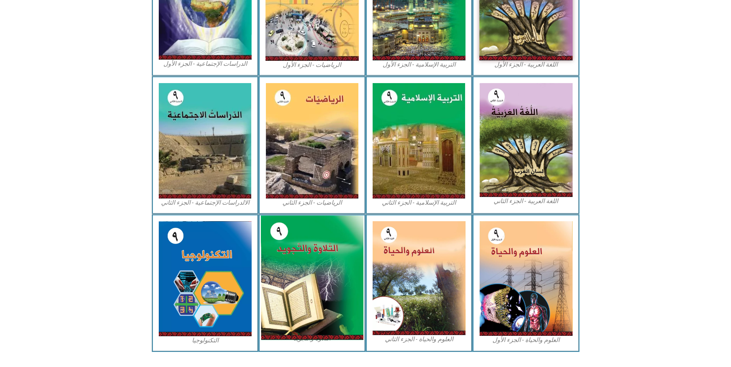
click at [306, 247] on img at bounding box center [312, 278] width 102 height 124
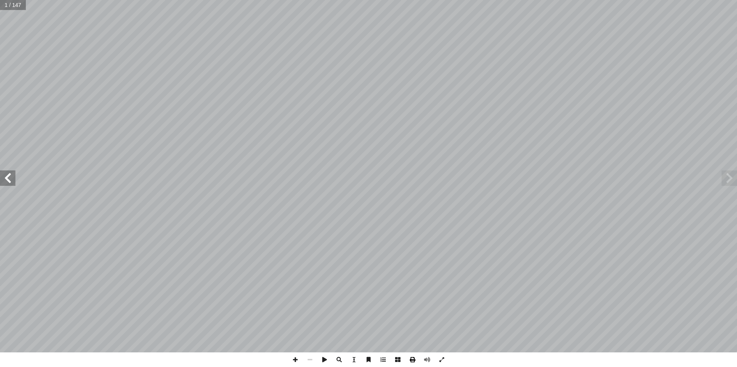
click at [409, 358] on span at bounding box center [412, 360] width 15 height 15
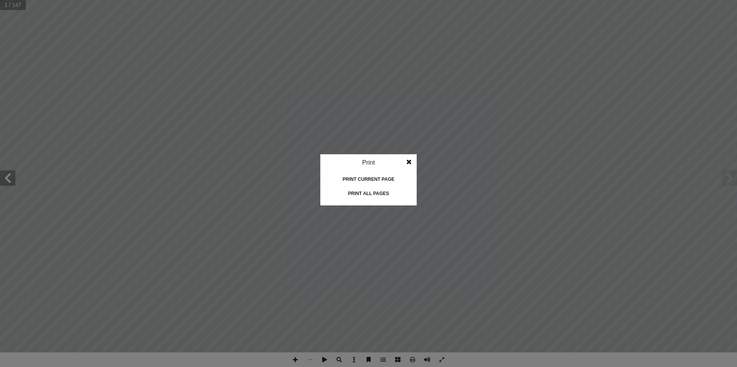
click at [361, 194] on div "Print all pages" at bounding box center [368, 194] width 77 height 12
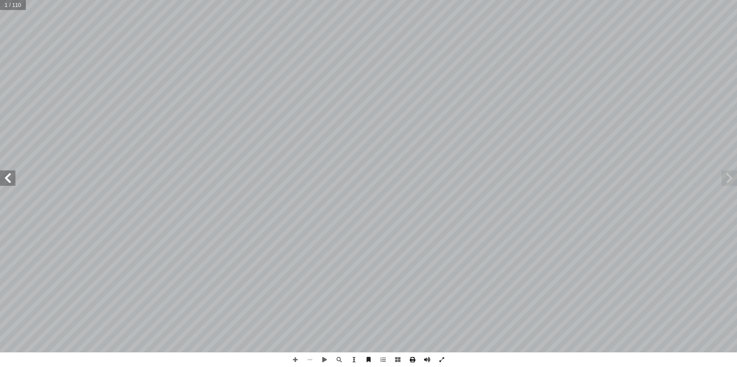
click at [415, 359] on span at bounding box center [412, 360] width 15 height 15
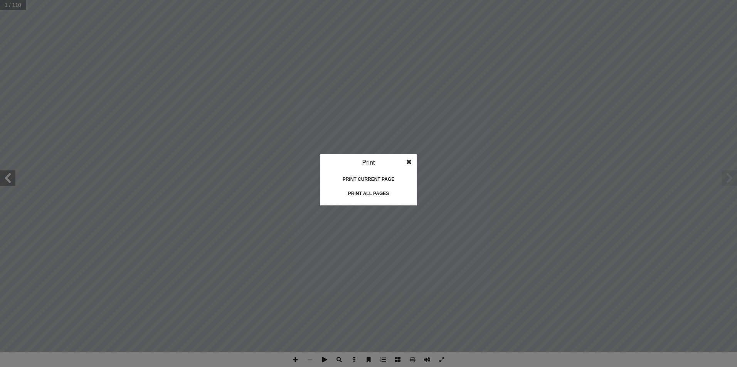
click at [388, 195] on div "Print all pages" at bounding box center [368, 194] width 77 height 12
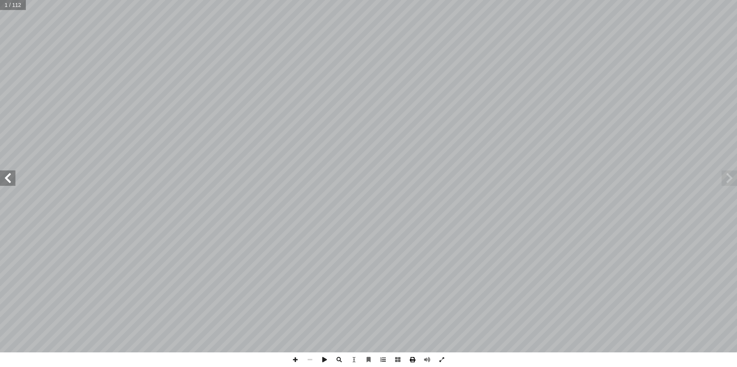
click at [414, 361] on span at bounding box center [412, 360] width 15 height 15
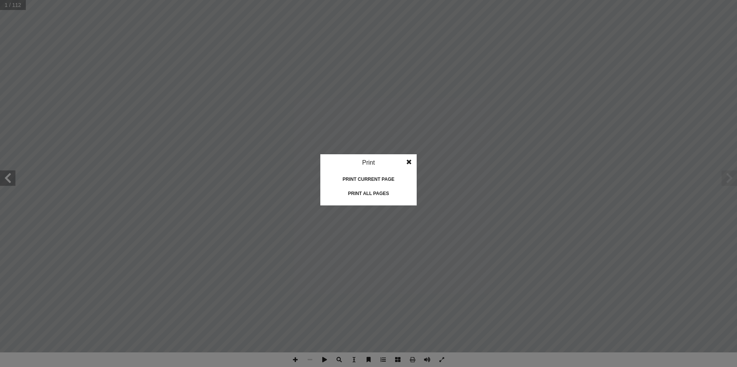
click at [366, 198] on div "Print all pages" at bounding box center [368, 194] width 77 height 12
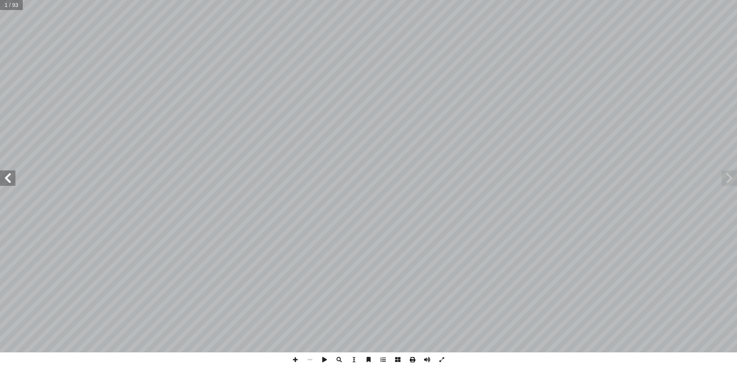
click at [413, 361] on span at bounding box center [412, 360] width 15 height 15
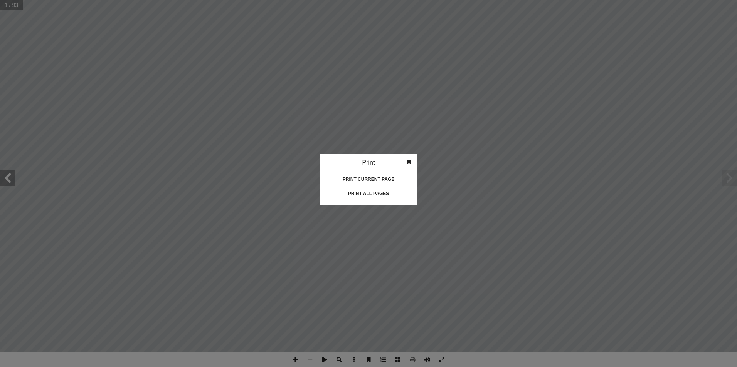
click at [382, 195] on div "Print all pages" at bounding box center [368, 194] width 77 height 12
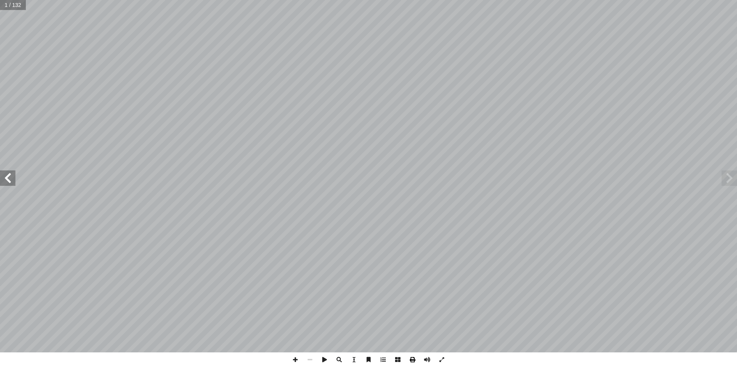
click at [412, 364] on span at bounding box center [412, 360] width 15 height 15
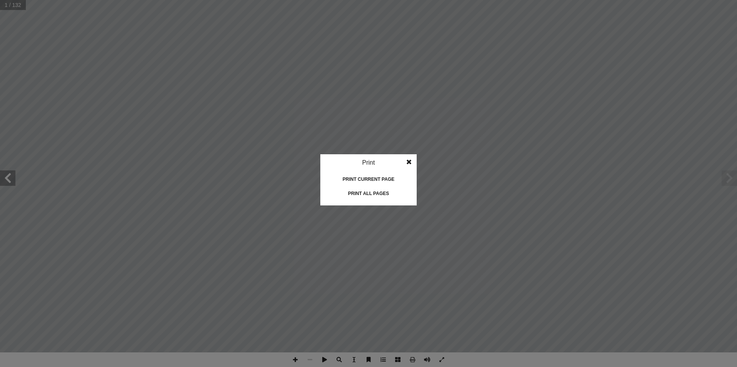
click at [365, 191] on div "Print all pages" at bounding box center [368, 194] width 77 height 12
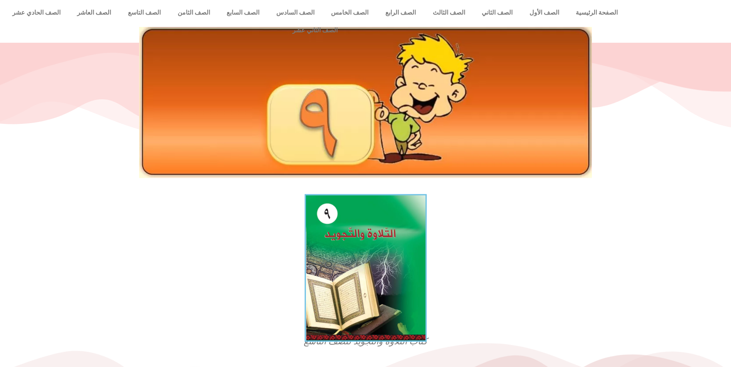
click at [349, 258] on img at bounding box center [365, 269] width 122 height 148
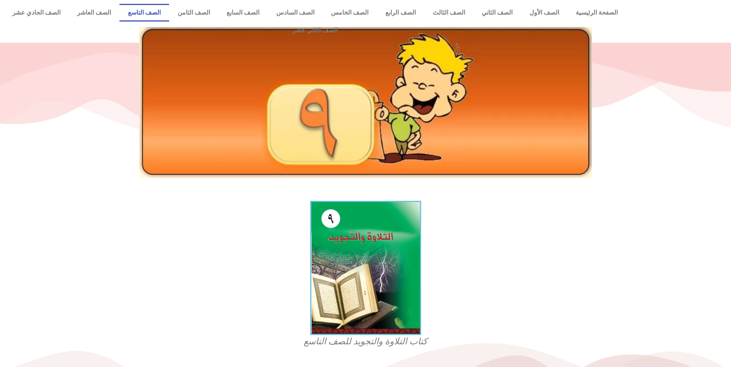
click at [169, 10] on link "الصف التاسع" at bounding box center [144, 13] width 50 height 18
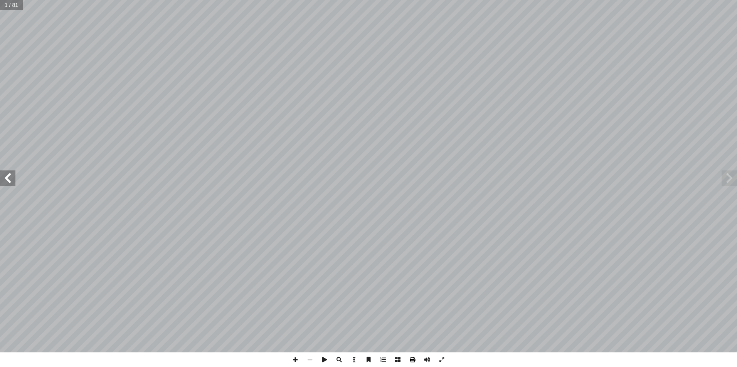
click at [412, 360] on span at bounding box center [412, 360] width 15 height 15
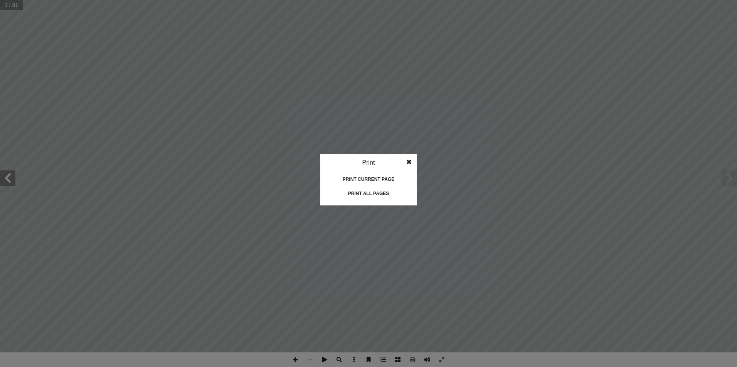
click at [359, 193] on div "Print all pages" at bounding box center [368, 194] width 77 height 12
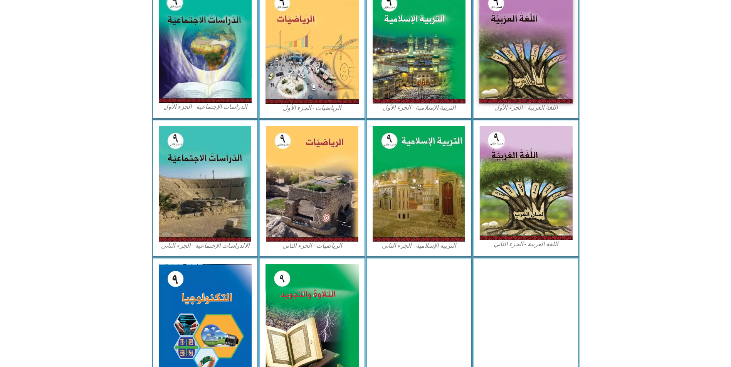
scroll to position [274, 0]
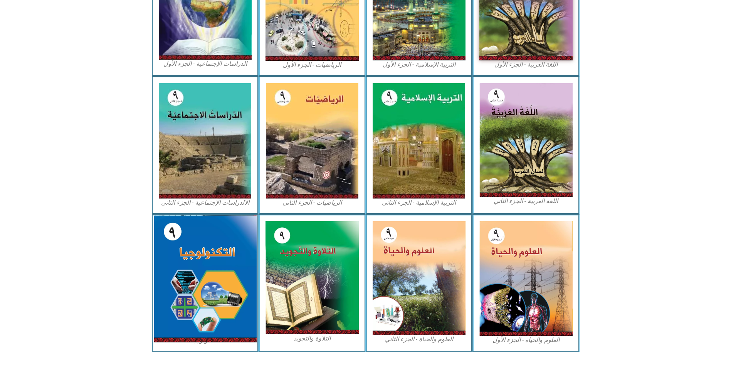
click at [193, 274] on img at bounding box center [205, 279] width 102 height 127
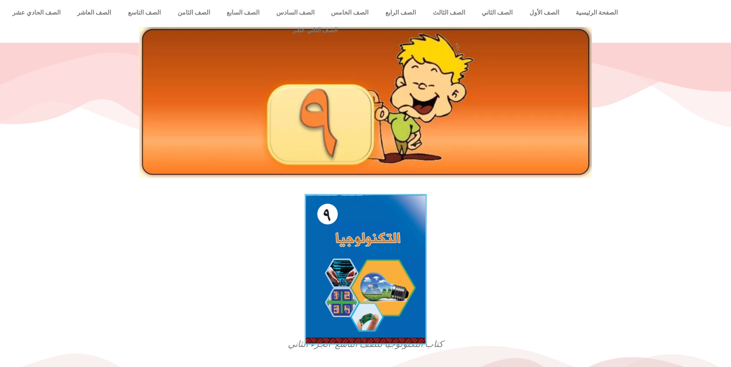
click at [356, 240] on img at bounding box center [365, 269] width 122 height 151
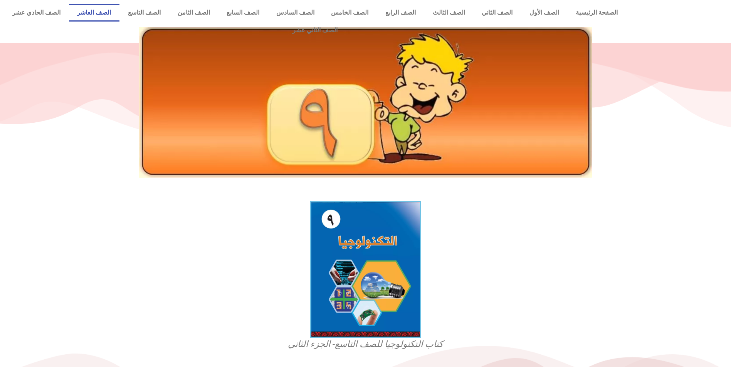
click at [120, 13] on link "الصف العاشر" at bounding box center [94, 13] width 51 height 18
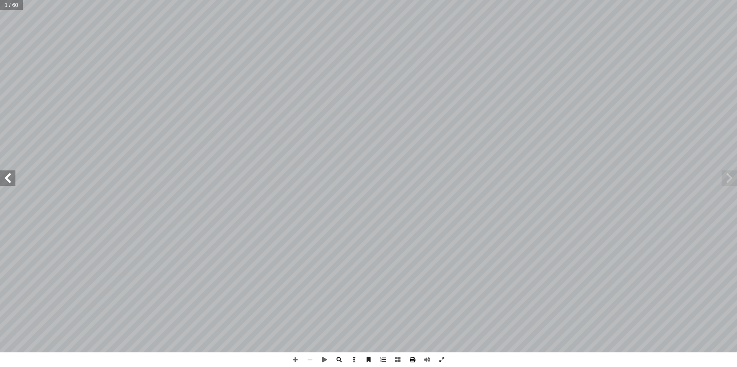
click at [408, 357] on span at bounding box center [412, 360] width 15 height 15
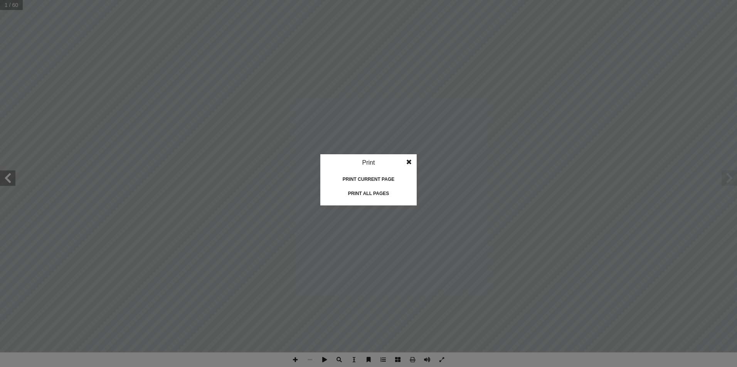
click at [365, 196] on div "Print all pages" at bounding box center [368, 194] width 77 height 12
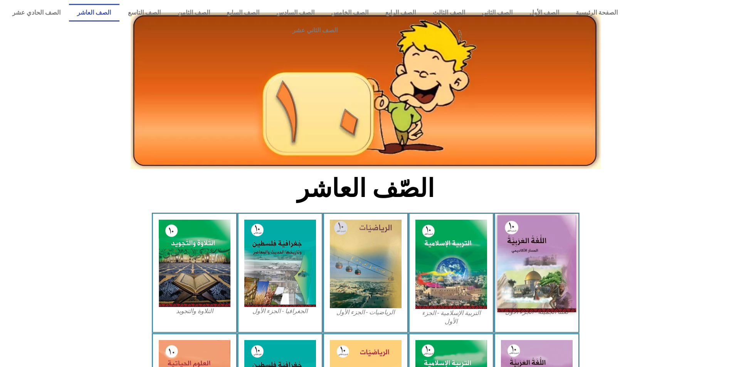
click at [543, 241] on img at bounding box center [536, 264] width 79 height 97
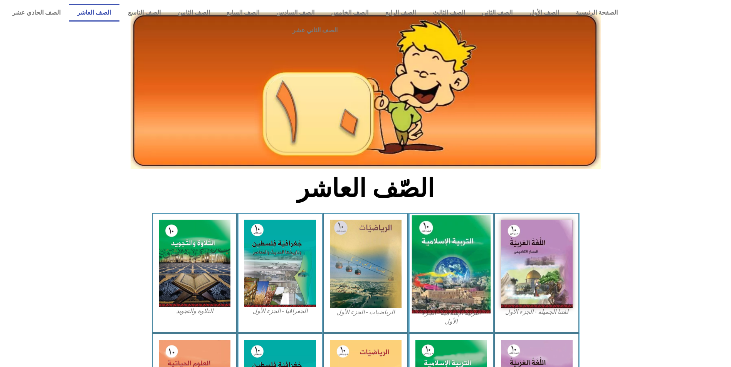
click at [455, 246] on img at bounding box center [450, 265] width 79 height 98
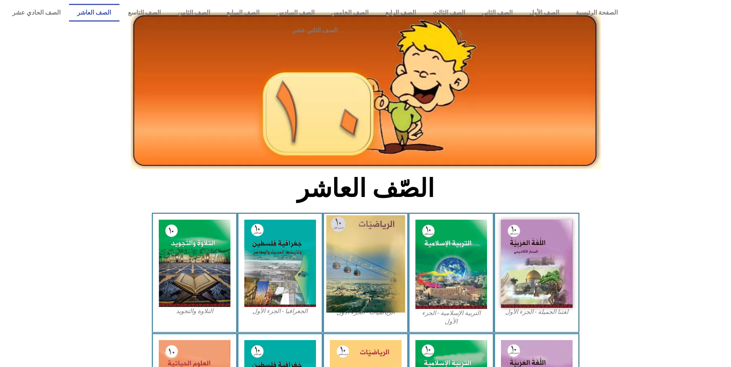
click at [380, 216] on img at bounding box center [365, 264] width 79 height 97
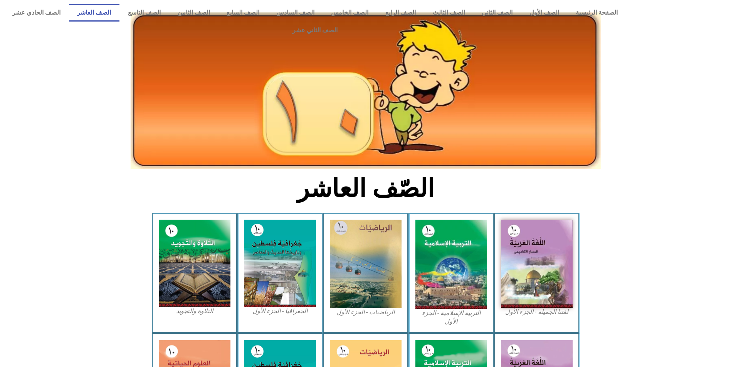
click at [89, 119] on div at bounding box center [365, 108] width 731 height 130
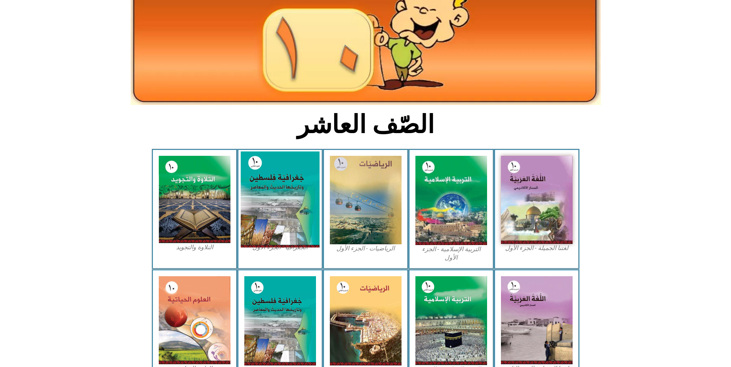
scroll to position [77, 0]
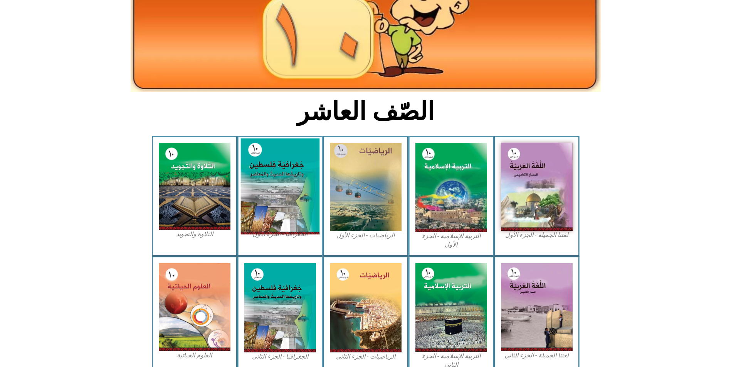
click at [279, 156] on img at bounding box center [279, 187] width 79 height 96
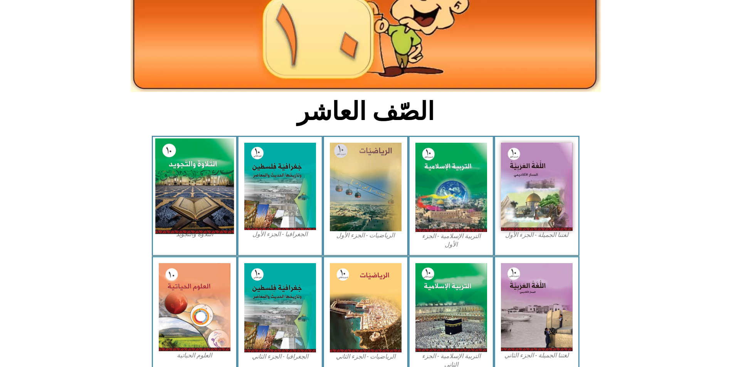
click at [210, 169] on img at bounding box center [194, 187] width 79 height 96
click at [167, 173] on img at bounding box center [194, 187] width 79 height 96
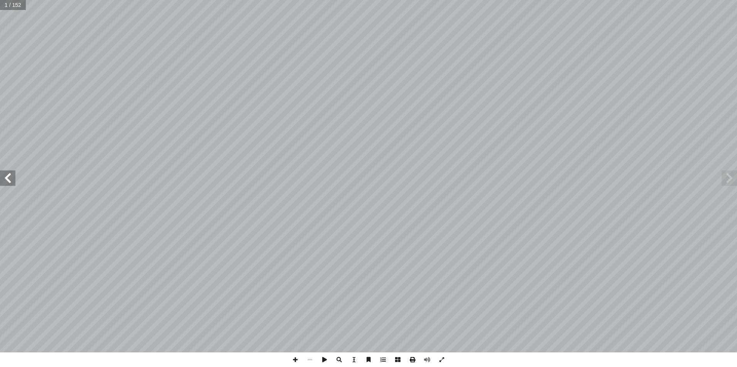
click at [416, 364] on span at bounding box center [412, 360] width 15 height 15
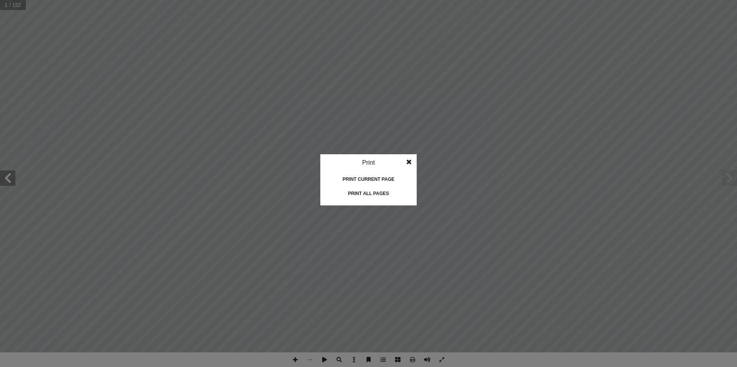
click at [369, 197] on div "Print all pages" at bounding box center [368, 194] width 77 height 12
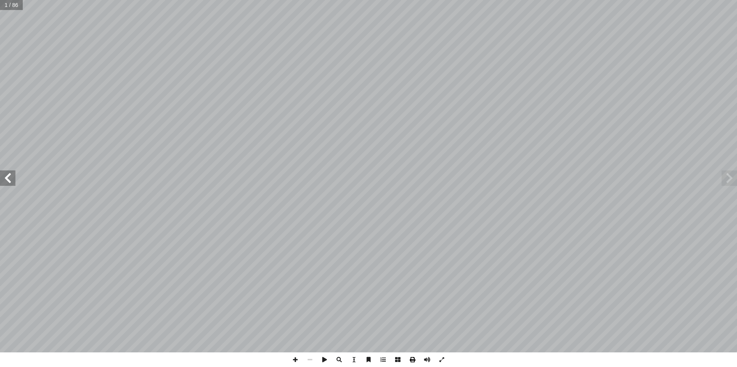
click at [412, 357] on span at bounding box center [412, 360] width 15 height 15
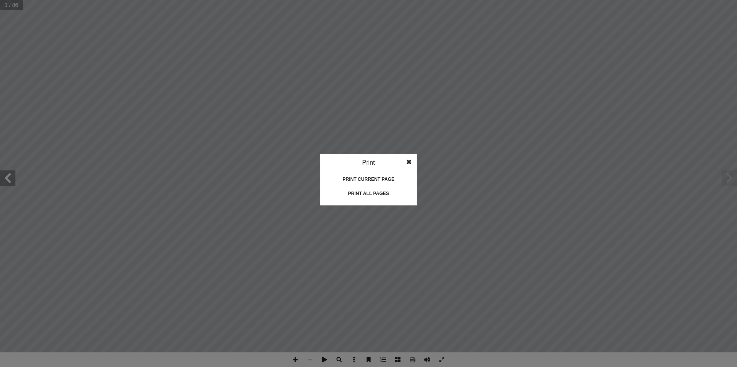
click at [379, 190] on div "Print all pages" at bounding box center [368, 194] width 77 height 12
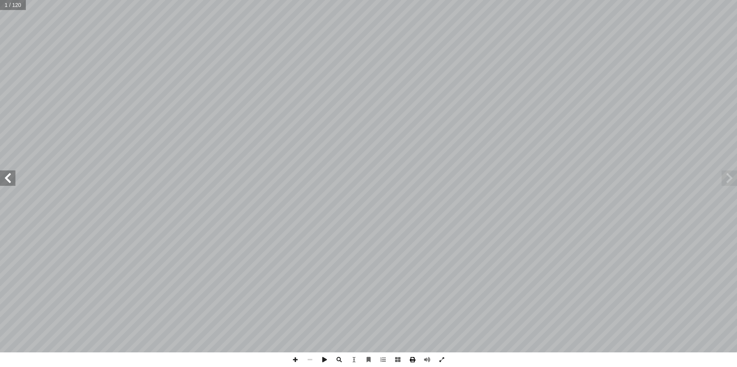
click at [409, 361] on span at bounding box center [412, 360] width 15 height 15
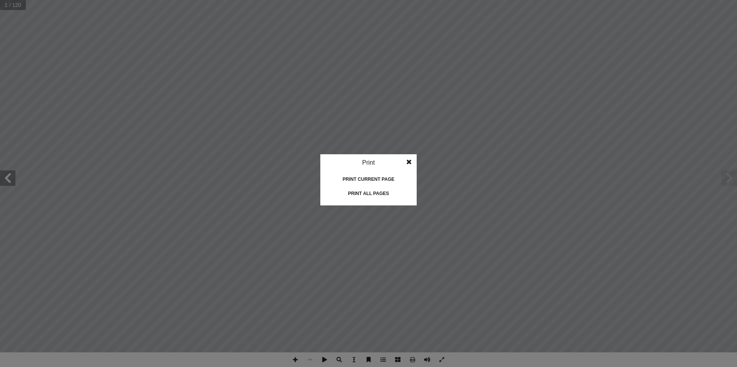
click at [357, 195] on div "Print all pages" at bounding box center [368, 194] width 77 height 12
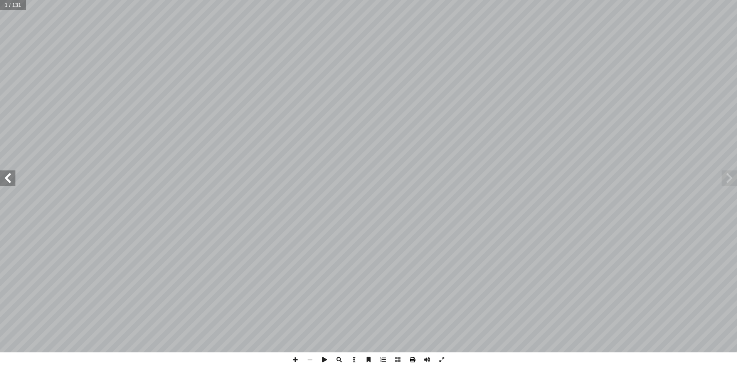
click at [411, 361] on span at bounding box center [412, 360] width 15 height 15
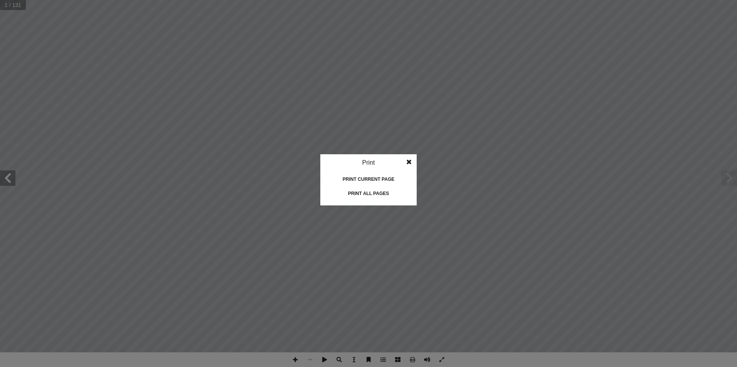
click at [373, 196] on div "Print all pages" at bounding box center [368, 194] width 77 height 12
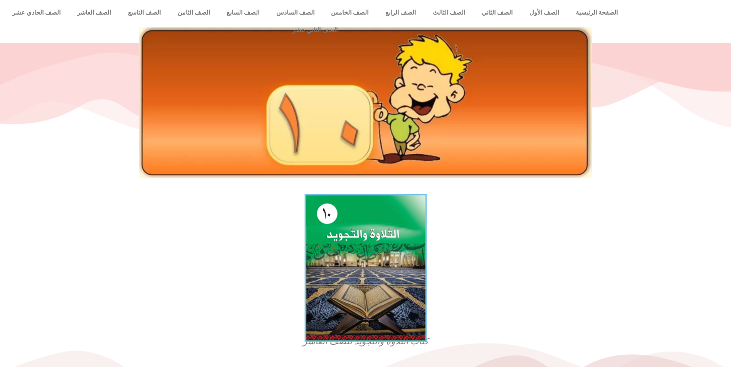
click at [380, 231] on img at bounding box center [365, 269] width 122 height 148
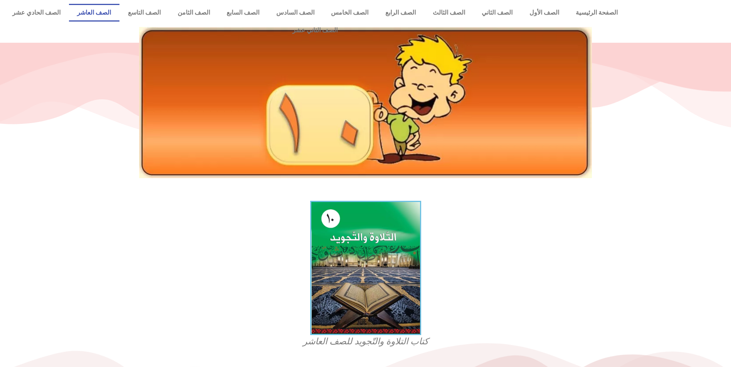
click at [120, 13] on link "الصف العاشر" at bounding box center [94, 13] width 51 height 18
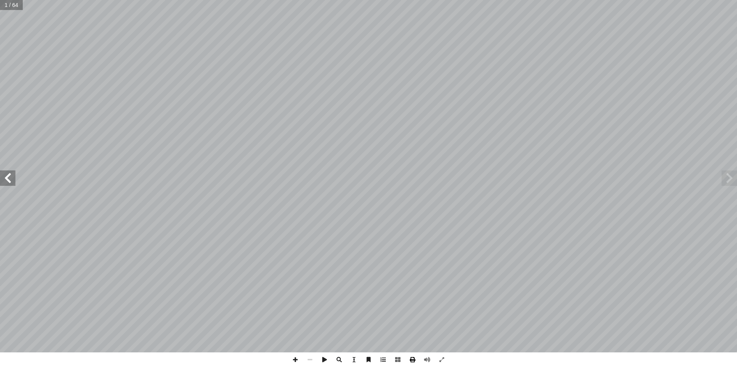
click at [411, 359] on span at bounding box center [412, 360] width 15 height 15
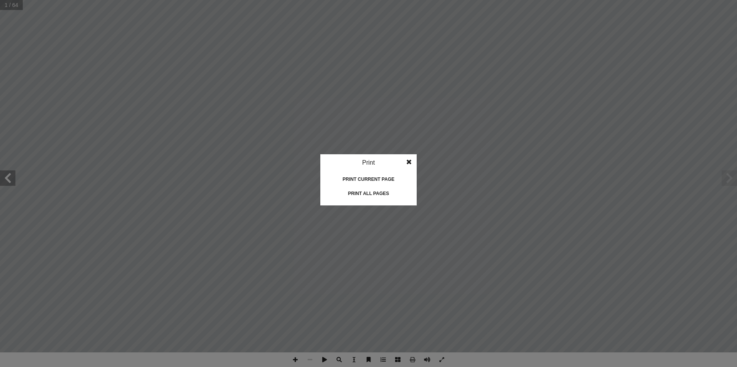
click at [380, 191] on div "Print all pages" at bounding box center [368, 194] width 77 height 12
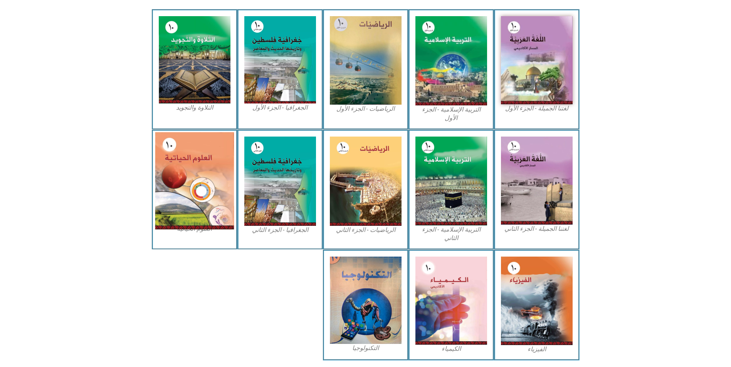
scroll to position [212, 0]
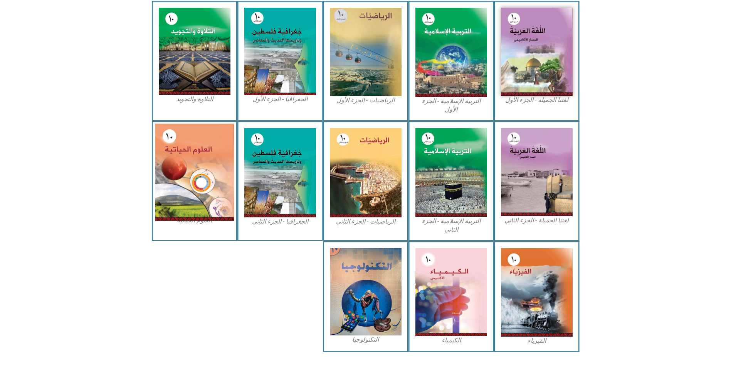
click at [191, 168] on img at bounding box center [194, 172] width 79 height 97
click at [184, 177] on img at bounding box center [194, 172] width 79 height 97
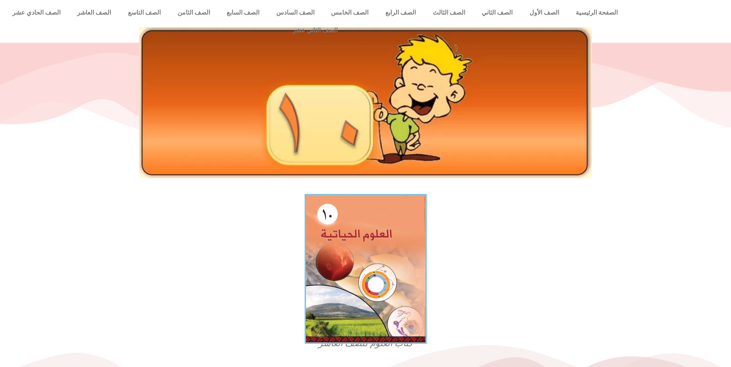
click at [342, 240] on img at bounding box center [365, 269] width 122 height 150
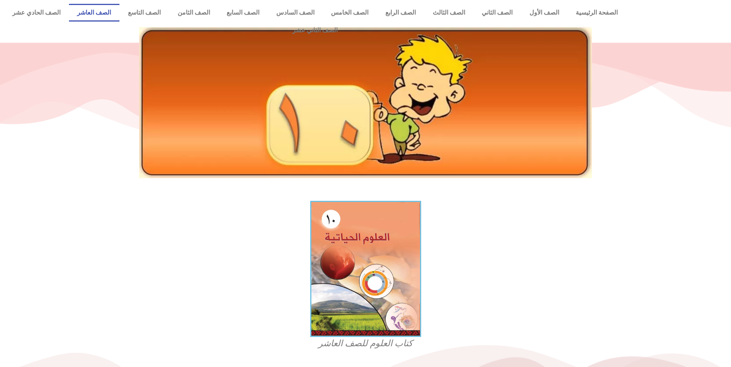
click at [120, 5] on link "الصف العاشر" at bounding box center [94, 13] width 51 height 18
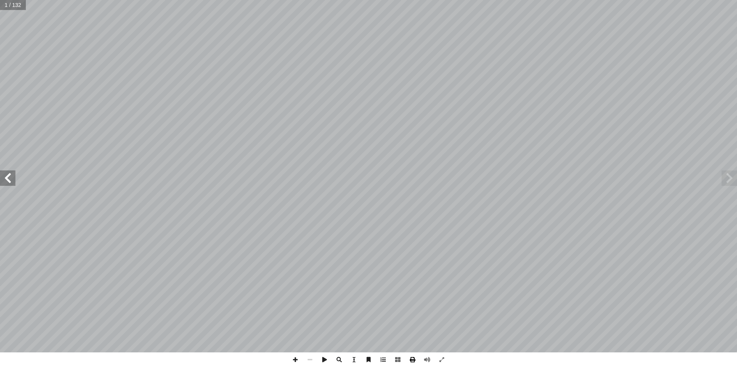
click at [415, 364] on span at bounding box center [412, 360] width 15 height 15
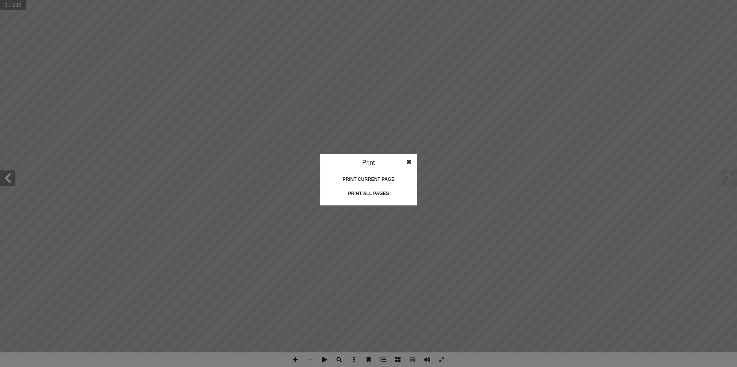
click at [374, 193] on div "Print all pages" at bounding box center [368, 194] width 77 height 12
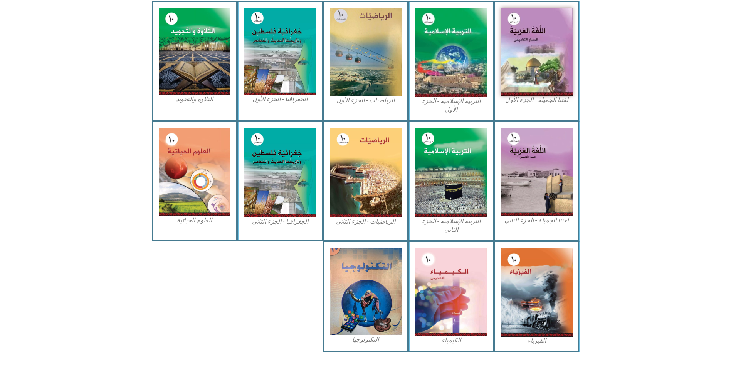
scroll to position [212, 0]
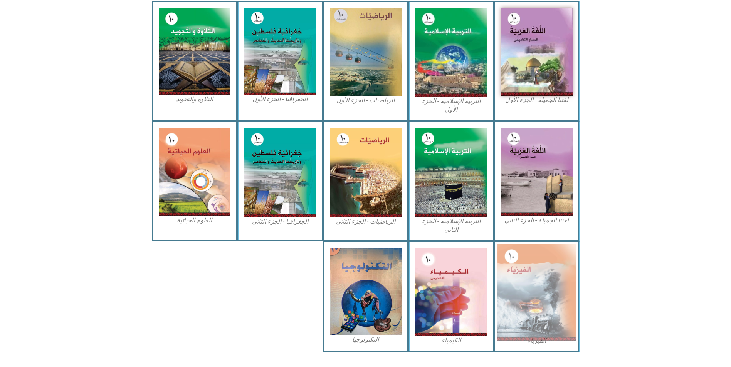
click at [540, 265] on img at bounding box center [536, 292] width 79 height 97
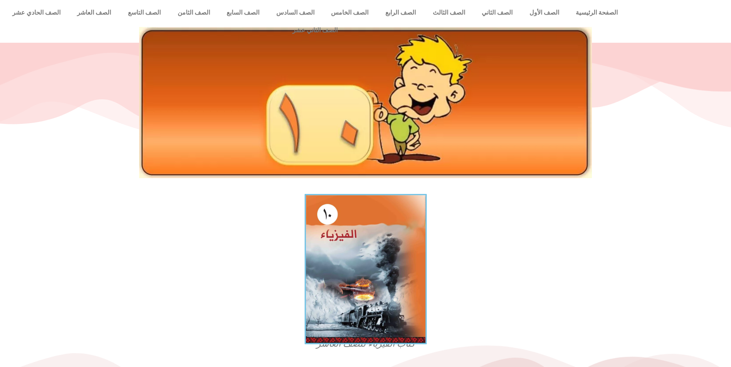
click at [403, 244] on img at bounding box center [365, 269] width 122 height 150
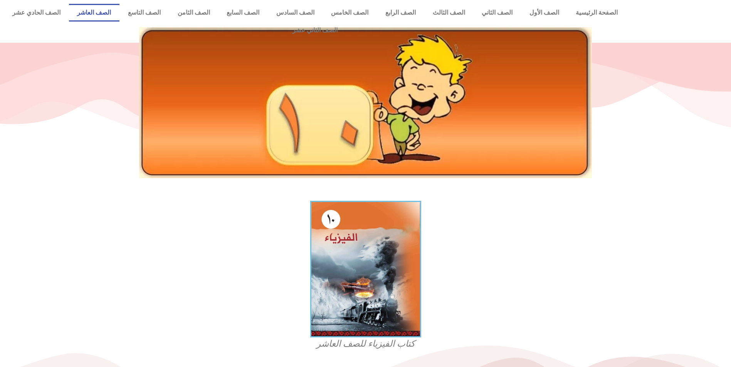
click at [120, 13] on link "الصف العاشر" at bounding box center [94, 13] width 51 height 18
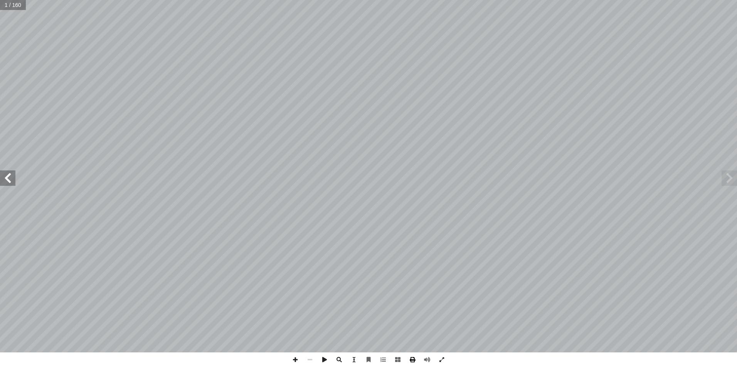
click at [413, 360] on span at bounding box center [412, 360] width 15 height 15
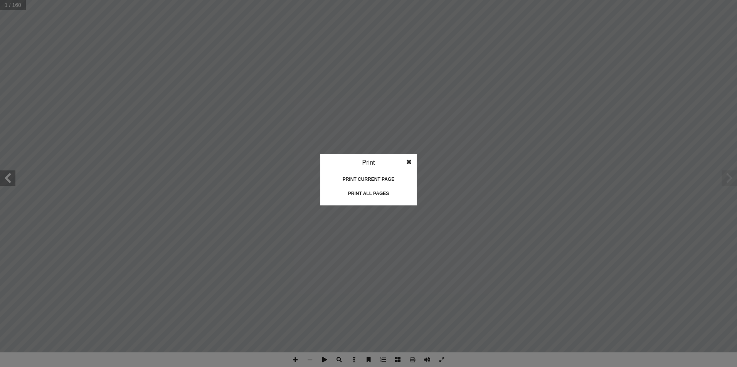
click at [361, 196] on div "Print all pages" at bounding box center [368, 194] width 77 height 12
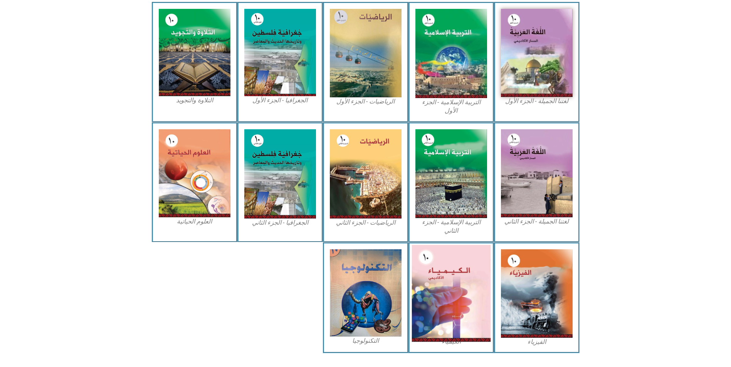
scroll to position [212, 0]
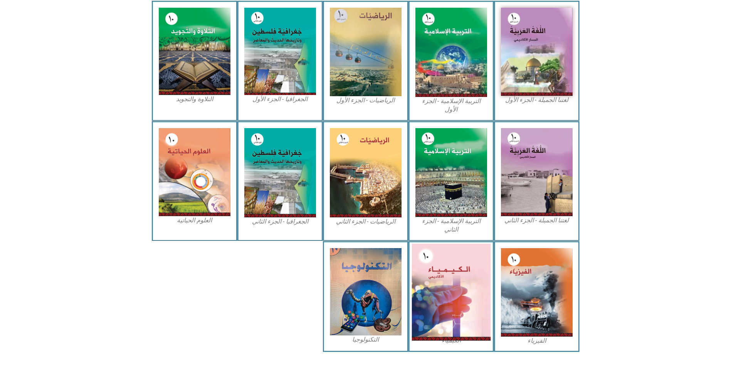
click at [455, 263] on img at bounding box center [450, 292] width 79 height 97
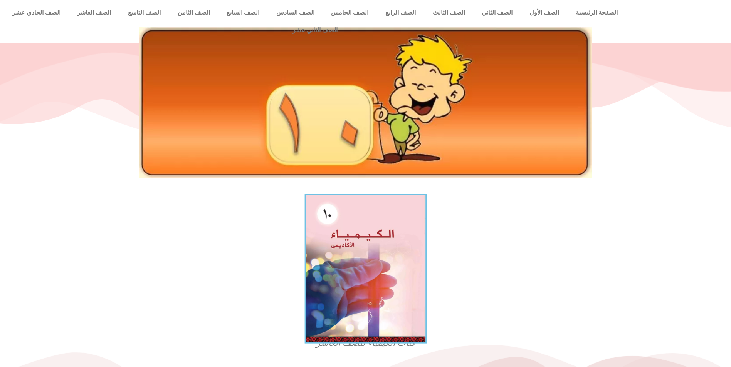
click at [359, 228] on img at bounding box center [365, 269] width 122 height 150
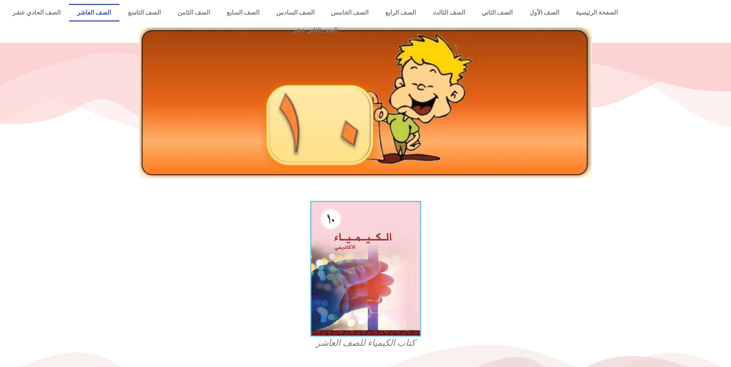
click at [120, 13] on link "الصف العاشر" at bounding box center [94, 13] width 51 height 18
click at [120, 9] on link "الصف العاشر" at bounding box center [94, 13] width 51 height 18
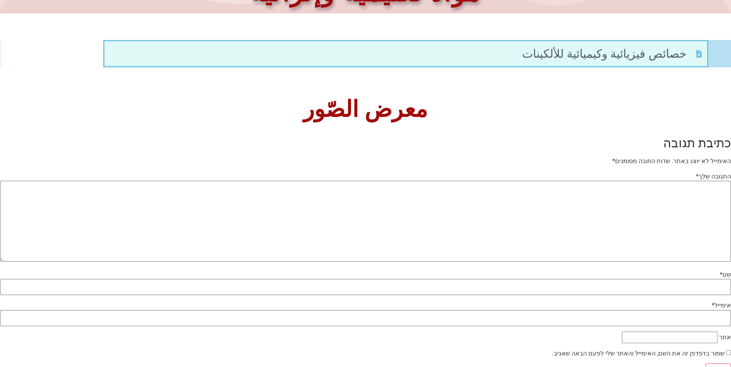
scroll to position [306, 0]
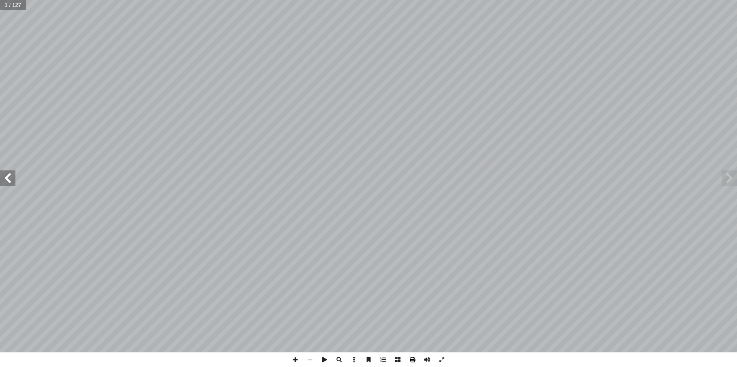
drag, startPoint x: 437, startPoint y: 10, endPoint x: 411, endPoint y: 359, distance: 349.5
click at [411, 359] on span at bounding box center [412, 360] width 15 height 15
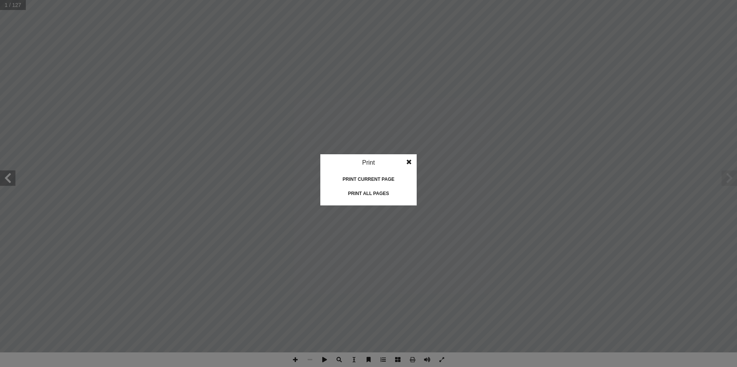
click at [379, 197] on div "Print all pages" at bounding box center [368, 194] width 77 height 12
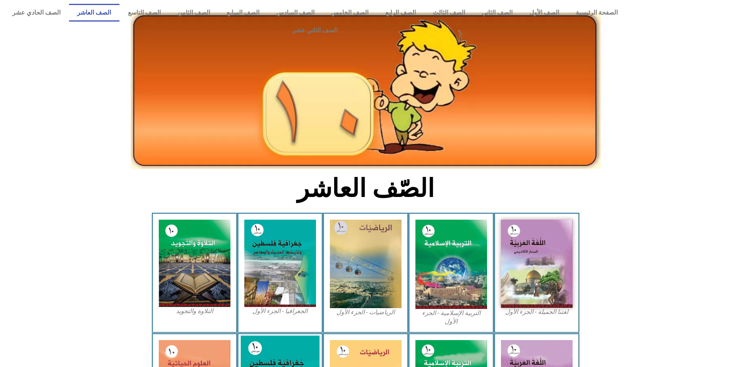
scroll to position [212, 0]
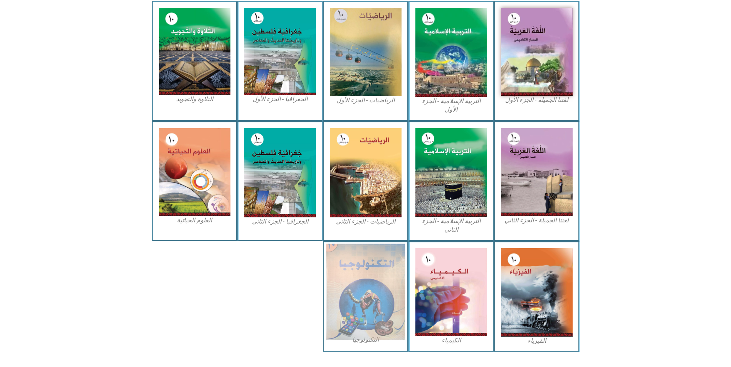
click at [357, 274] on img at bounding box center [365, 292] width 79 height 96
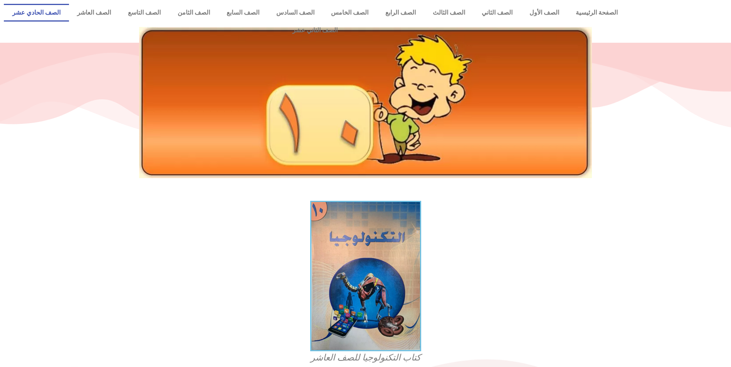
click at [69, 15] on link "الصف الحادي عشر" at bounding box center [36, 13] width 65 height 18
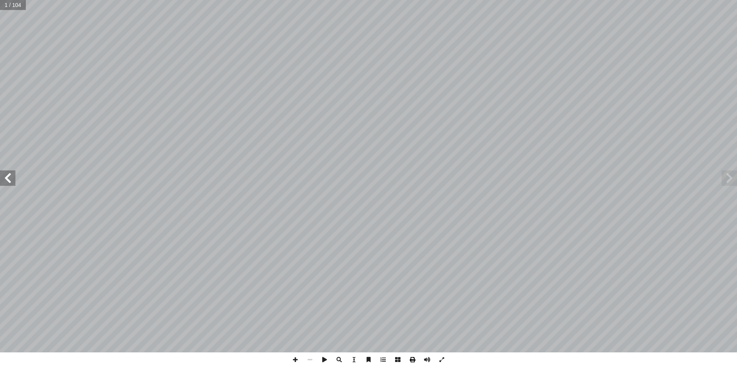
click at [411, 360] on span at bounding box center [412, 360] width 15 height 15
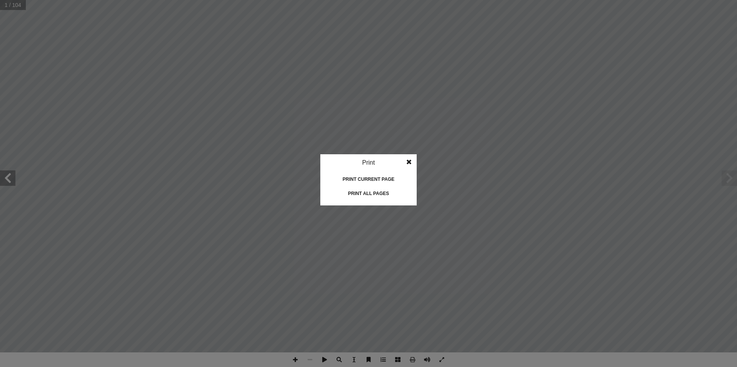
click at [365, 193] on div "Print all pages" at bounding box center [368, 194] width 77 height 12
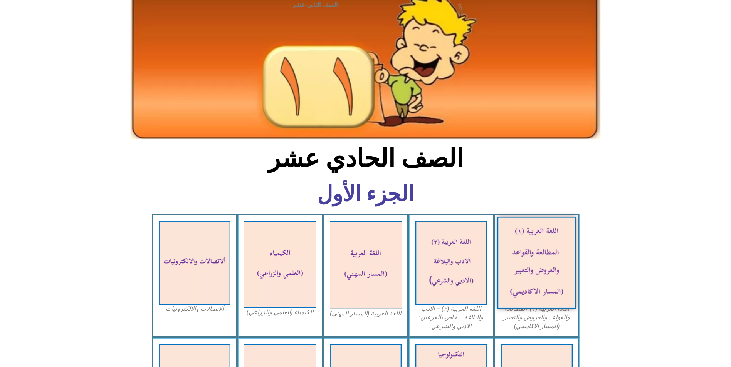
scroll to position [77, 0]
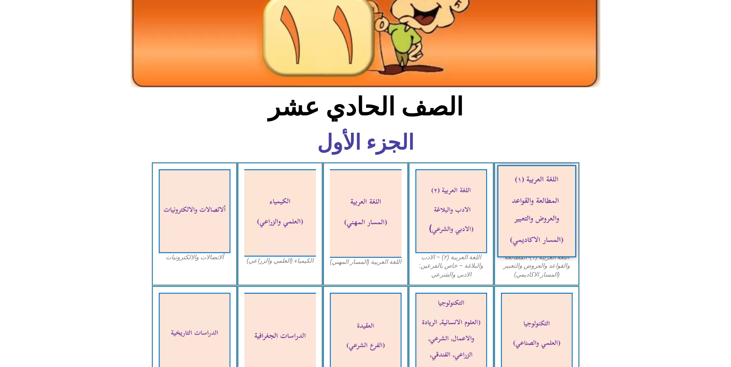
click at [518, 188] on img at bounding box center [536, 211] width 79 height 92
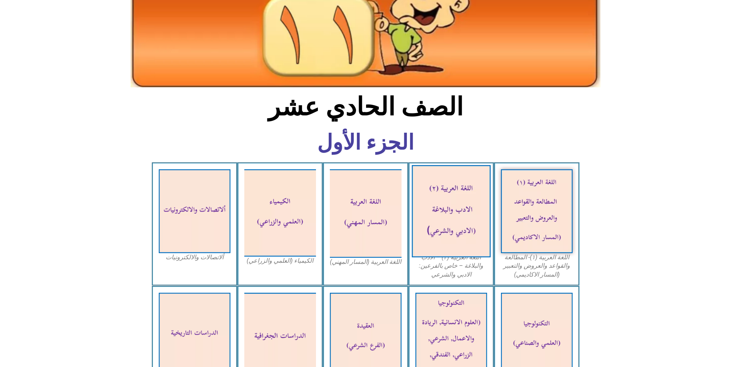
click at [450, 184] on img at bounding box center [450, 211] width 79 height 92
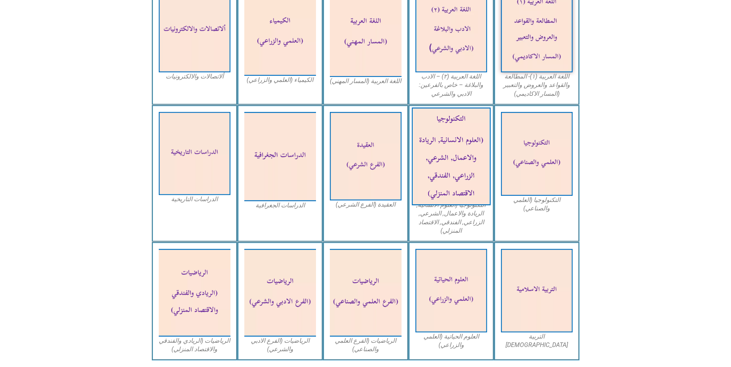
scroll to position [270, 0]
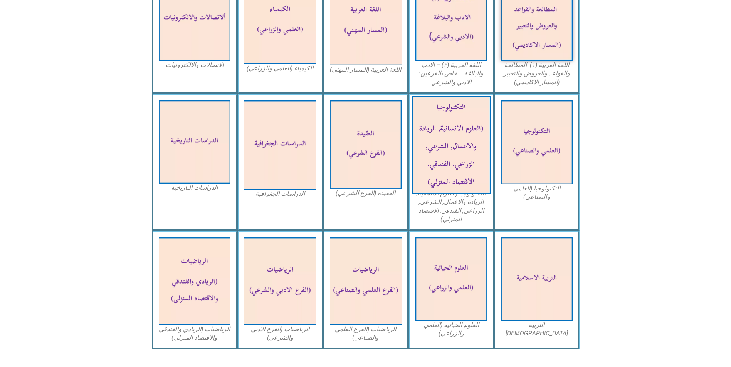
click at [455, 112] on img at bounding box center [450, 145] width 79 height 98
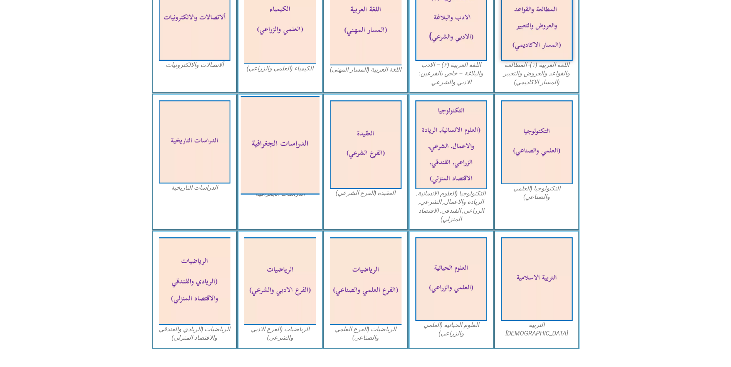
click at [287, 122] on img at bounding box center [279, 145] width 79 height 99
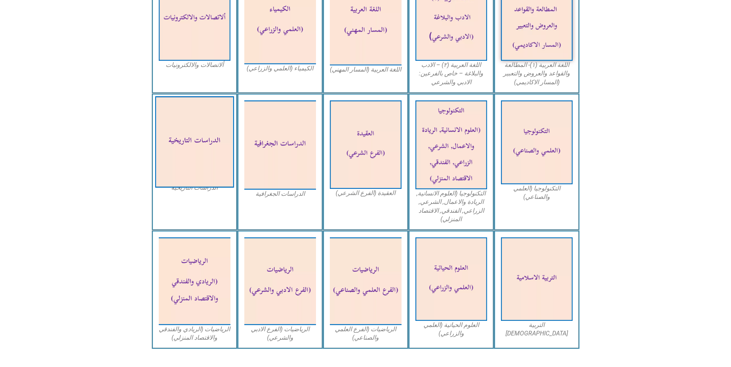
click at [200, 122] on img at bounding box center [194, 142] width 79 height 92
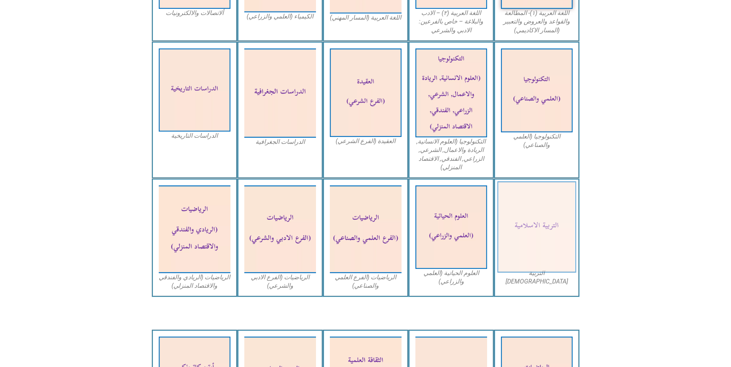
scroll to position [308, 0]
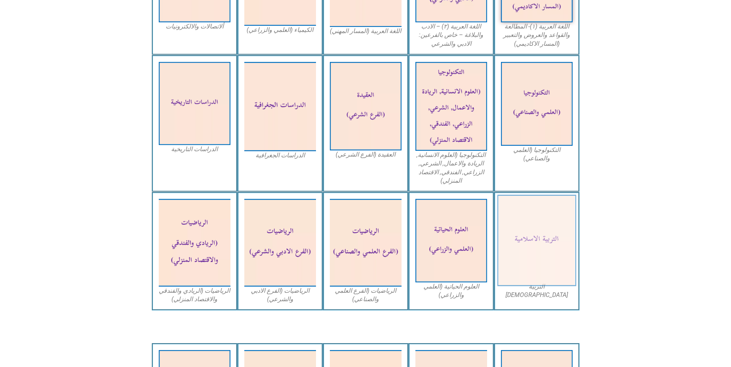
click at [555, 232] on img at bounding box center [536, 241] width 79 height 92
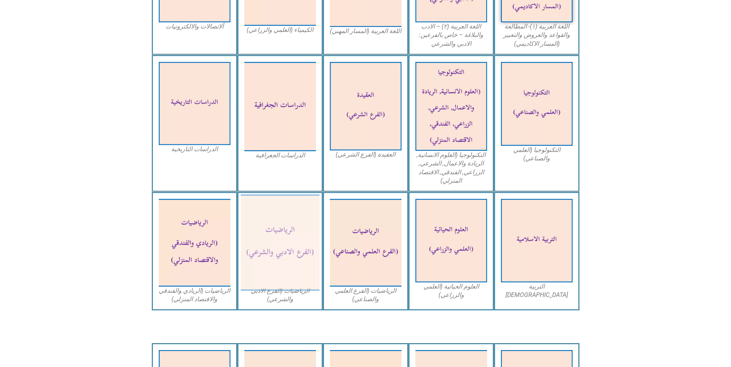
click at [284, 225] on img at bounding box center [279, 243] width 79 height 96
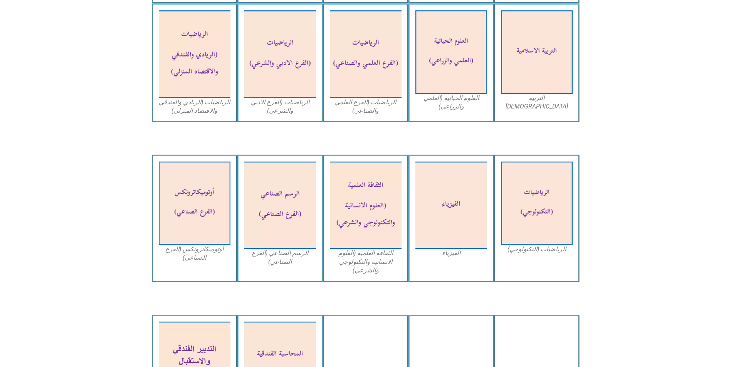
scroll to position [501, 0]
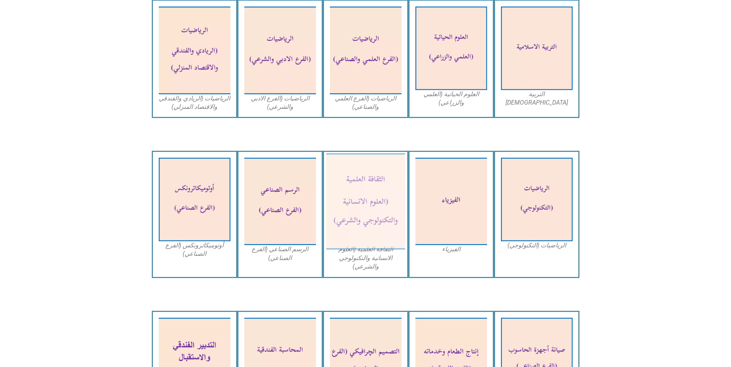
click at [362, 196] on img at bounding box center [365, 202] width 79 height 96
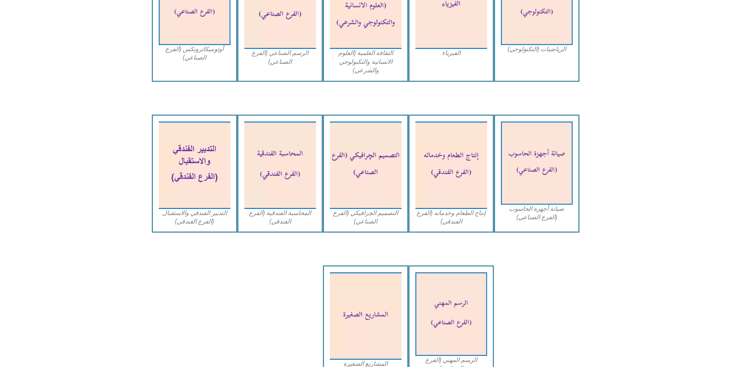
scroll to position [616, 0]
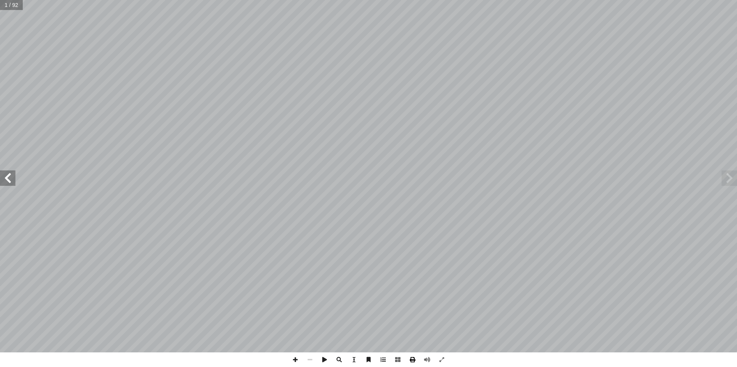
click at [410, 359] on span at bounding box center [412, 360] width 15 height 15
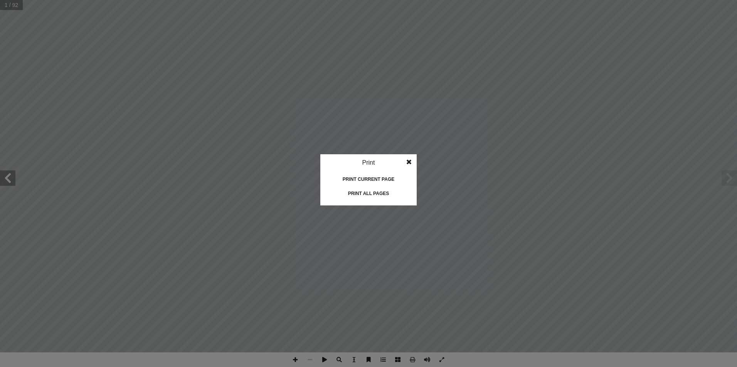
click at [373, 192] on div "Print all pages" at bounding box center [368, 194] width 77 height 12
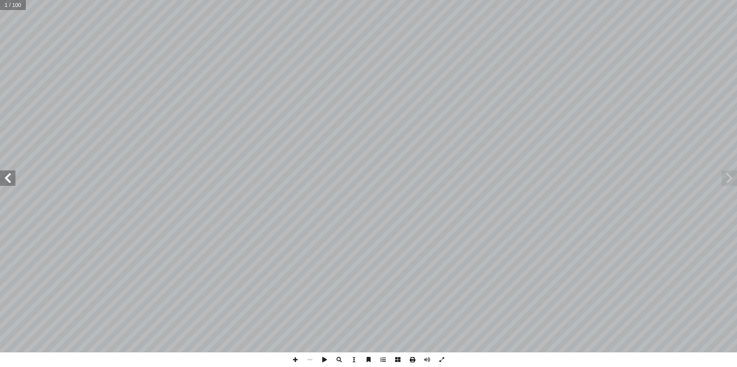
click at [416, 361] on span at bounding box center [412, 360] width 15 height 15
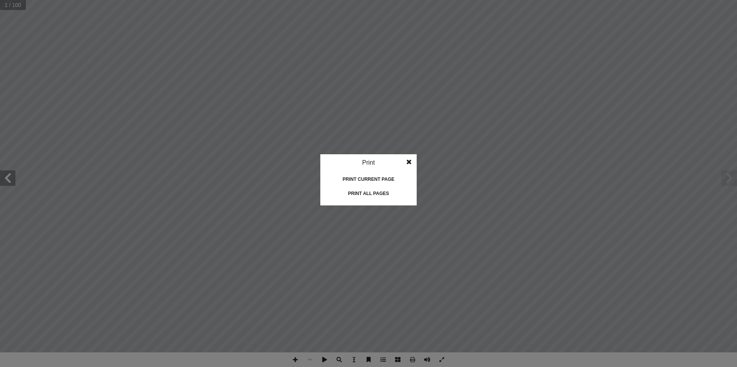
click at [351, 194] on div "Print all pages" at bounding box center [368, 194] width 77 height 12
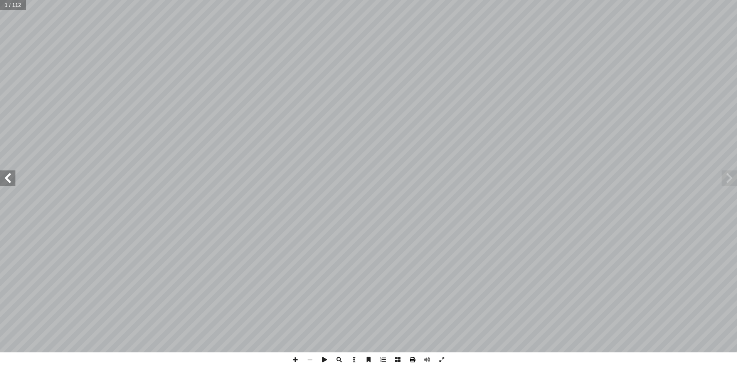
click at [413, 360] on span at bounding box center [412, 360] width 15 height 15
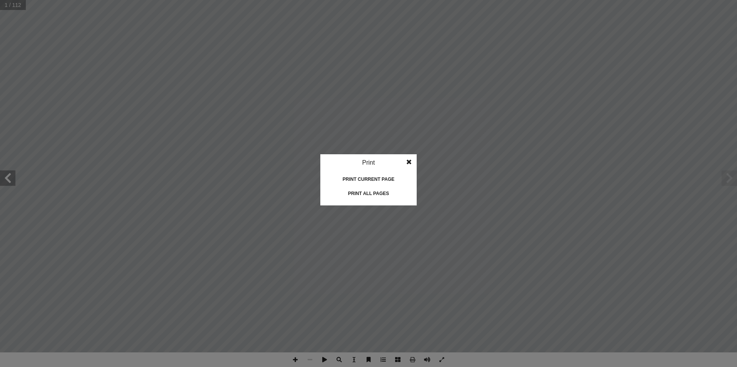
click at [363, 197] on div "Print all pages" at bounding box center [368, 194] width 77 height 12
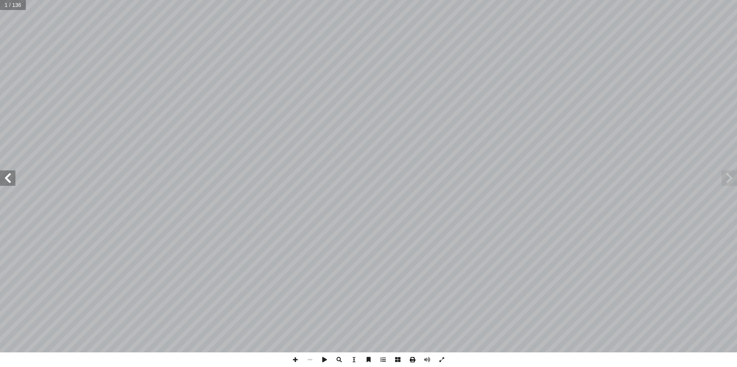
click at [415, 358] on span at bounding box center [412, 360] width 15 height 15
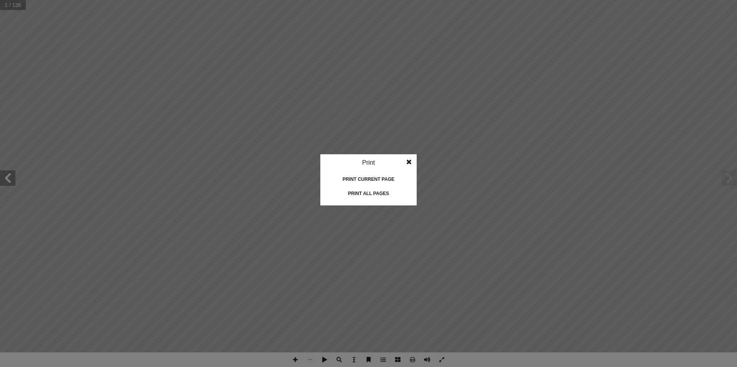
click at [378, 193] on div "Print all pages" at bounding box center [368, 194] width 77 height 12
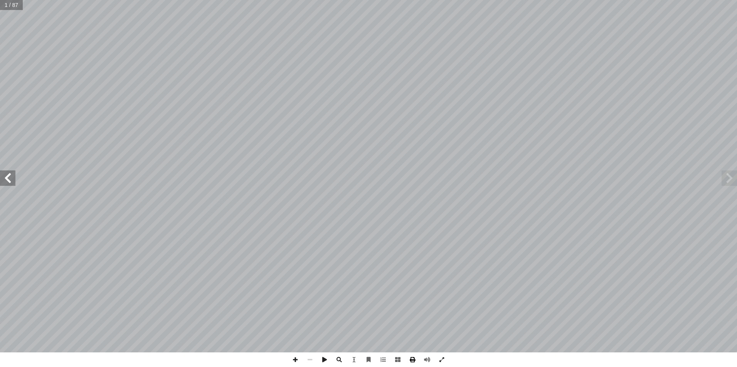
click at [413, 360] on span at bounding box center [412, 360] width 15 height 15
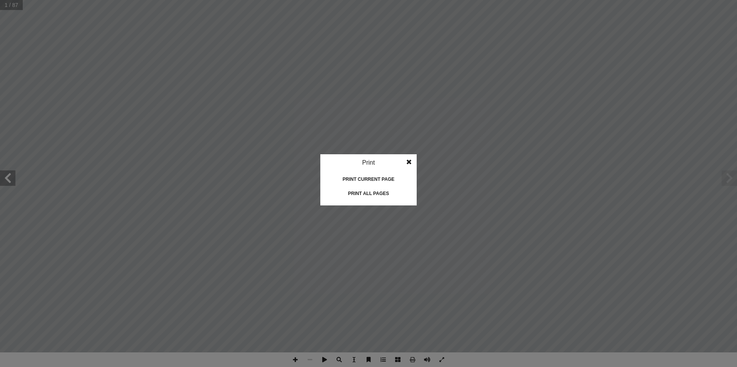
click at [374, 192] on div "Print all pages" at bounding box center [368, 194] width 77 height 12
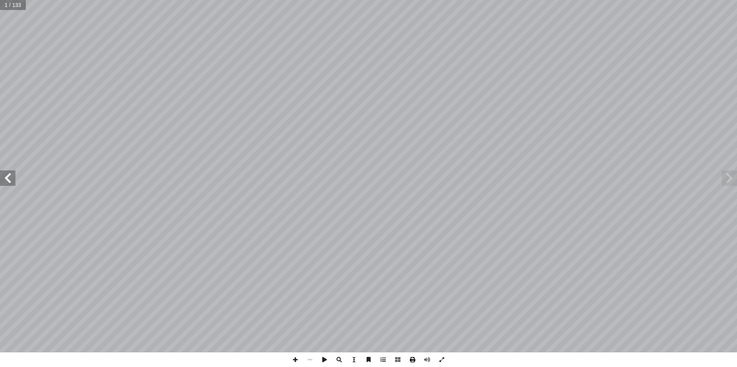
click at [414, 361] on span at bounding box center [412, 360] width 15 height 15
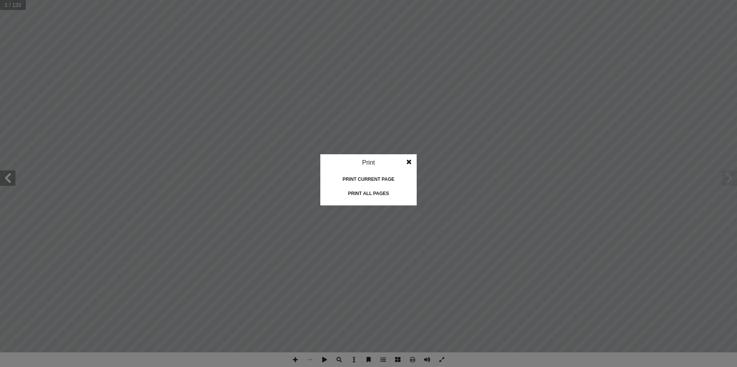
click at [378, 196] on div "Print all pages" at bounding box center [368, 194] width 77 height 12
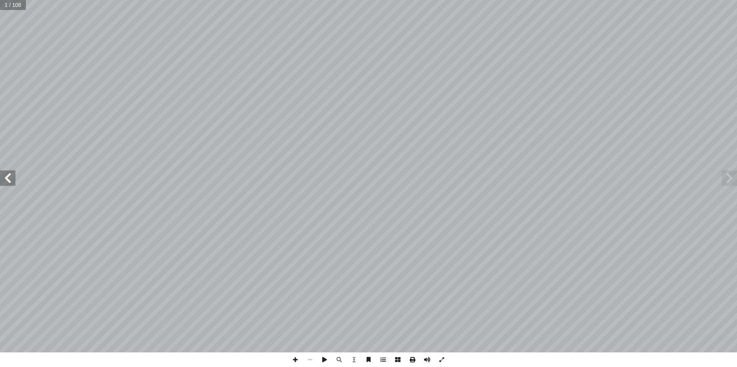
click at [414, 357] on span at bounding box center [412, 360] width 15 height 15
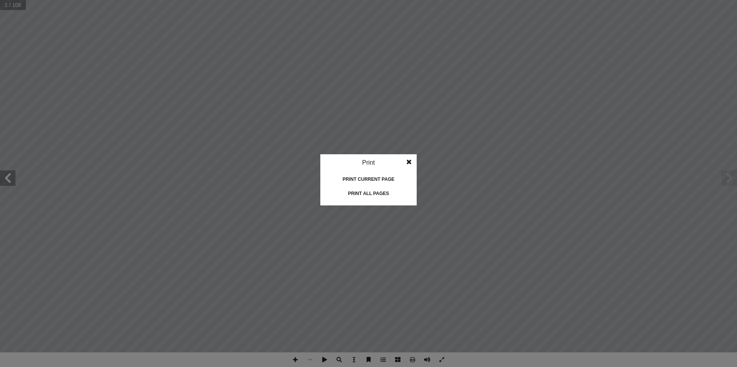
click at [367, 189] on div "Print all pages" at bounding box center [368, 194] width 77 height 12
click at [374, 195] on div "Print all pages" at bounding box center [368, 194] width 77 height 12
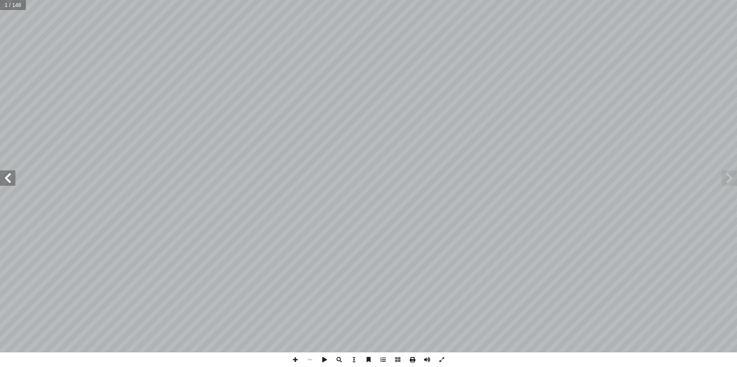
click at [413, 359] on span at bounding box center [412, 360] width 15 height 15
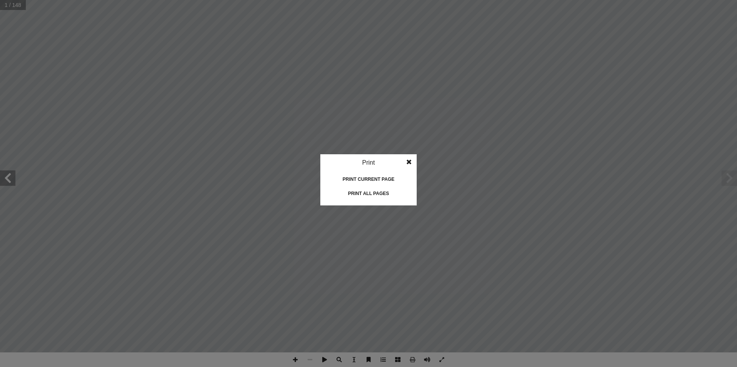
click at [379, 193] on div "Print all pages" at bounding box center [368, 194] width 77 height 12
